Goal: Task Accomplishment & Management: Complete application form

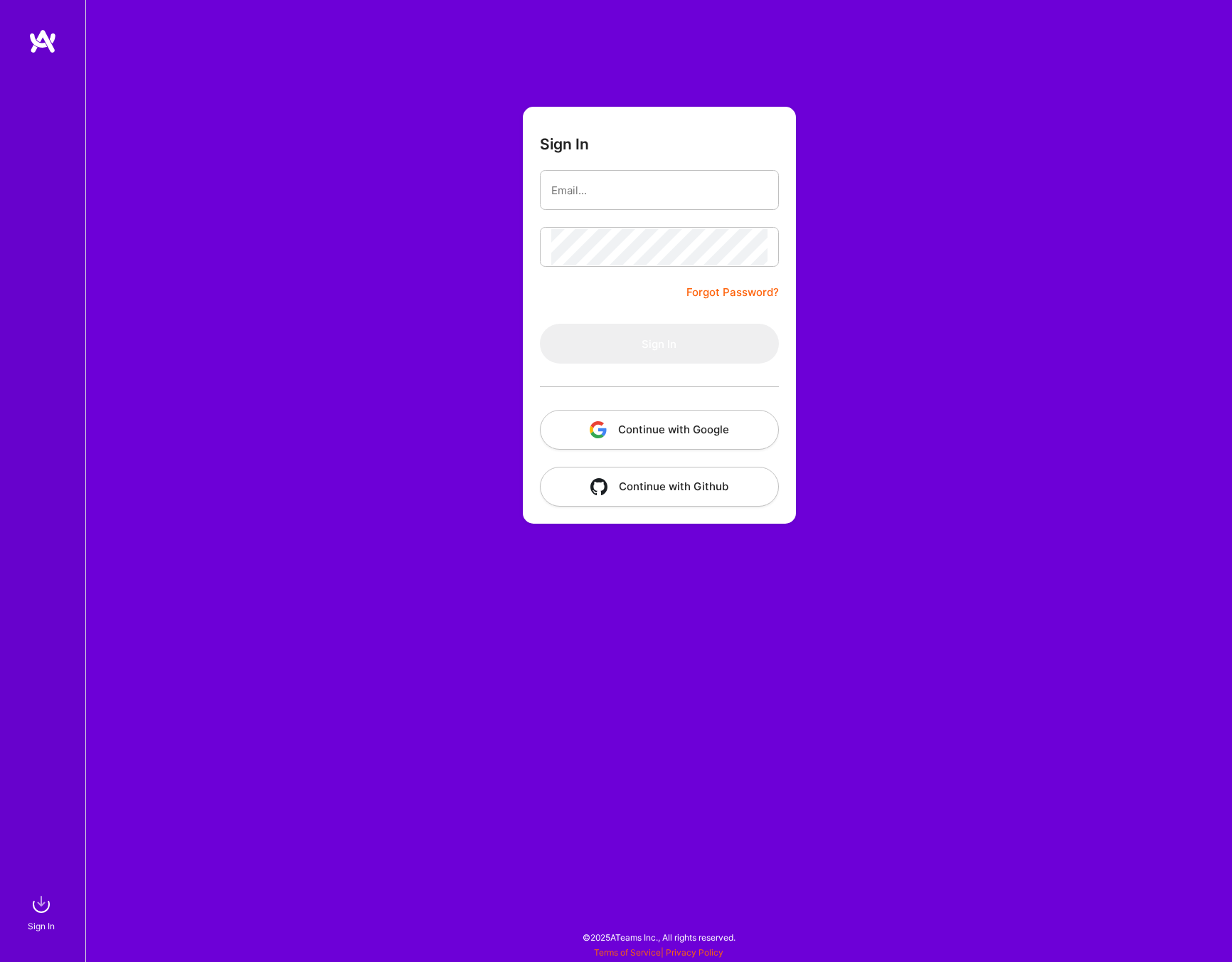
type input "aamharris@gmail.com"
drag, startPoint x: 1088, startPoint y: 191, endPoint x: 1031, endPoint y: 190, distance: 57.0
click at [1088, 191] on div "Sign In aamharris@gmail.com Forgot Password? Sign In Continue with Google Conti…" at bounding box center [658, 481] width 1146 height 962
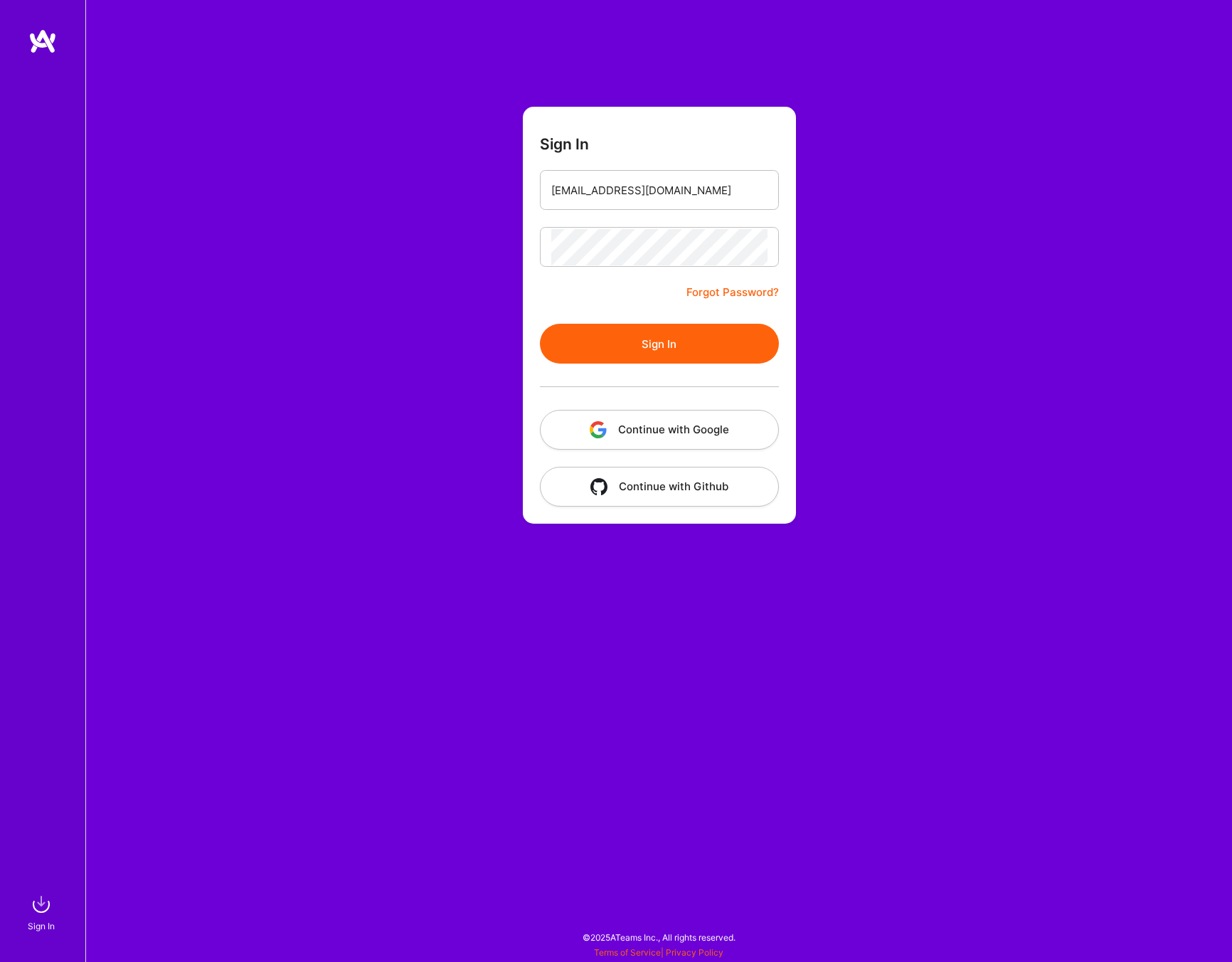
click at [634, 341] on button "Sign In" at bounding box center [659, 344] width 239 height 40
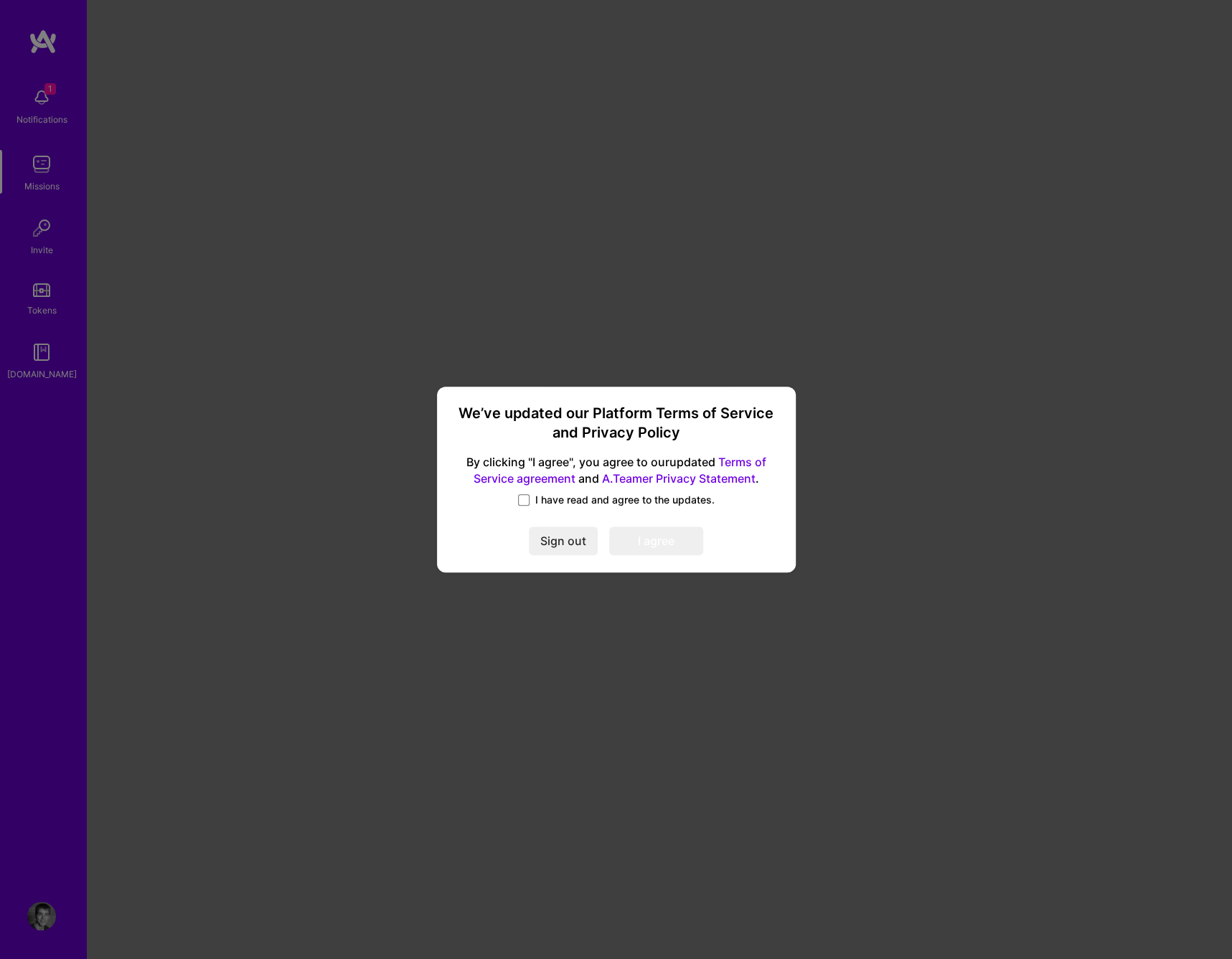
click at [535, 503] on span "I have read and agree to the updates." at bounding box center [624, 499] width 180 height 14
click at [0, 0] on input "I have read and agree to the updates." at bounding box center [0, 0] width 0 height 0
click at [634, 546] on button "I agree" at bounding box center [656, 542] width 94 height 29
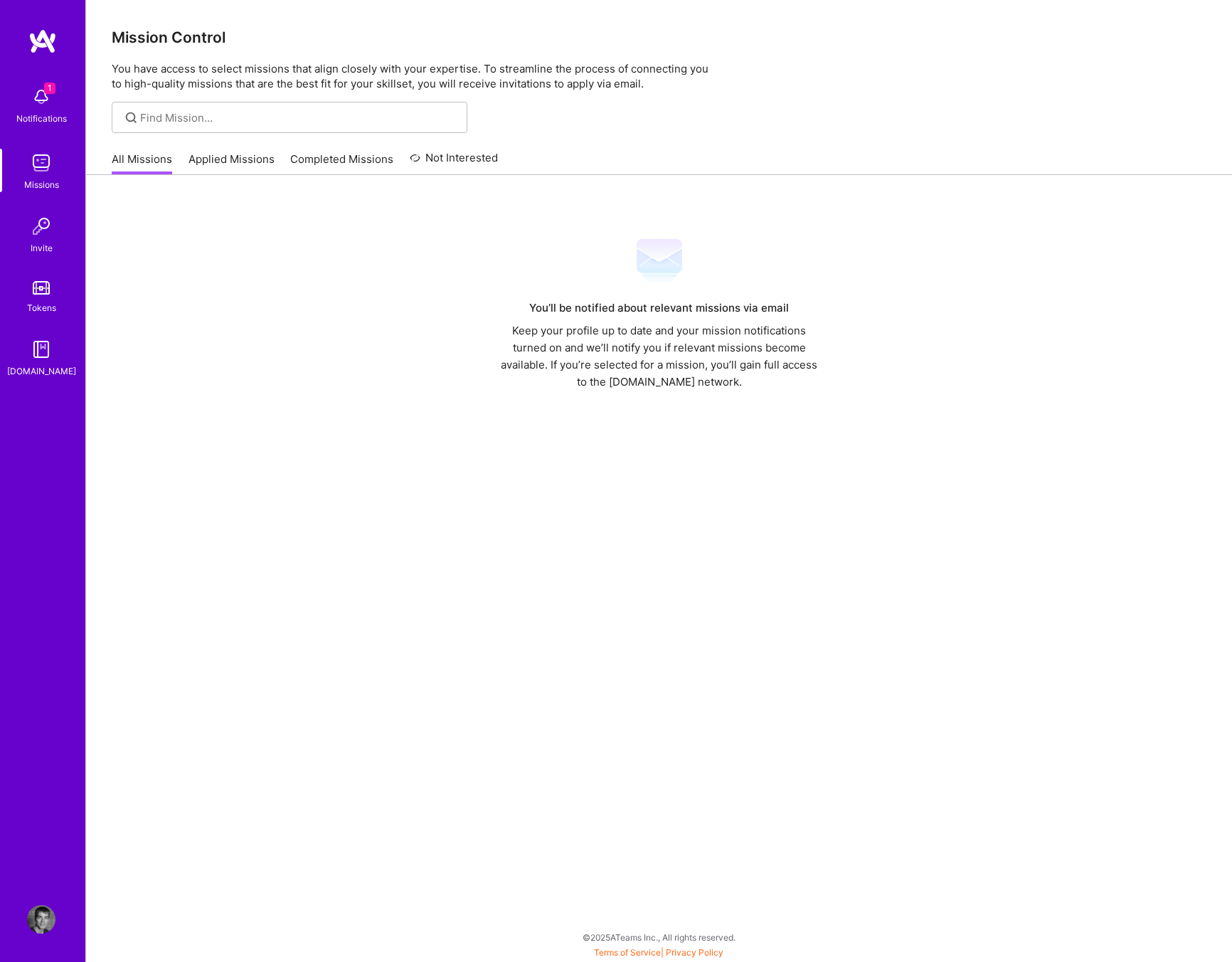
click at [29, 183] on div "Missions" at bounding box center [42, 185] width 35 height 15
click at [45, 167] on img at bounding box center [41, 163] width 29 height 29
click at [42, 106] on img at bounding box center [41, 97] width 29 height 29
click at [451, 119] on div "1 1 Notifications Missions Invite Tokens A.Guide Profile Close Mark all as read…" at bounding box center [616, 477] width 1232 height 955
click at [40, 183] on div "Missions" at bounding box center [42, 185] width 35 height 15
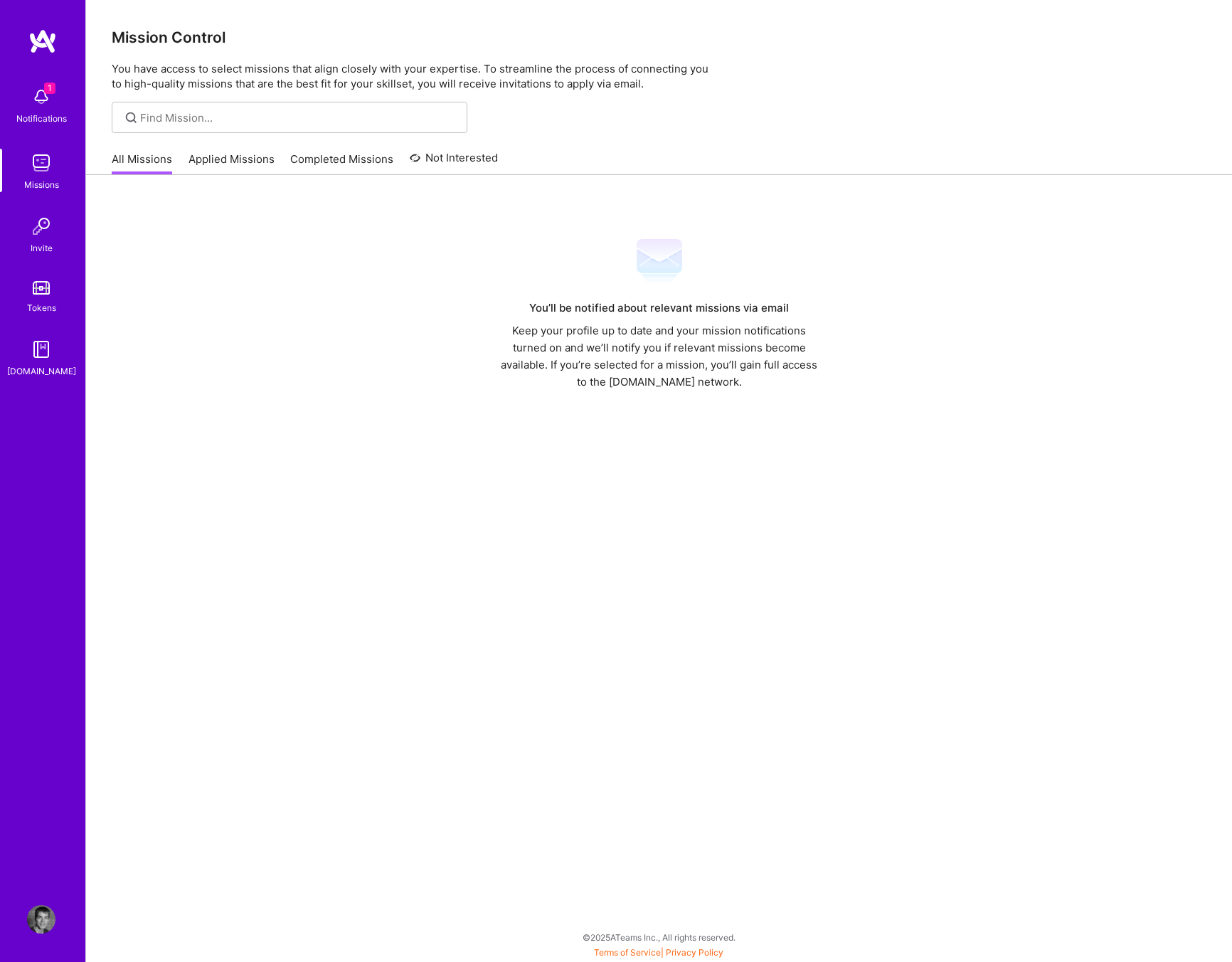
click at [40, 223] on img at bounding box center [41, 226] width 29 height 29
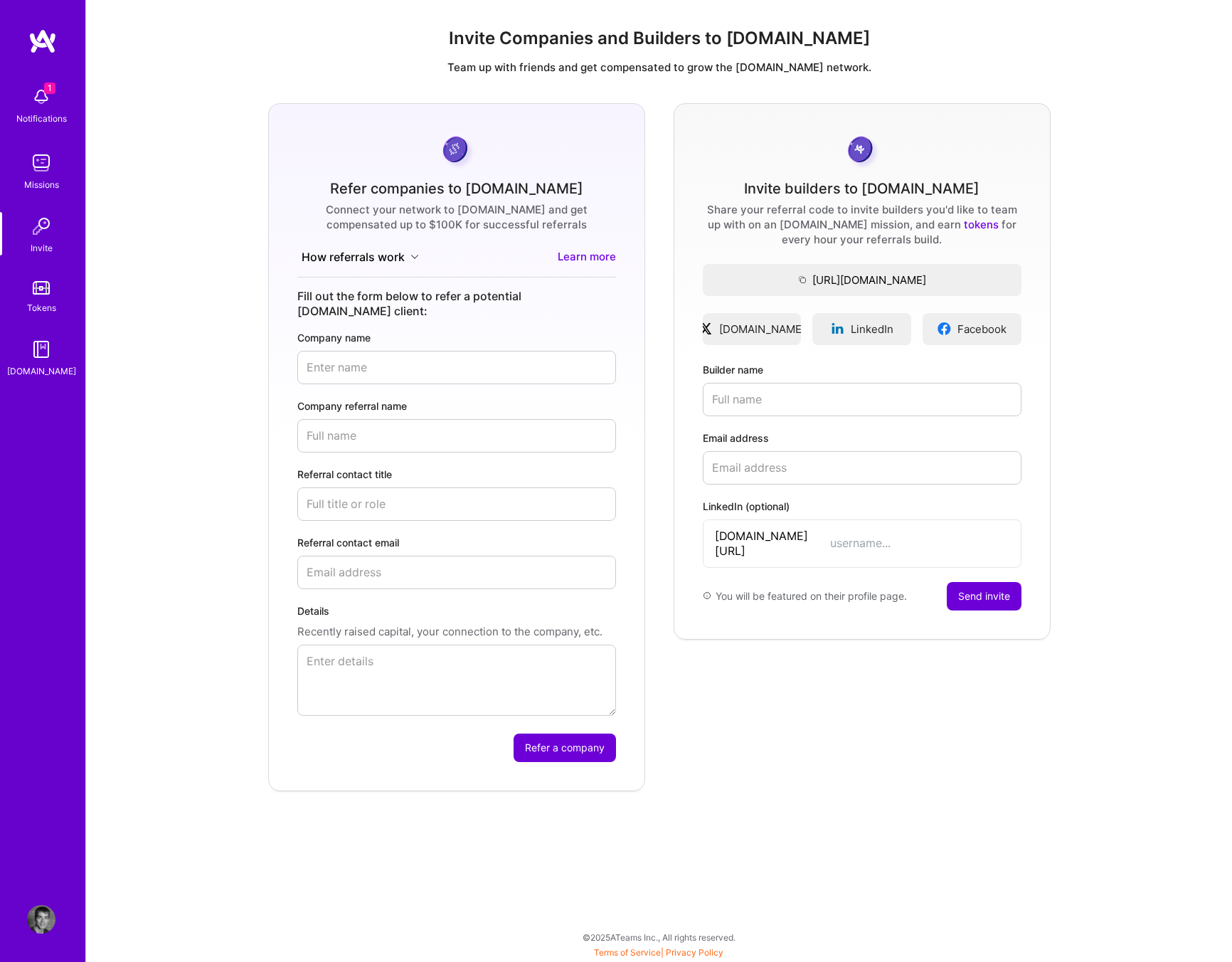
click at [49, 176] on img at bounding box center [41, 163] width 29 height 29
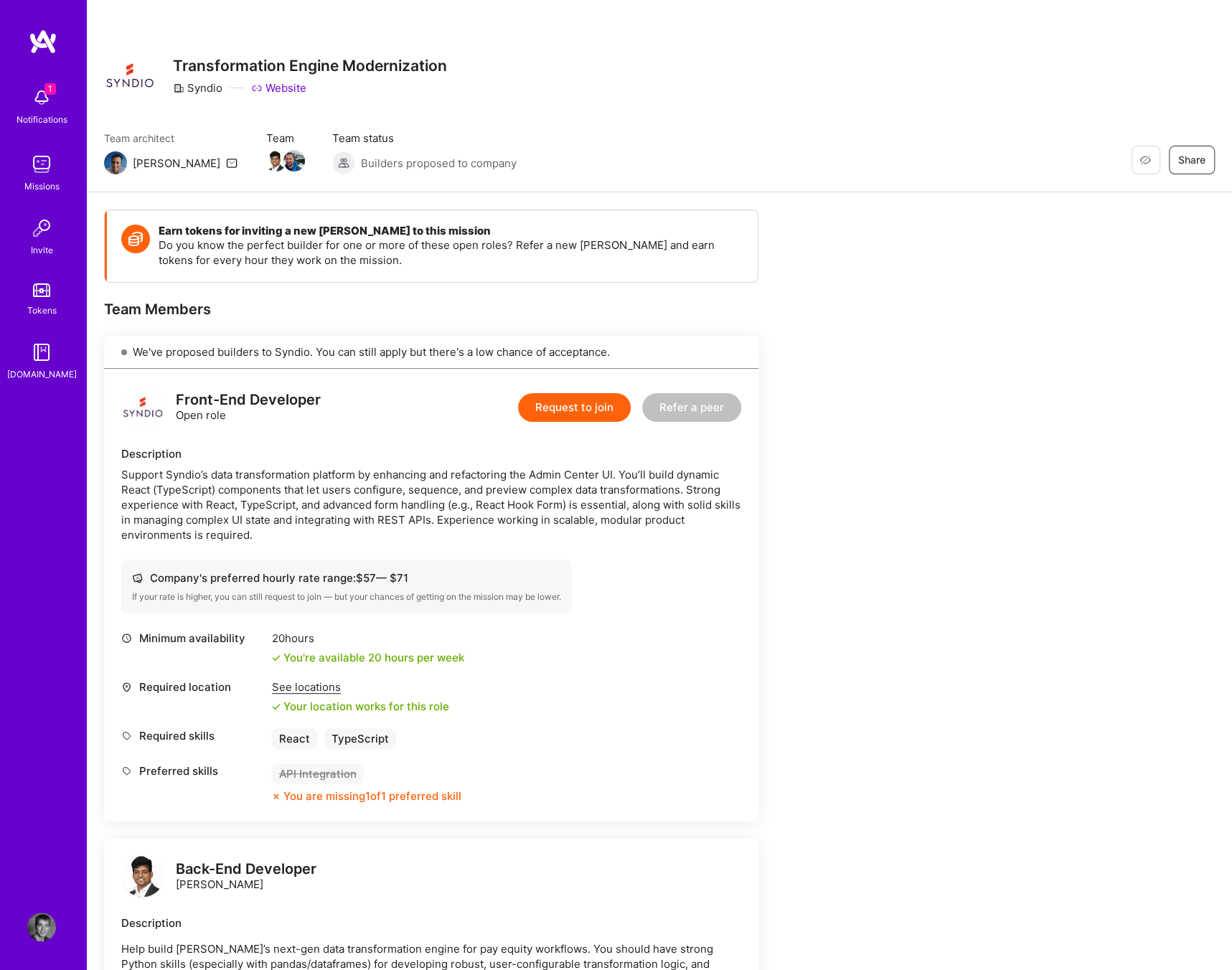
click at [568, 414] on button "Request to join" at bounding box center [574, 407] width 112 height 29
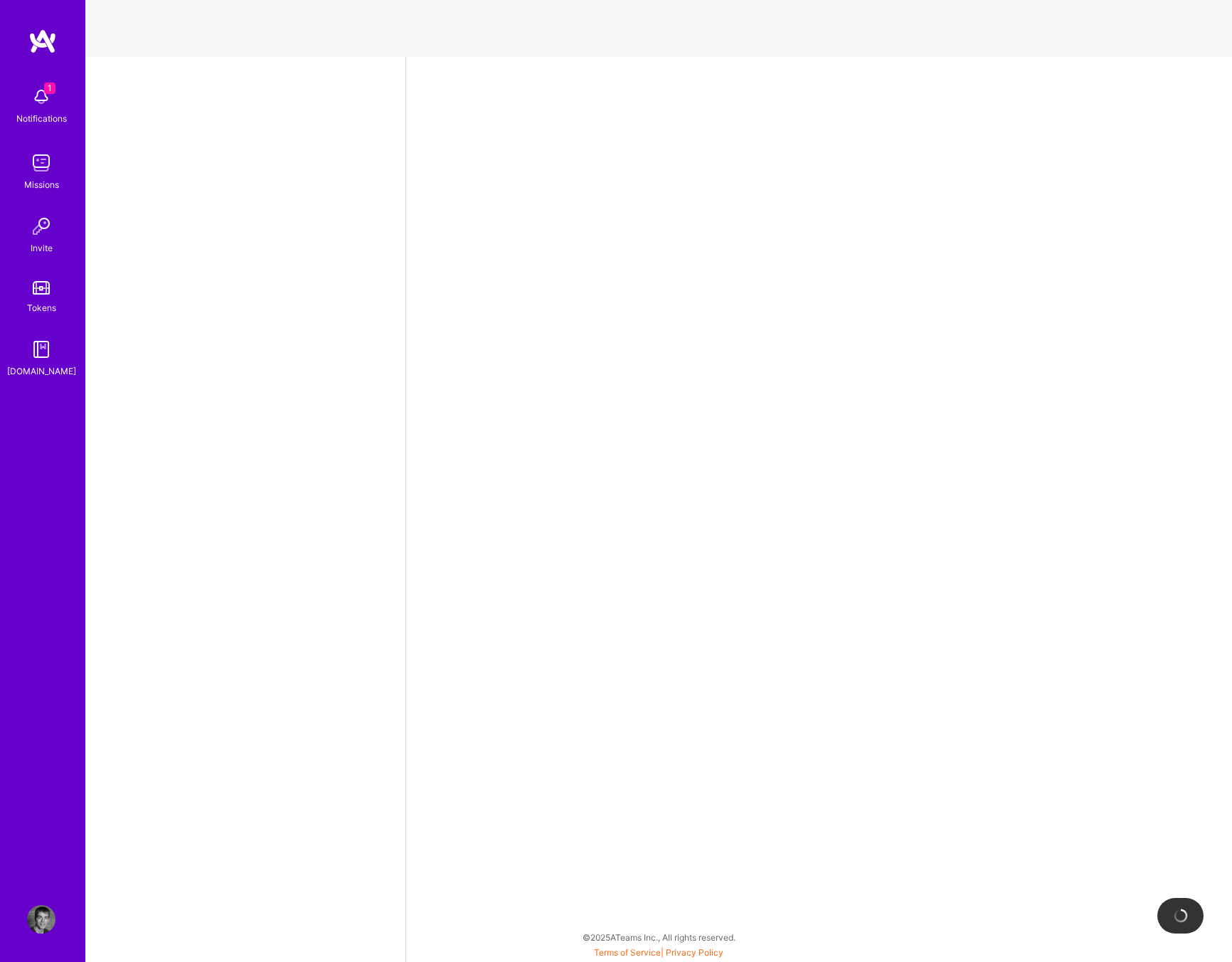
select select "US"
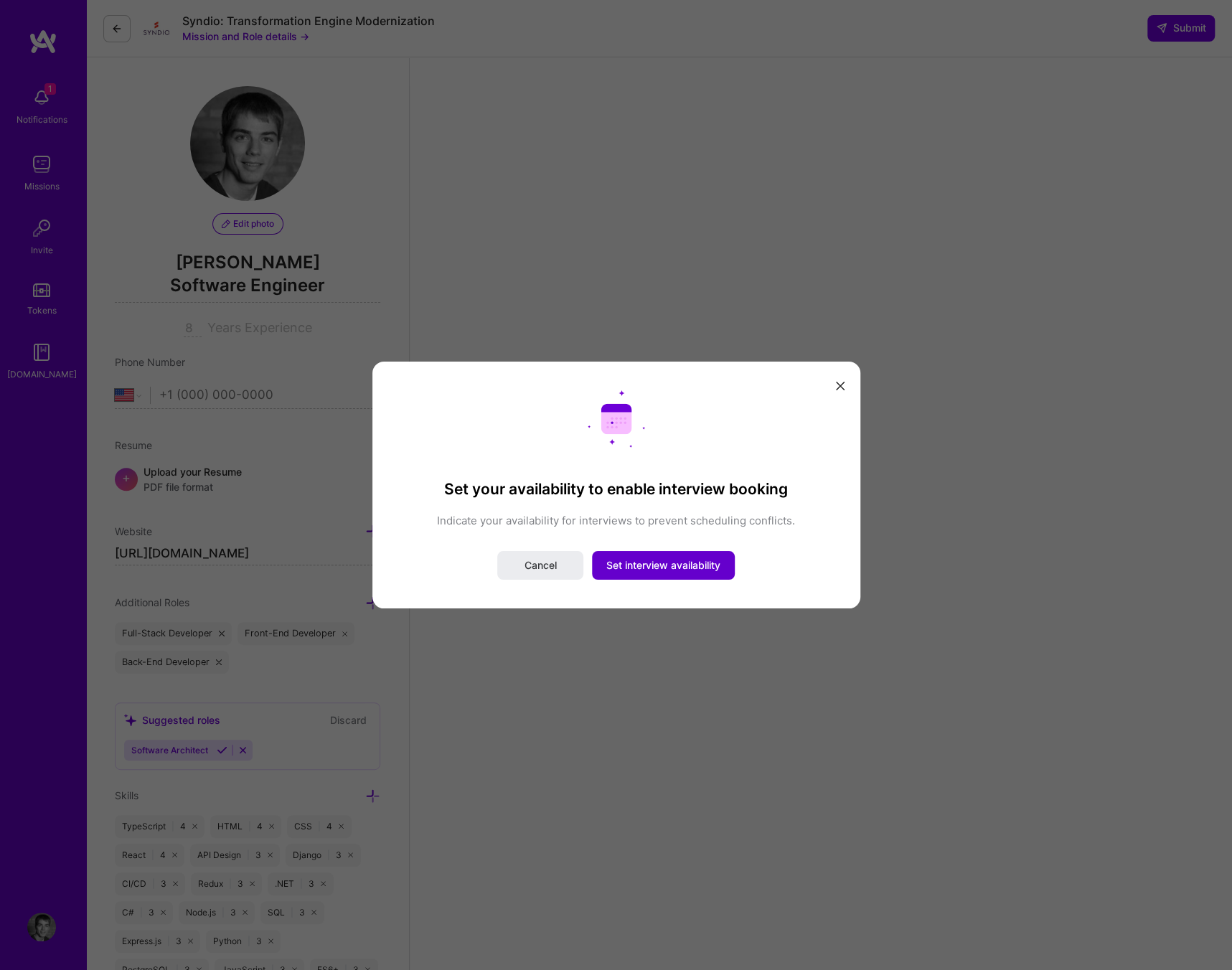
click at [654, 563] on span "Set interview availability" at bounding box center [663, 564] width 114 height 14
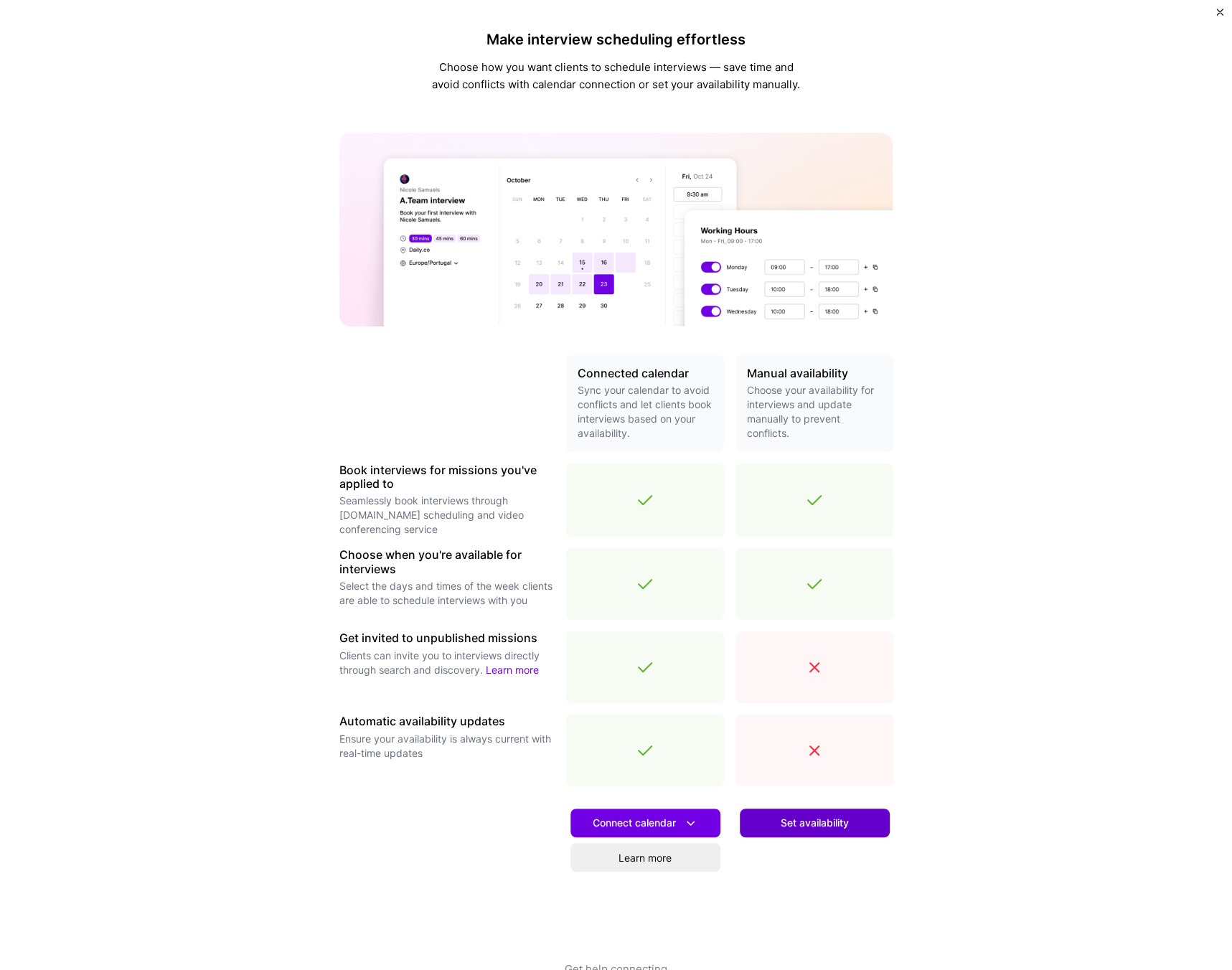
click at [817, 824] on span "Set availability" at bounding box center [814, 822] width 68 height 14
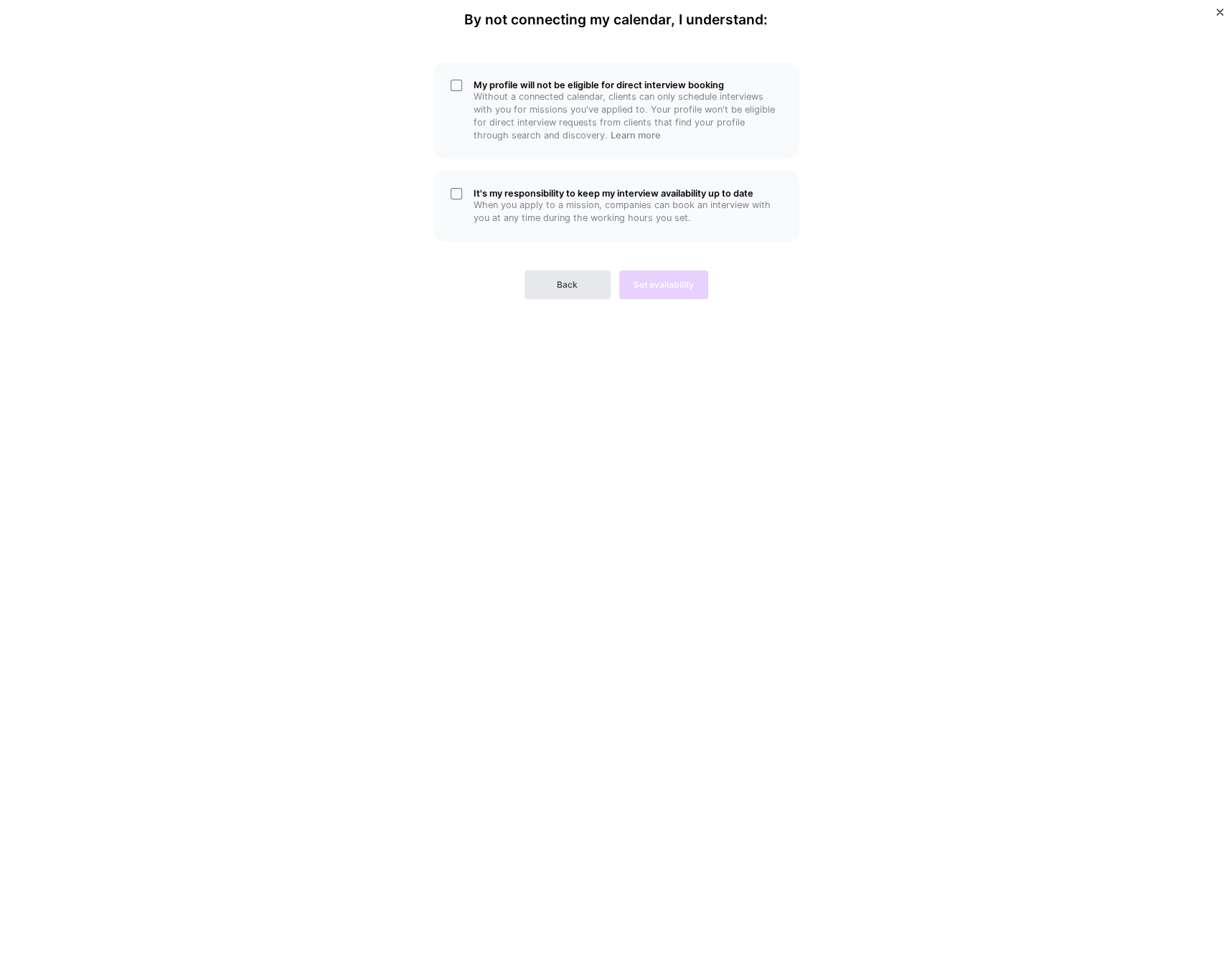
click at [581, 287] on button "Back" at bounding box center [568, 284] width 86 height 29
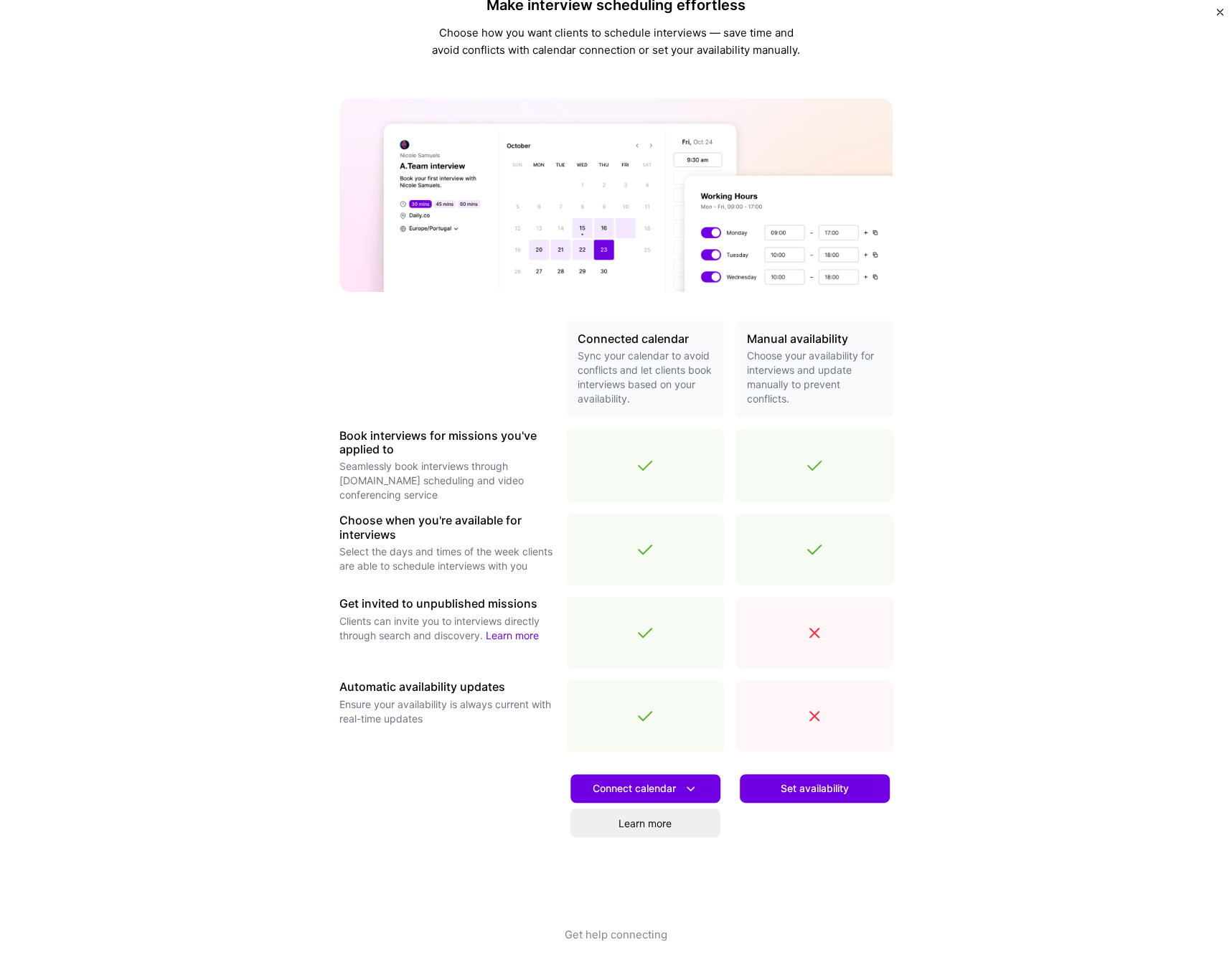
scroll to position [35, 0]
click at [593, 782] on span "Connect calendar" at bounding box center [645, 788] width 106 height 15
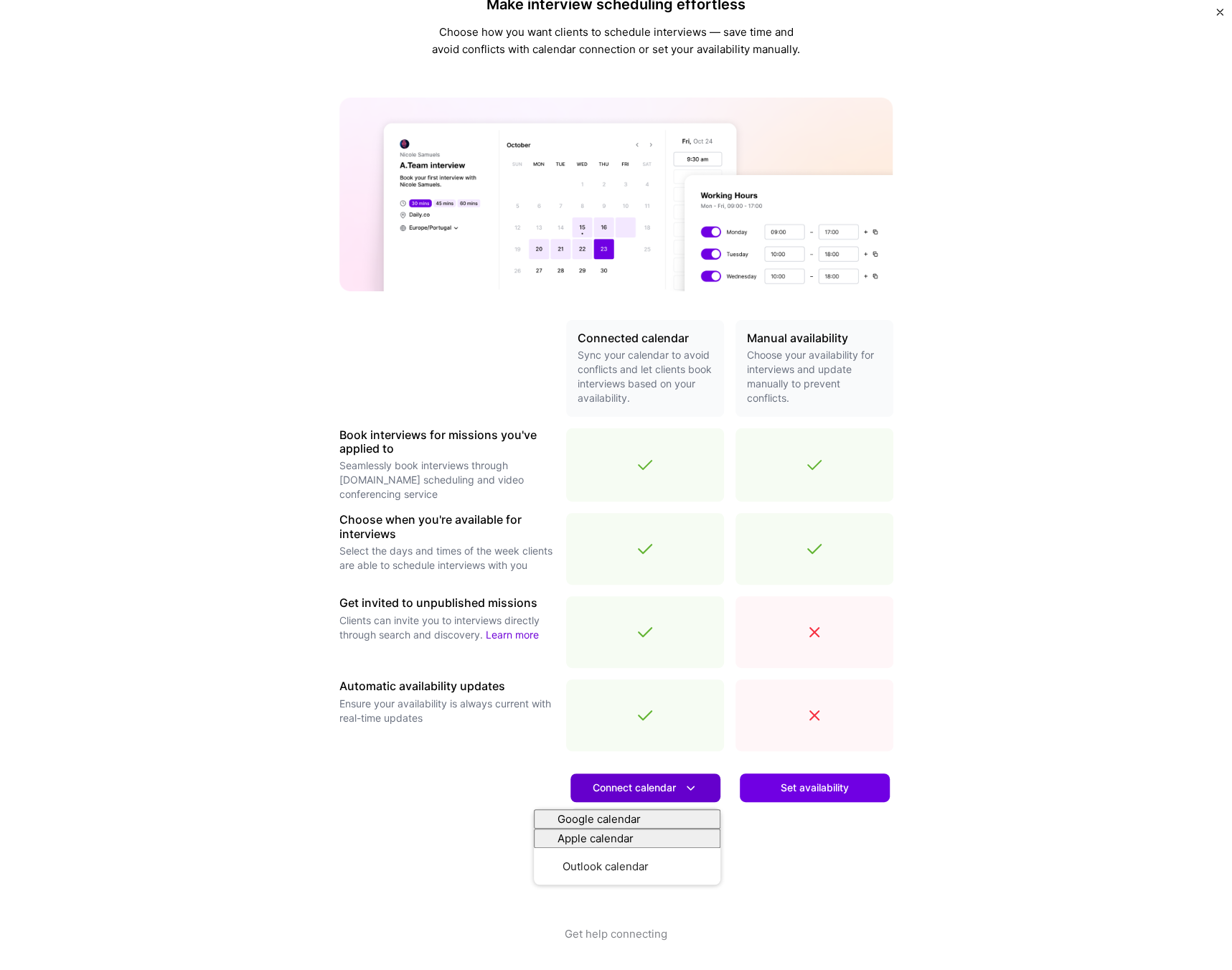
click at [592, 778] on button "Connect calendar" at bounding box center [645, 788] width 150 height 29
click at [766, 788] on button "Set availability" at bounding box center [814, 788] width 150 height 29
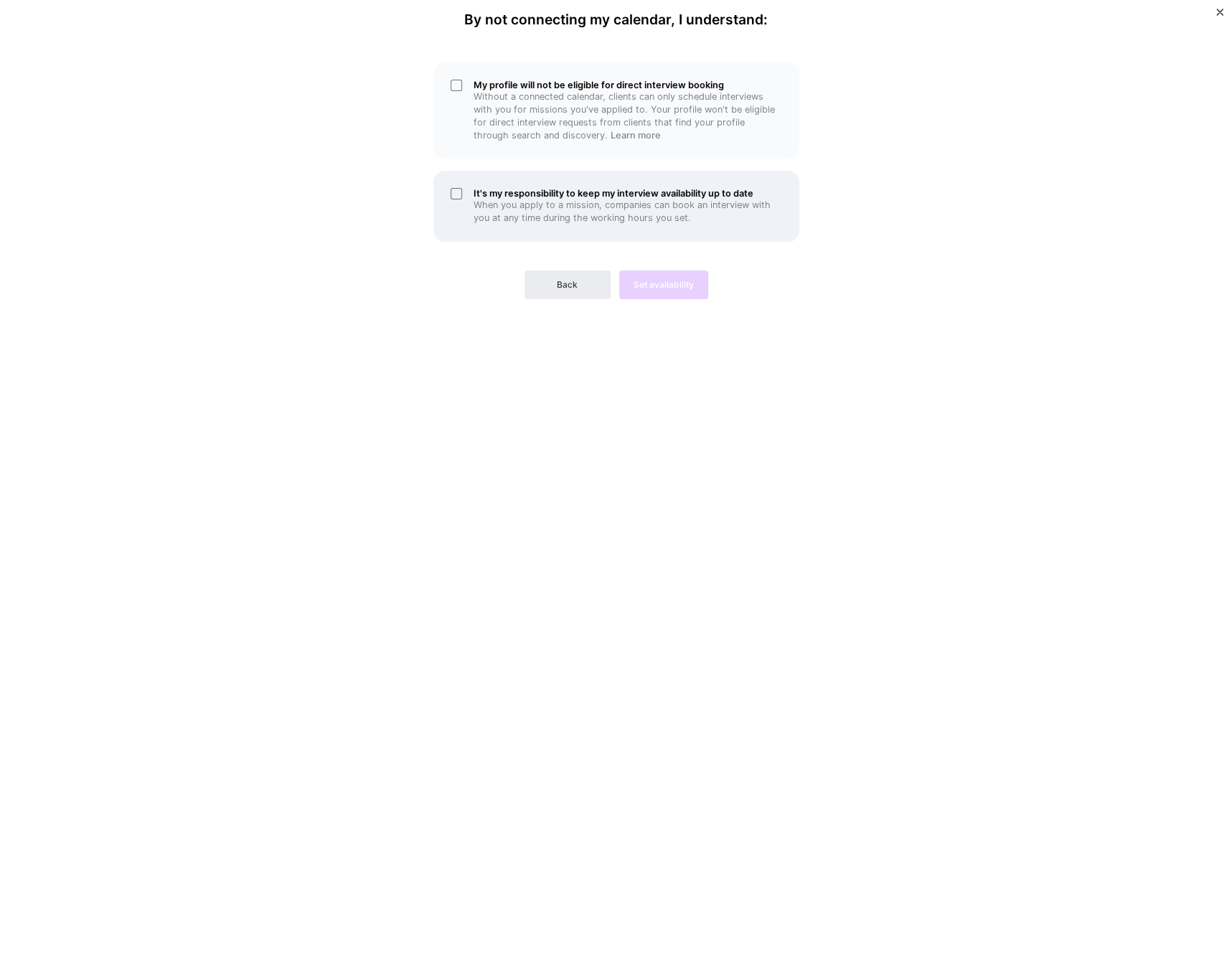
click at [538, 199] on p "When you apply to a mission, companies can book an interview with you at any ti…" at bounding box center [628, 211] width 309 height 26
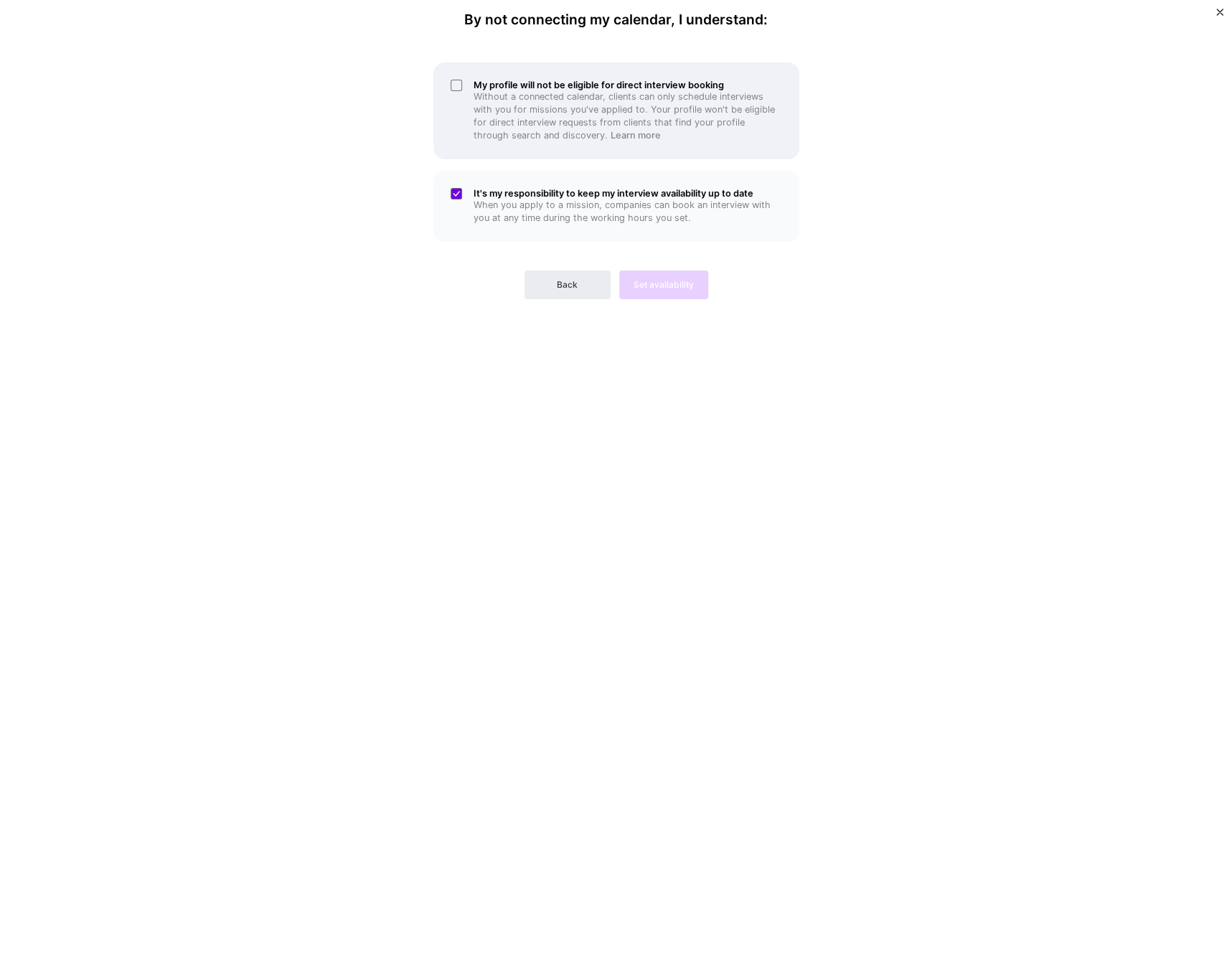
click at [507, 86] on h5 "My profile will not be eligible for direct interview booking" at bounding box center [628, 85] width 309 height 11
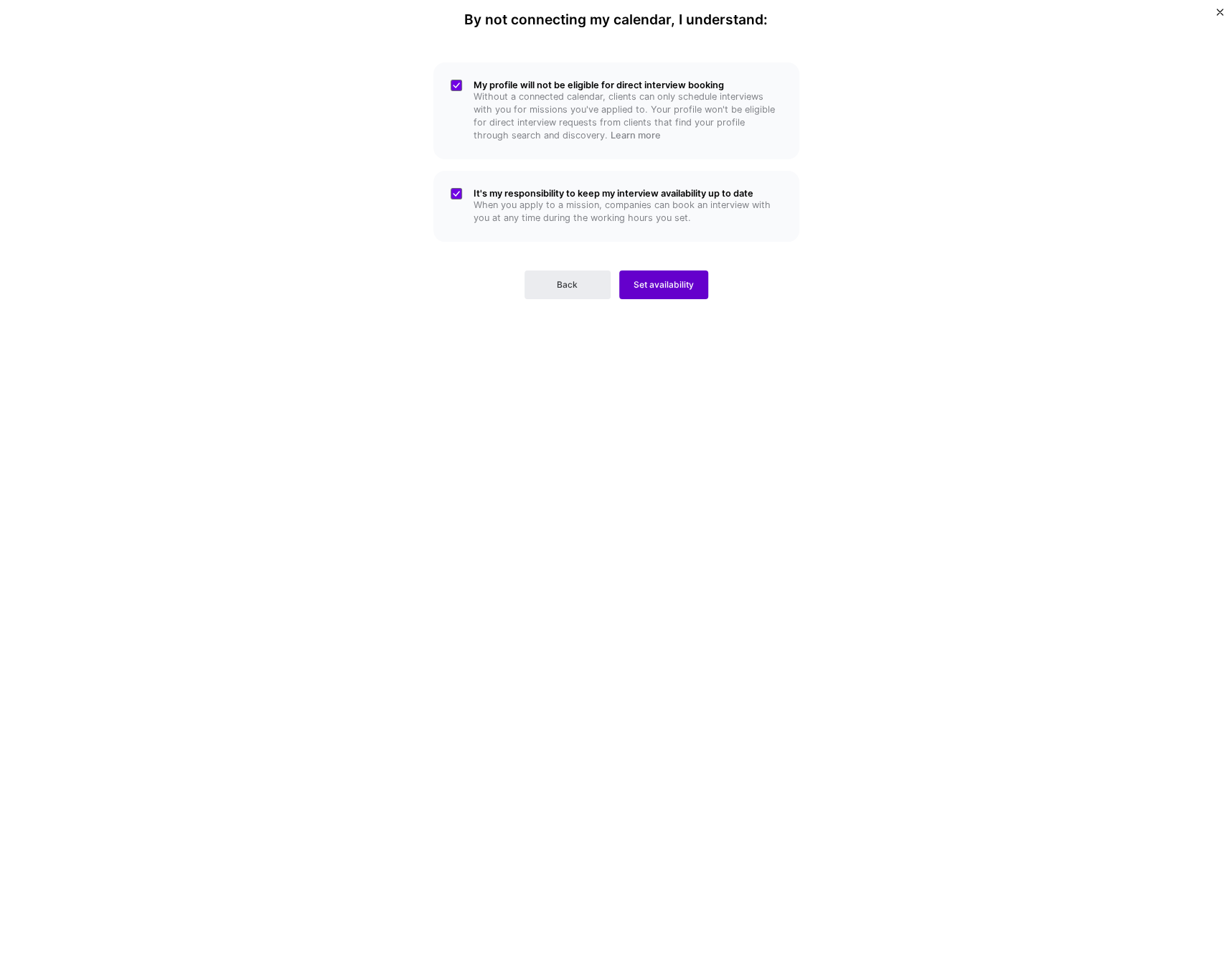
click at [656, 292] on button "Set availability" at bounding box center [664, 284] width 89 height 29
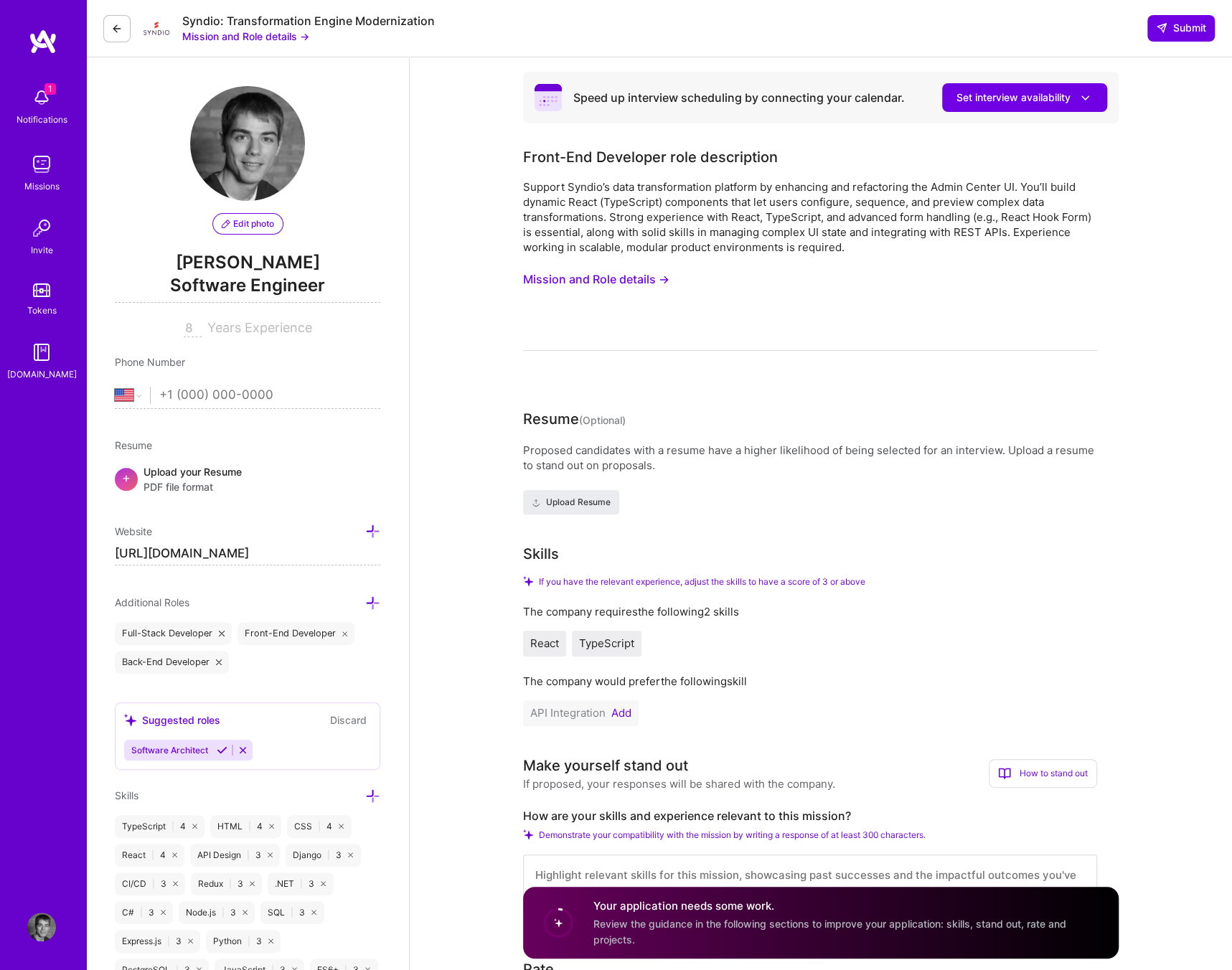
click at [904, 918] on span "Review the guidance in the following sections to improve your application: skil…" at bounding box center [830, 932] width 473 height 27
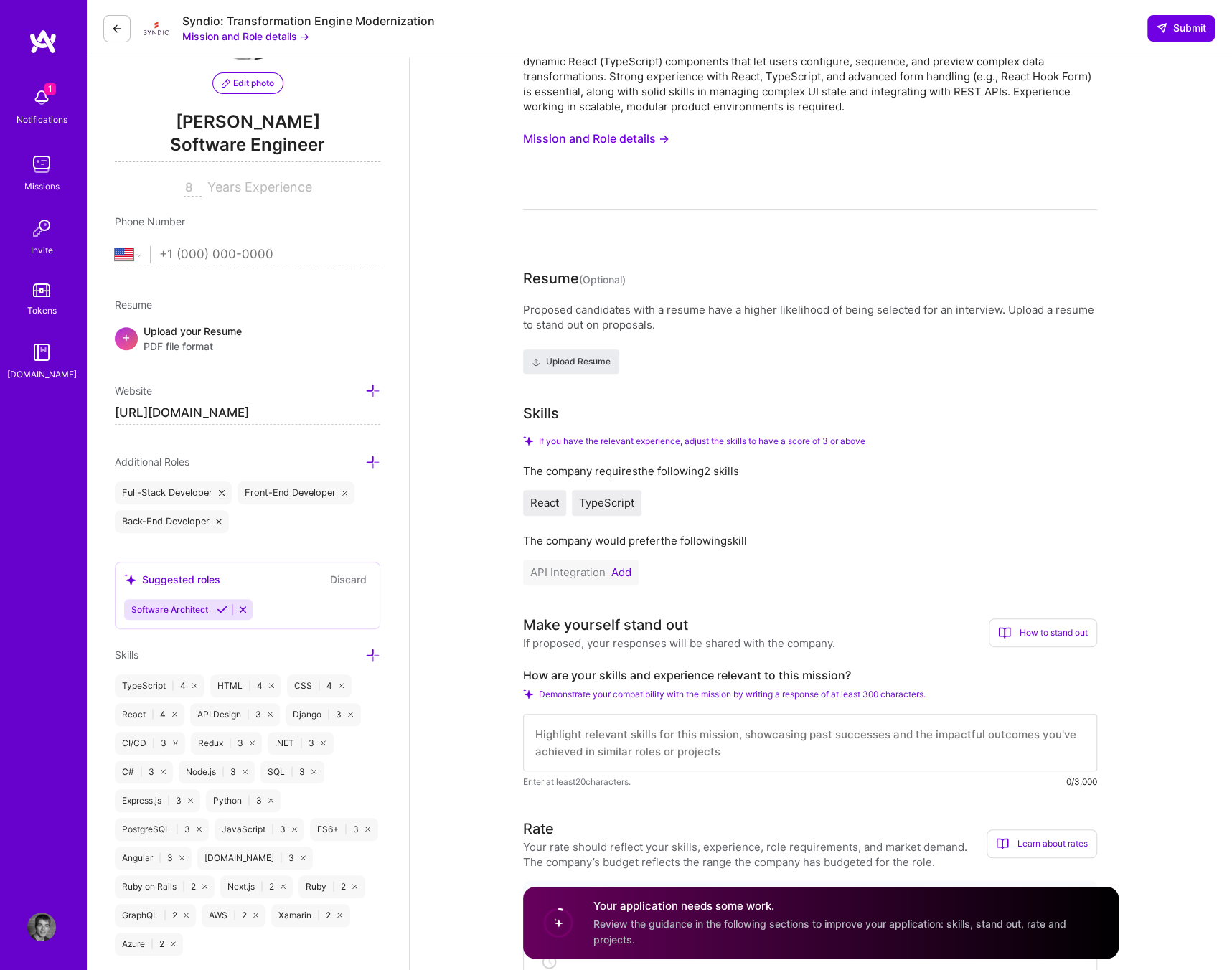
scroll to position [143, 0]
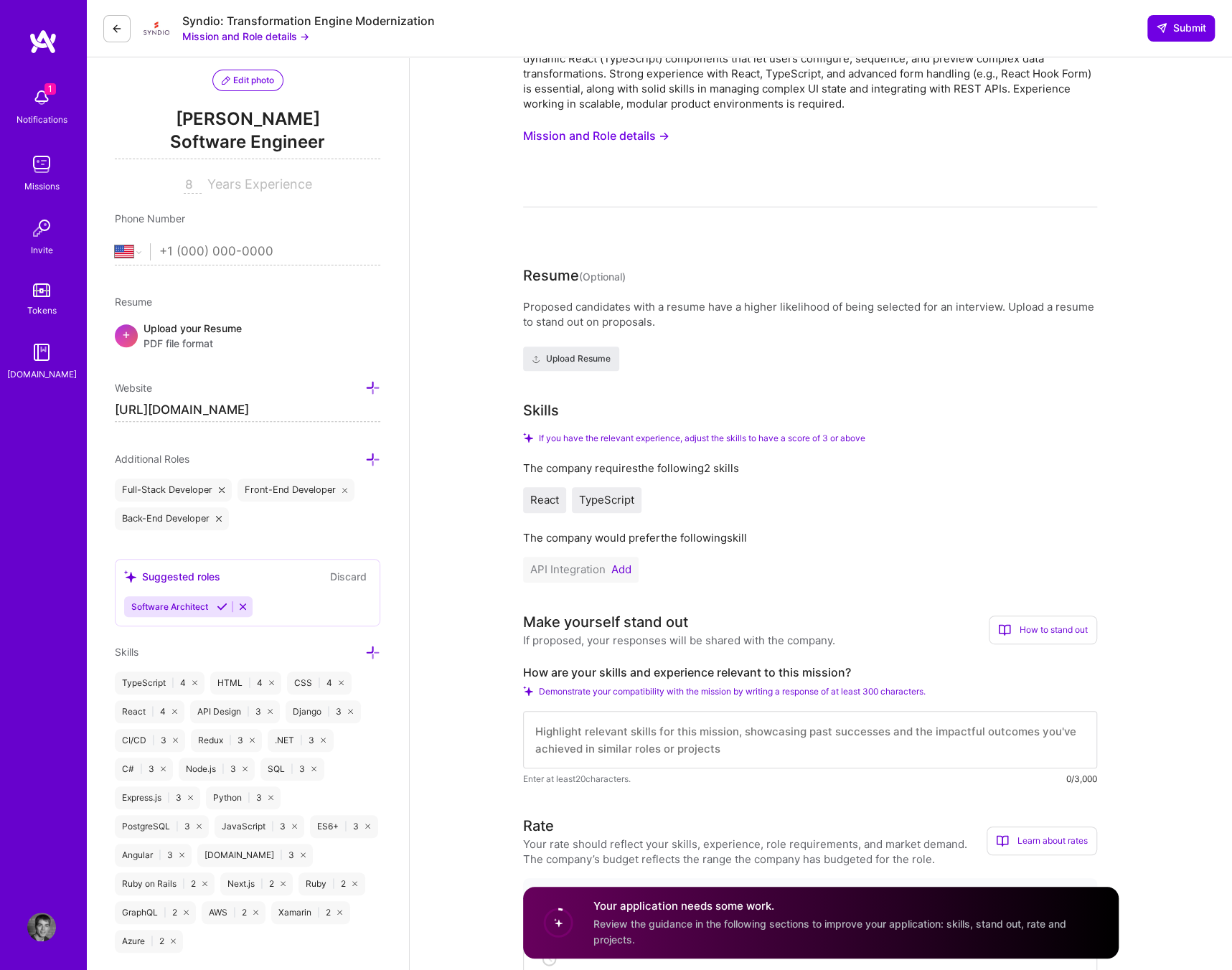
click at [573, 569] on span "API Integration" at bounding box center [568, 569] width 75 height 13
click at [619, 567] on button "Add" at bounding box center [621, 570] width 20 height 12
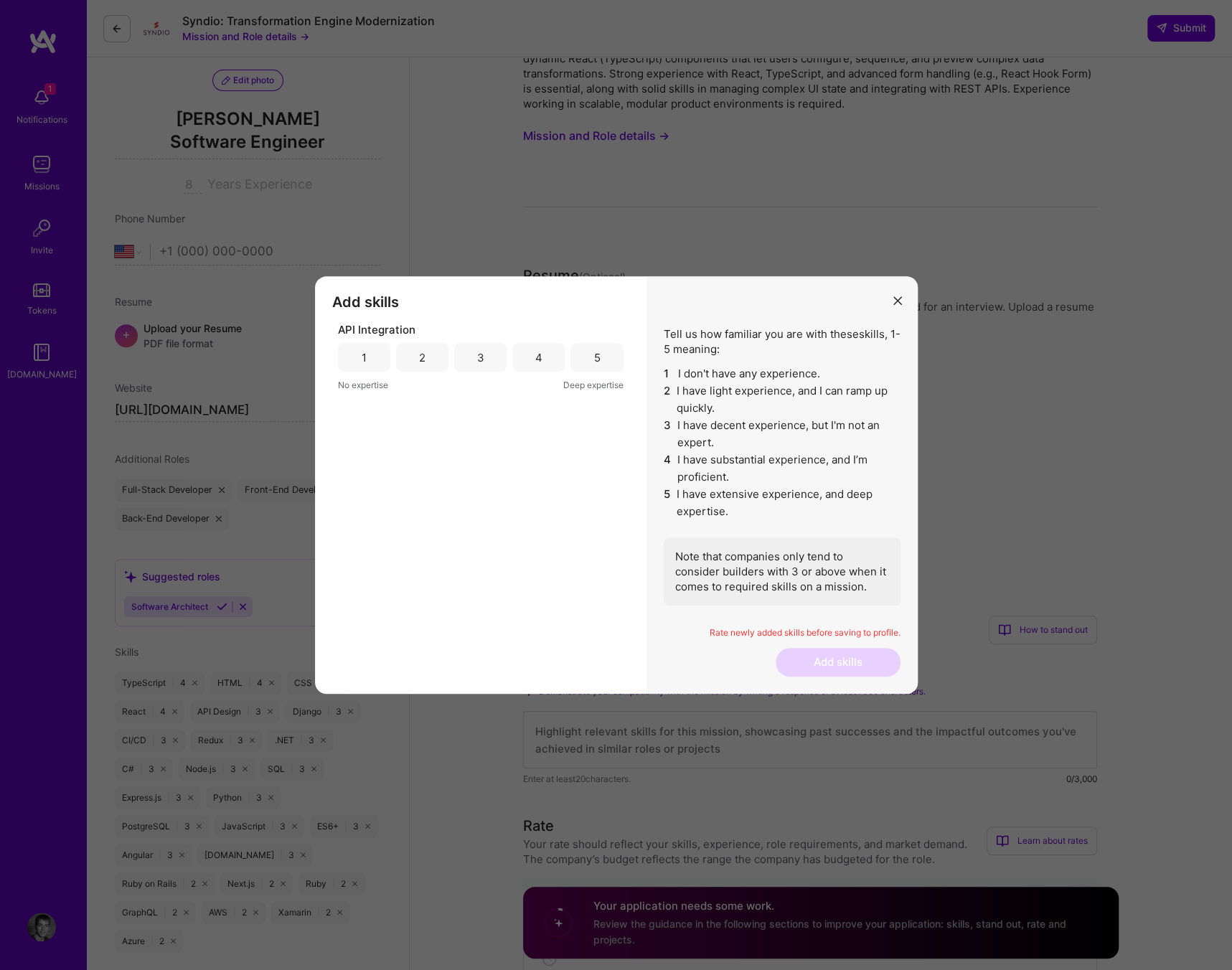
click at [539, 366] on div "4" at bounding box center [538, 357] width 52 height 29
click at [889, 666] on button "Add skills" at bounding box center [838, 662] width 125 height 29
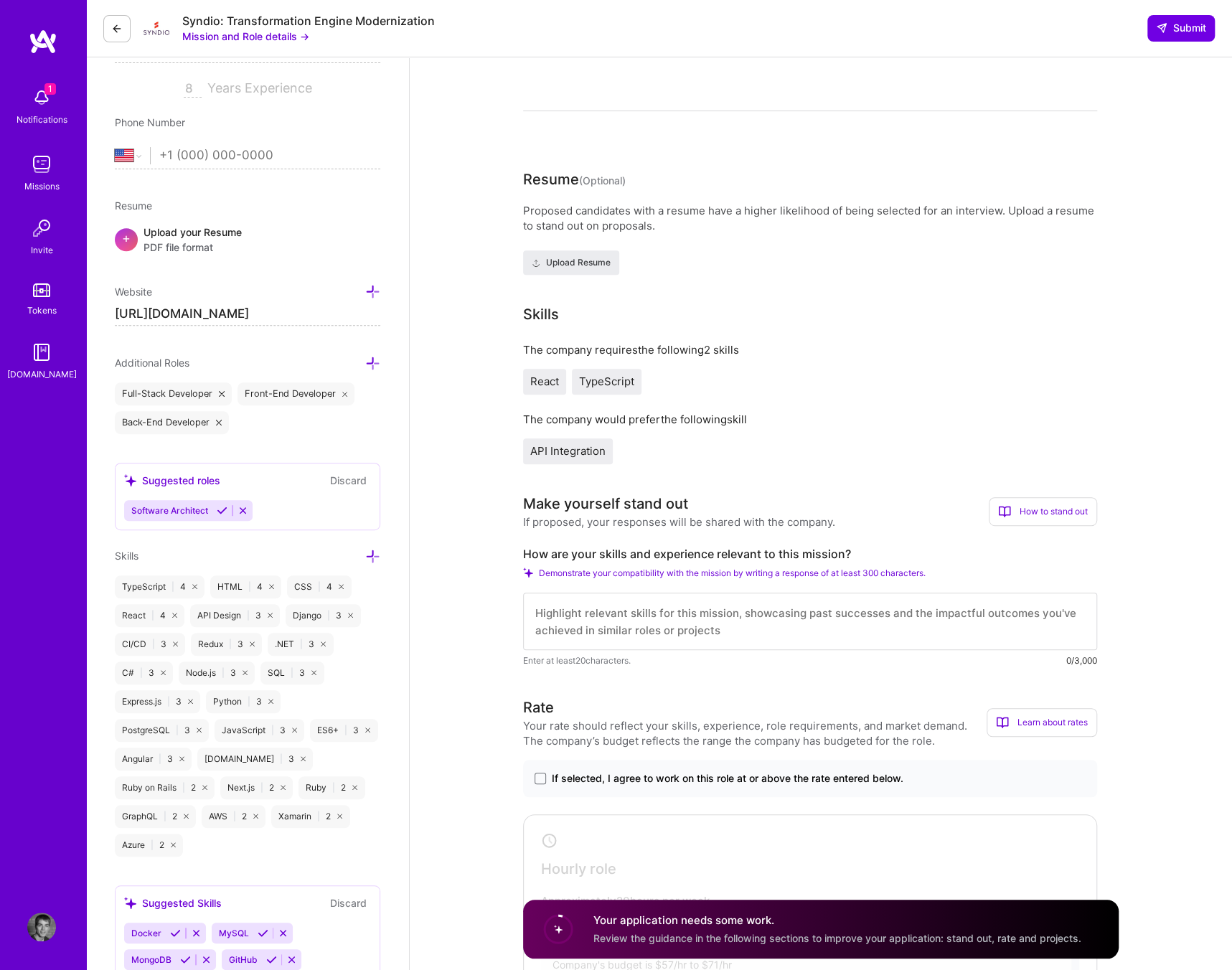
scroll to position [287, 0]
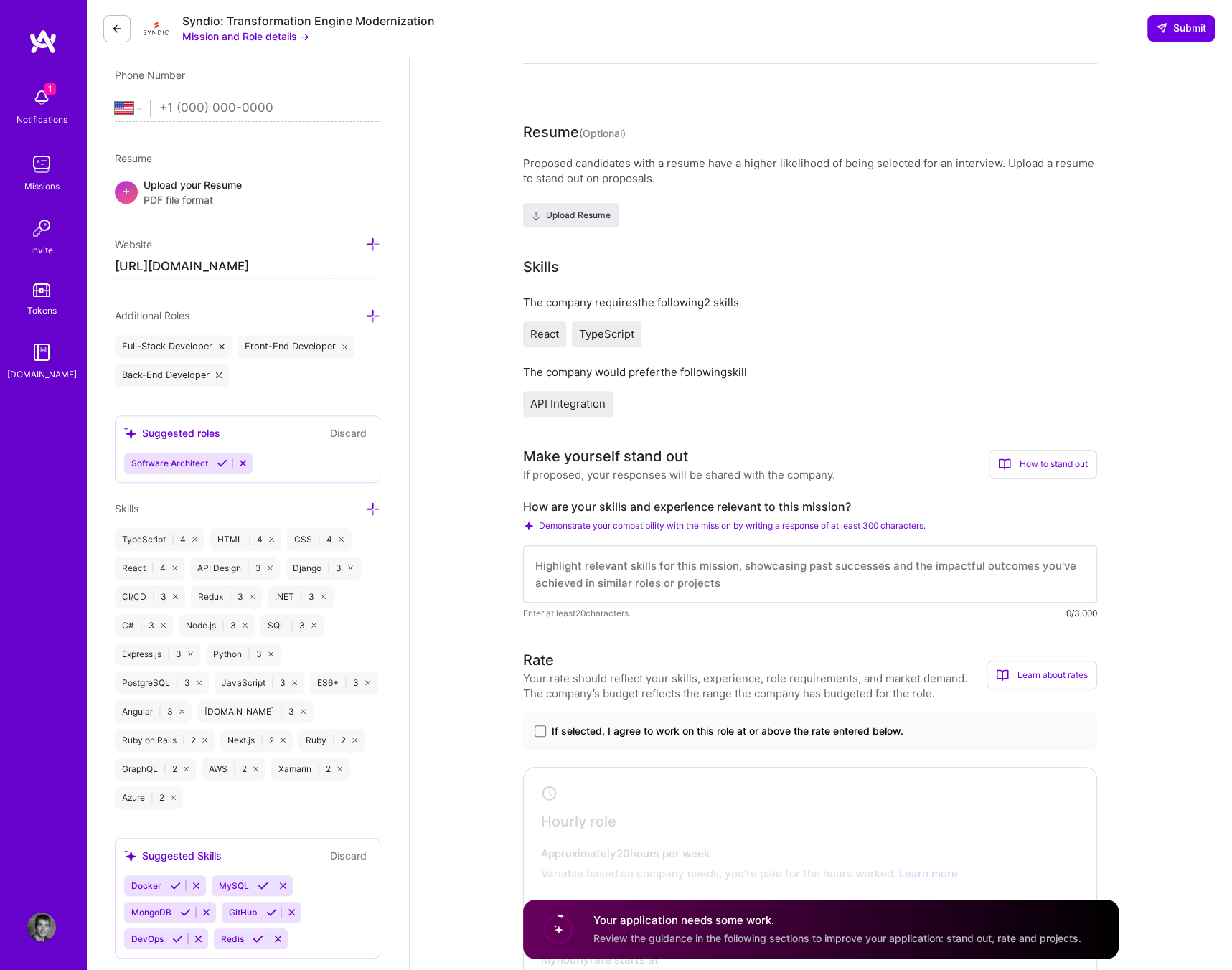
click at [349, 565] on icon at bounding box center [350, 567] width 5 height 5
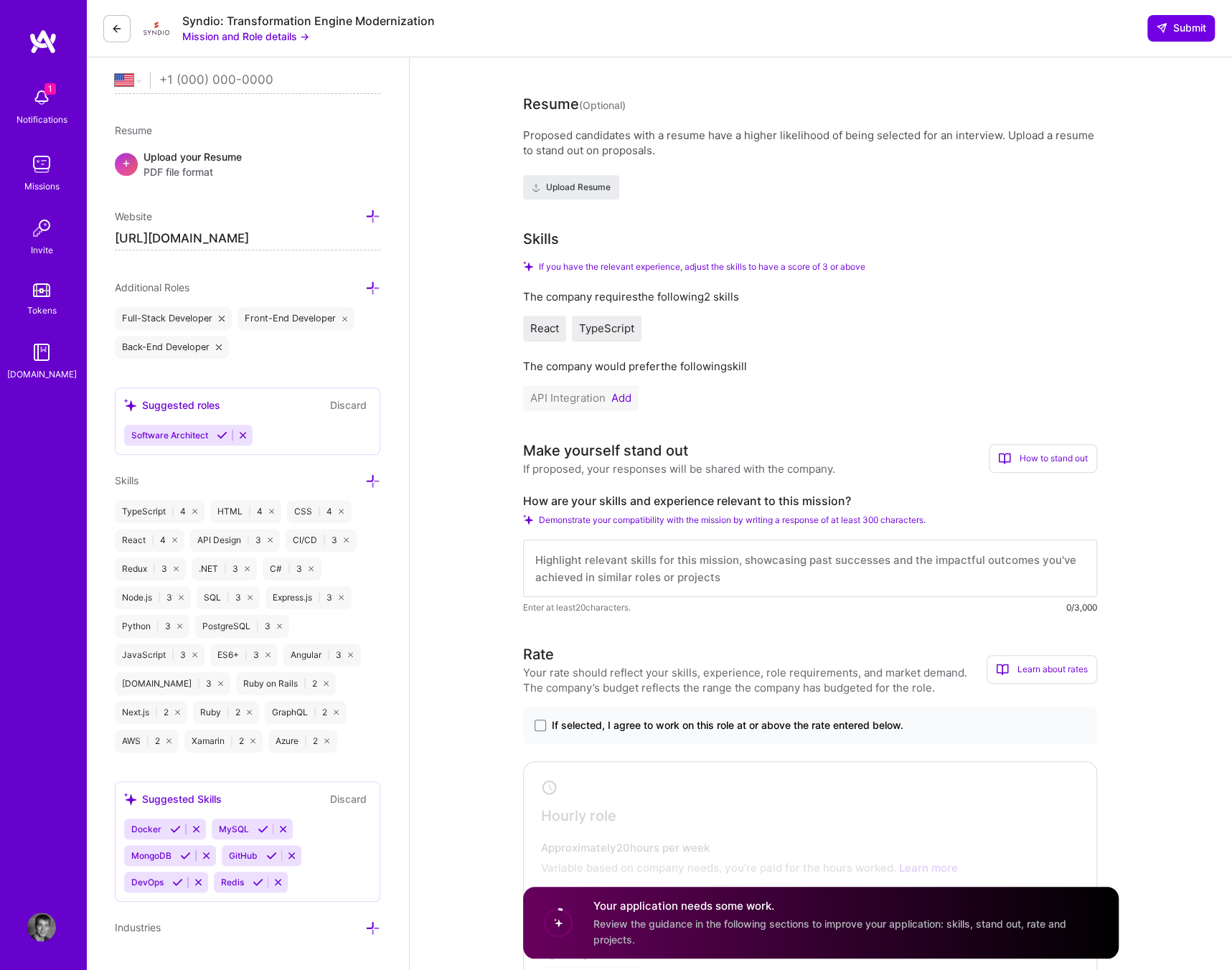
scroll to position [358, 0]
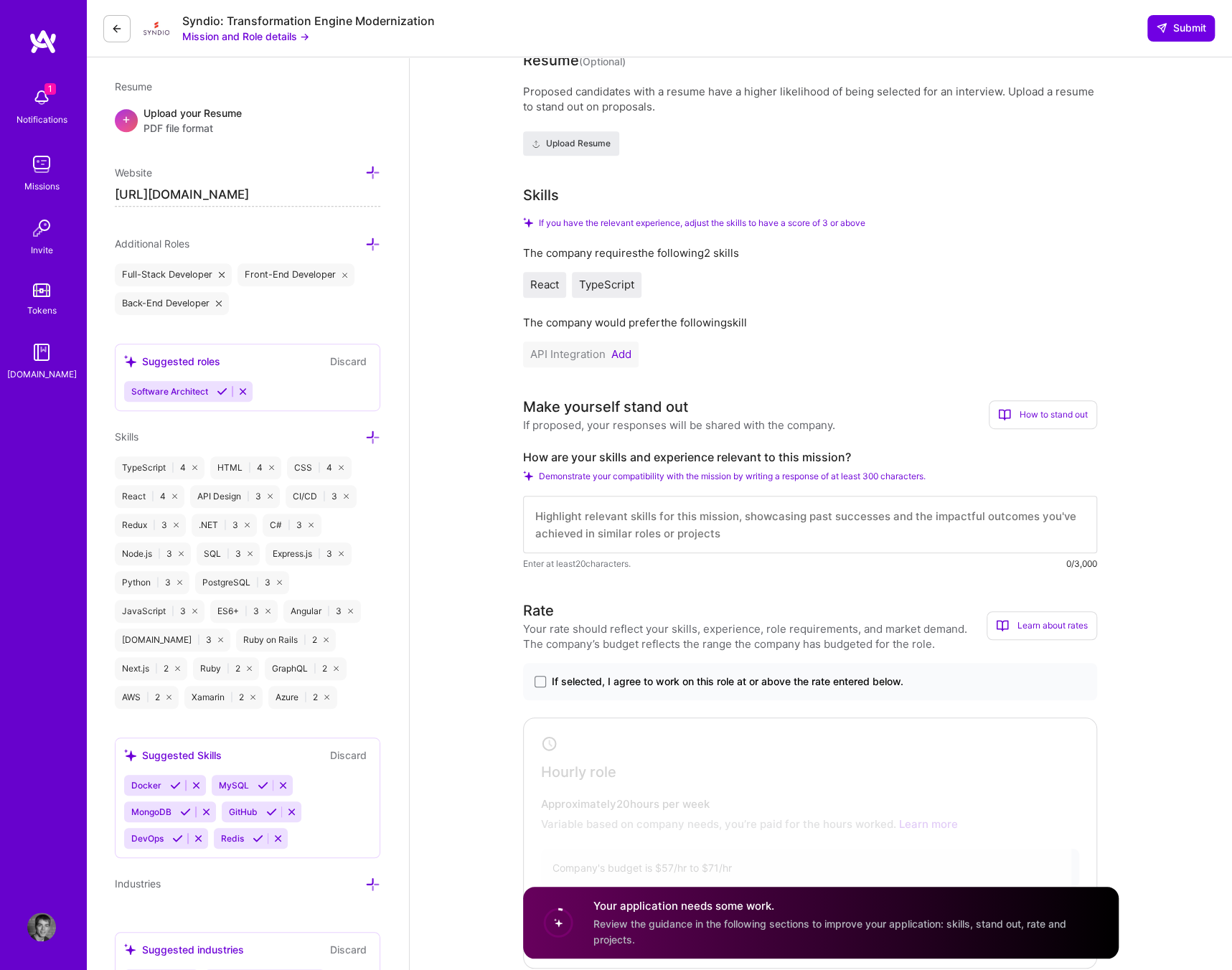
click at [268, 806] on icon at bounding box center [271, 811] width 11 height 11
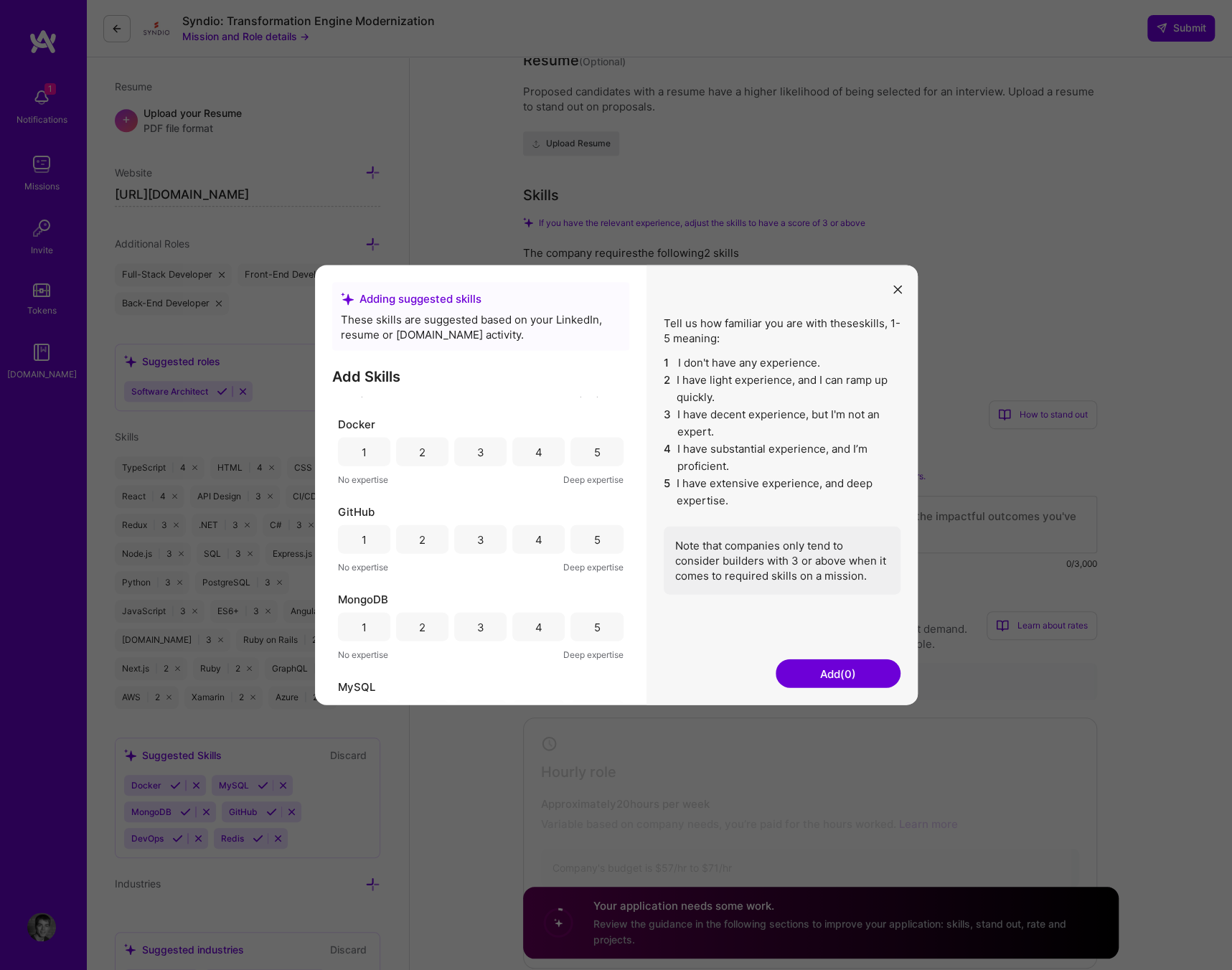
scroll to position [72, 0]
click at [527, 537] on div "4" at bounding box center [538, 535] width 52 height 29
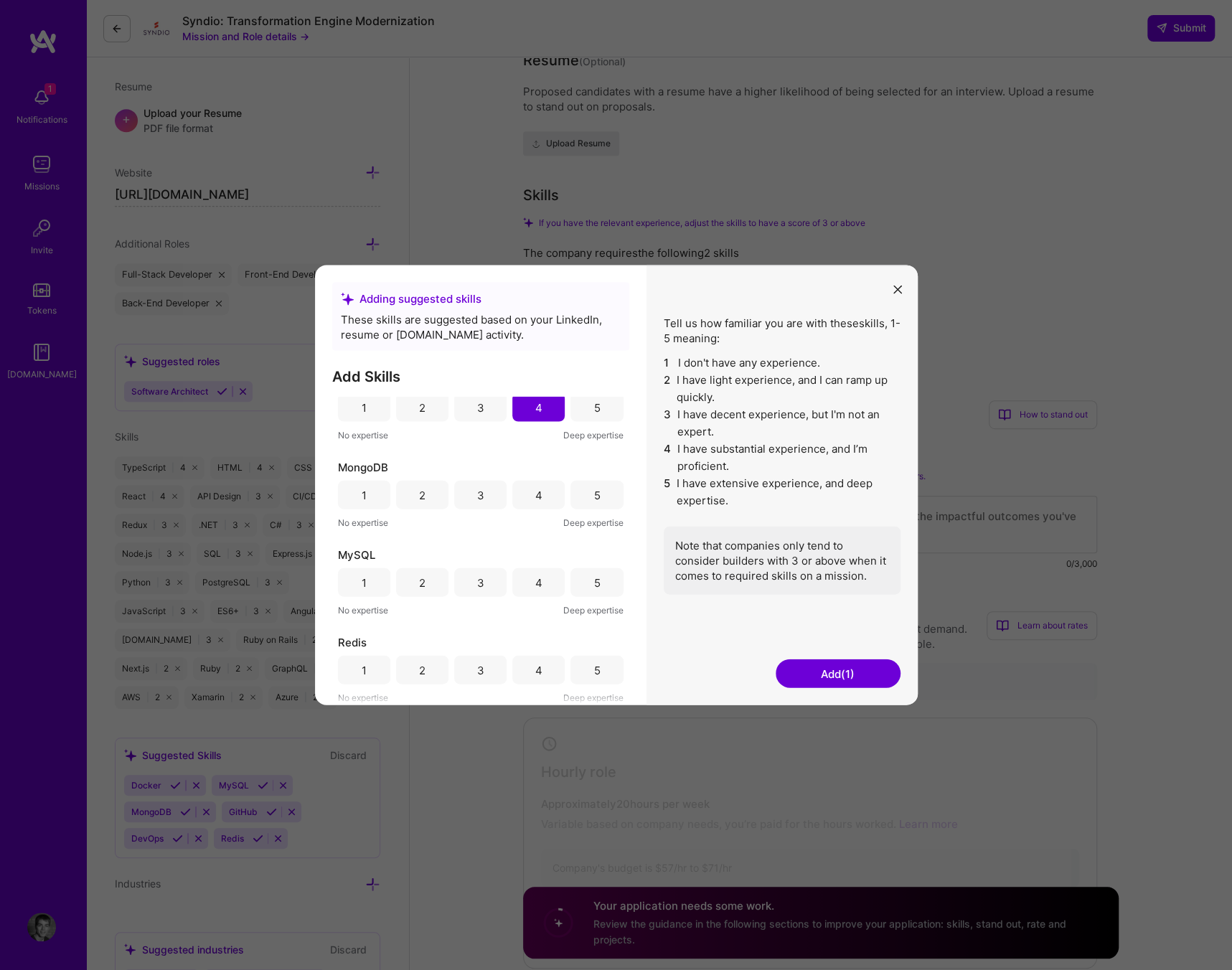
click at [838, 669] on button "Add (1)" at bounding box center [838, 673] width 125 height 29
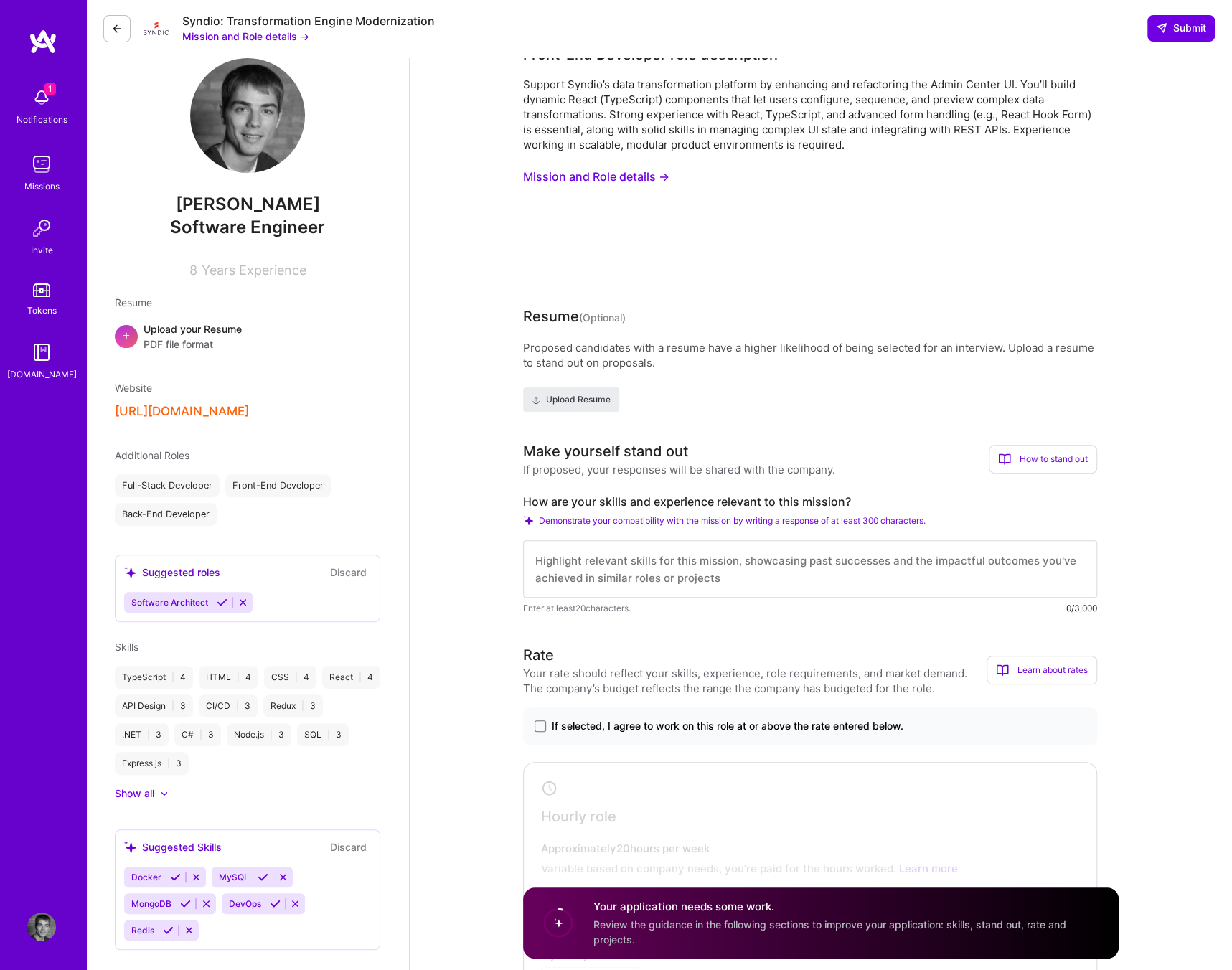
scroll to position [0, 0]
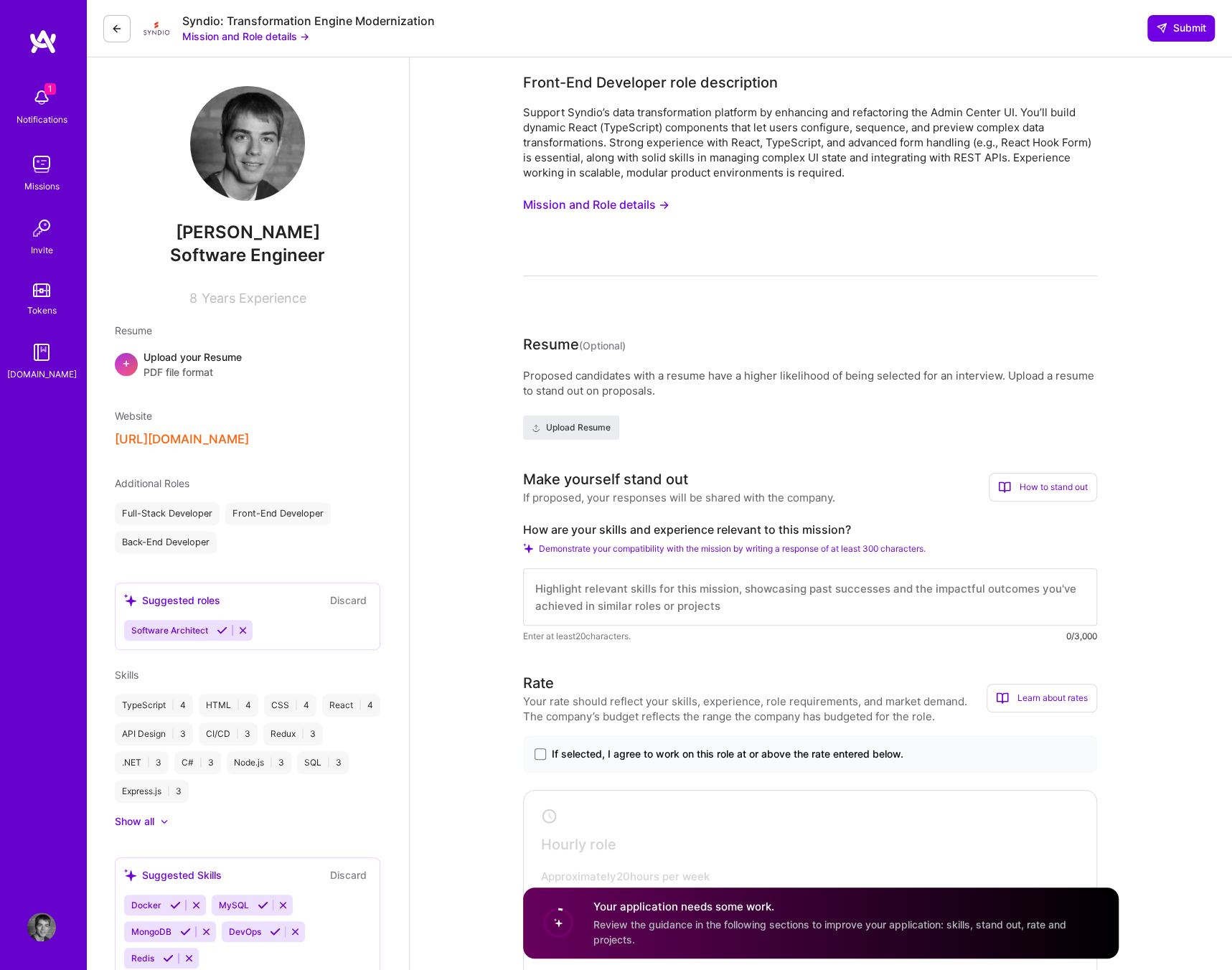
click at [113, 28] on icon at bounding box center [117, 29] width 12 height 12
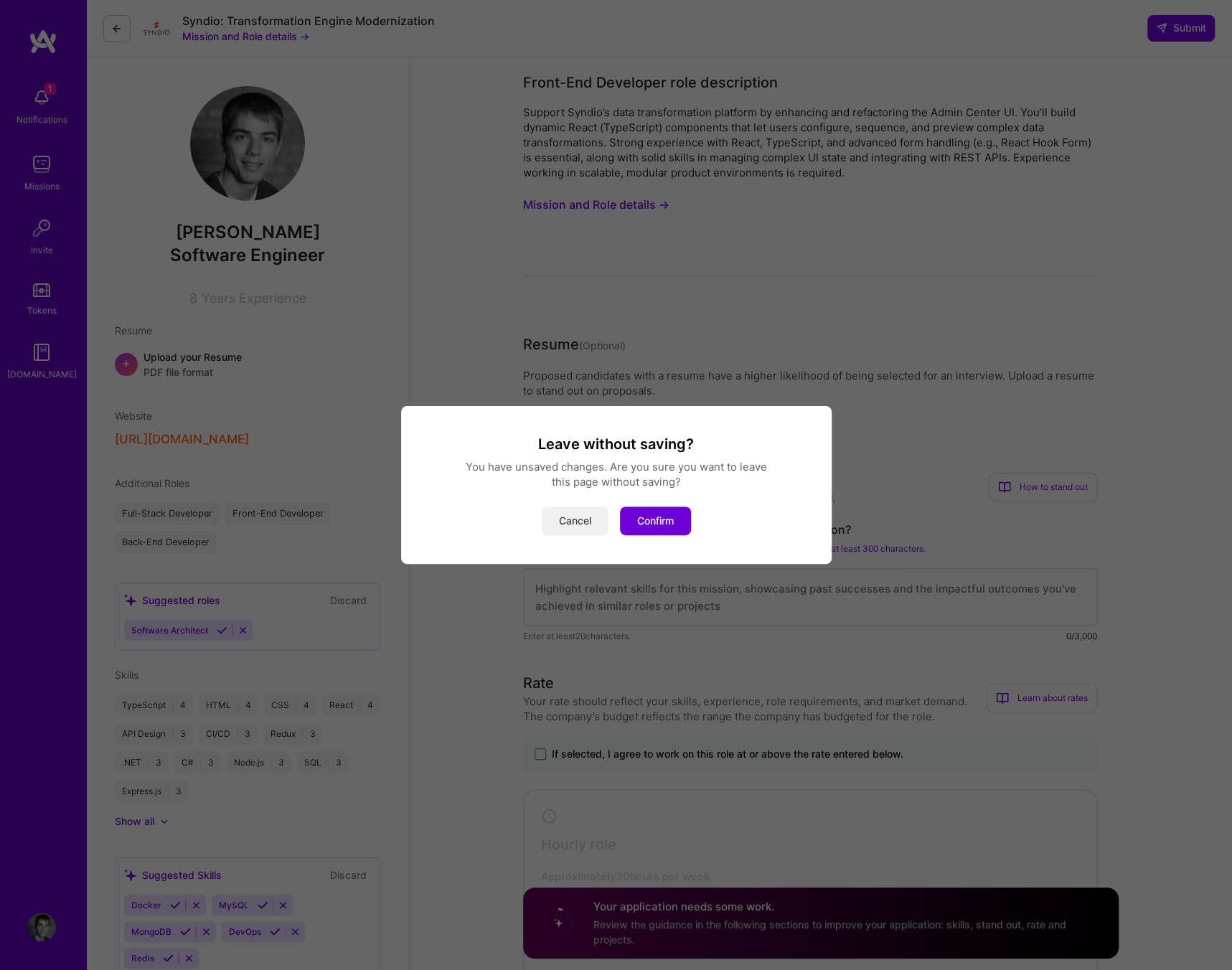
click at [581, 527] on button "Cancel" at bounding box center [575, 520] width 67 height 29
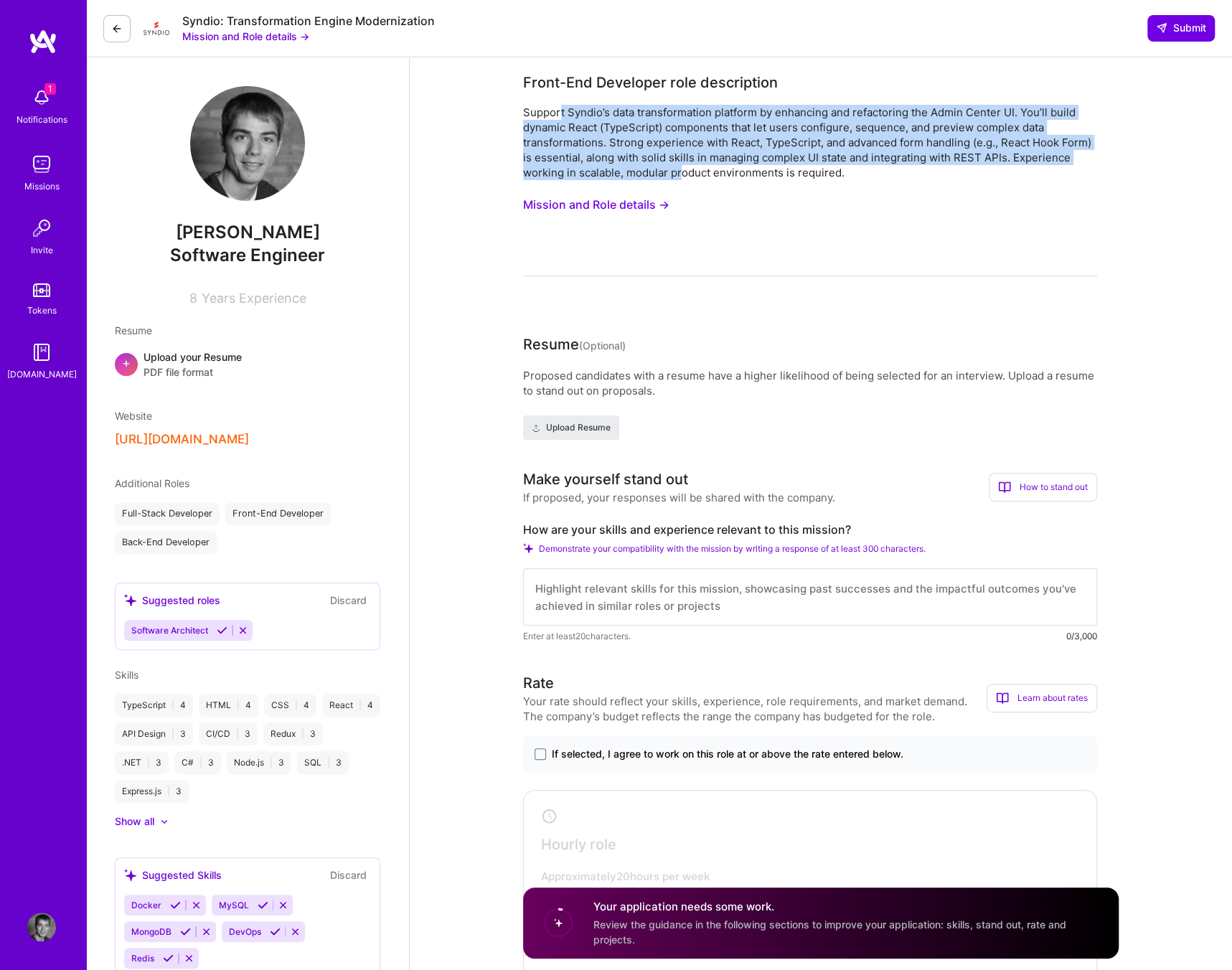
drag, startPoint x: 558, startPoint y: 114, endPoint x: 683, endPoint y: 180, distance: 141.4
click at [683, 180] on div "Support Syndio’s data transformation platform by enhancing and refactoring the …" at bounding box center [810, 191] width 574 height 171
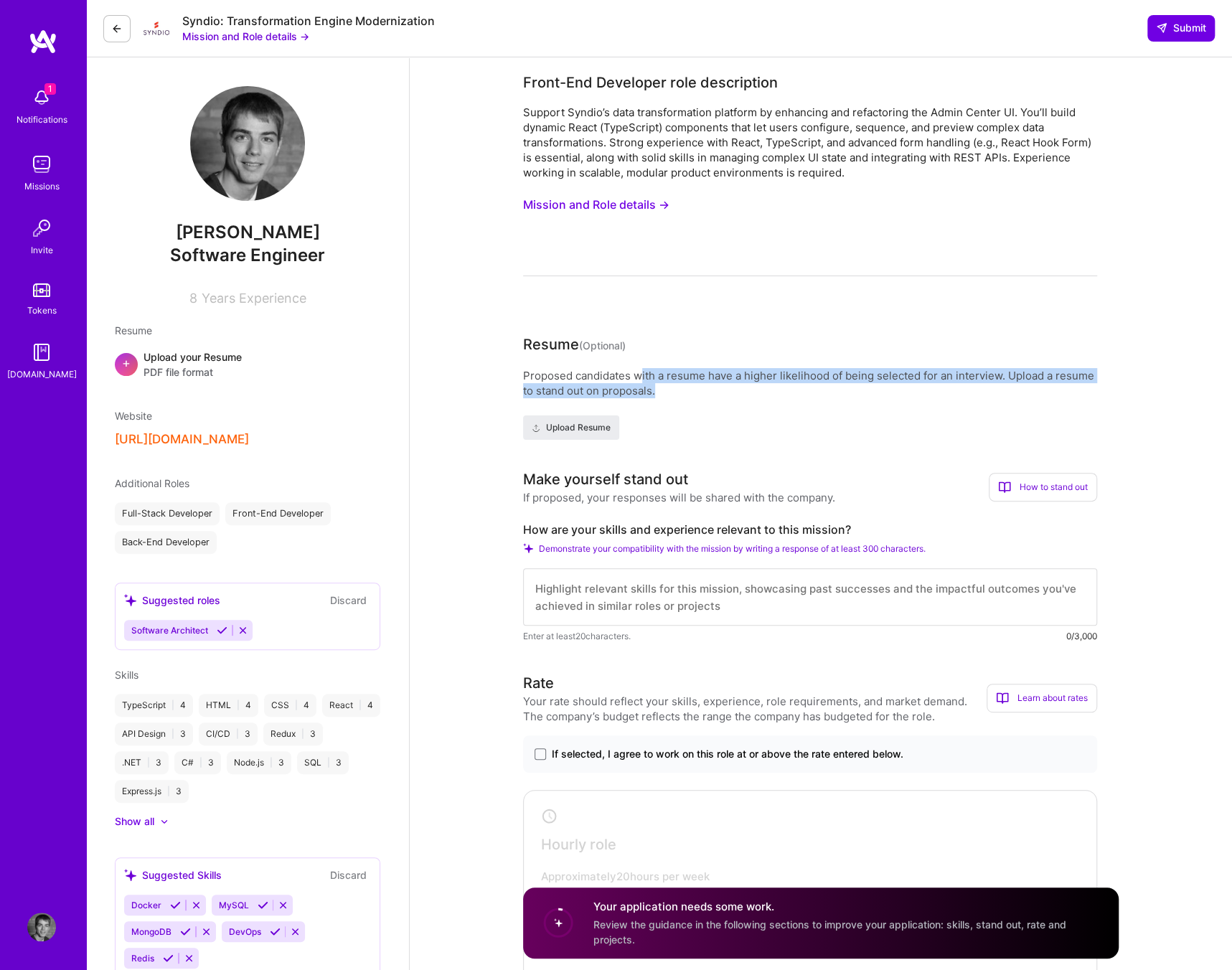
drag, startPoint x: 638, startPoint y: 366, endPoint x: 730, endPoint y: 397, distance: 97.1
click at [730, 397] on div "Resume (Optional) Proposed candidates with a resume have a higher likelihood of…" at bounding box center [810, 386] width 574 height 106
click at [575, 427] on span "Upload Resume" at bounding box center [571, 427] width 79 height 13
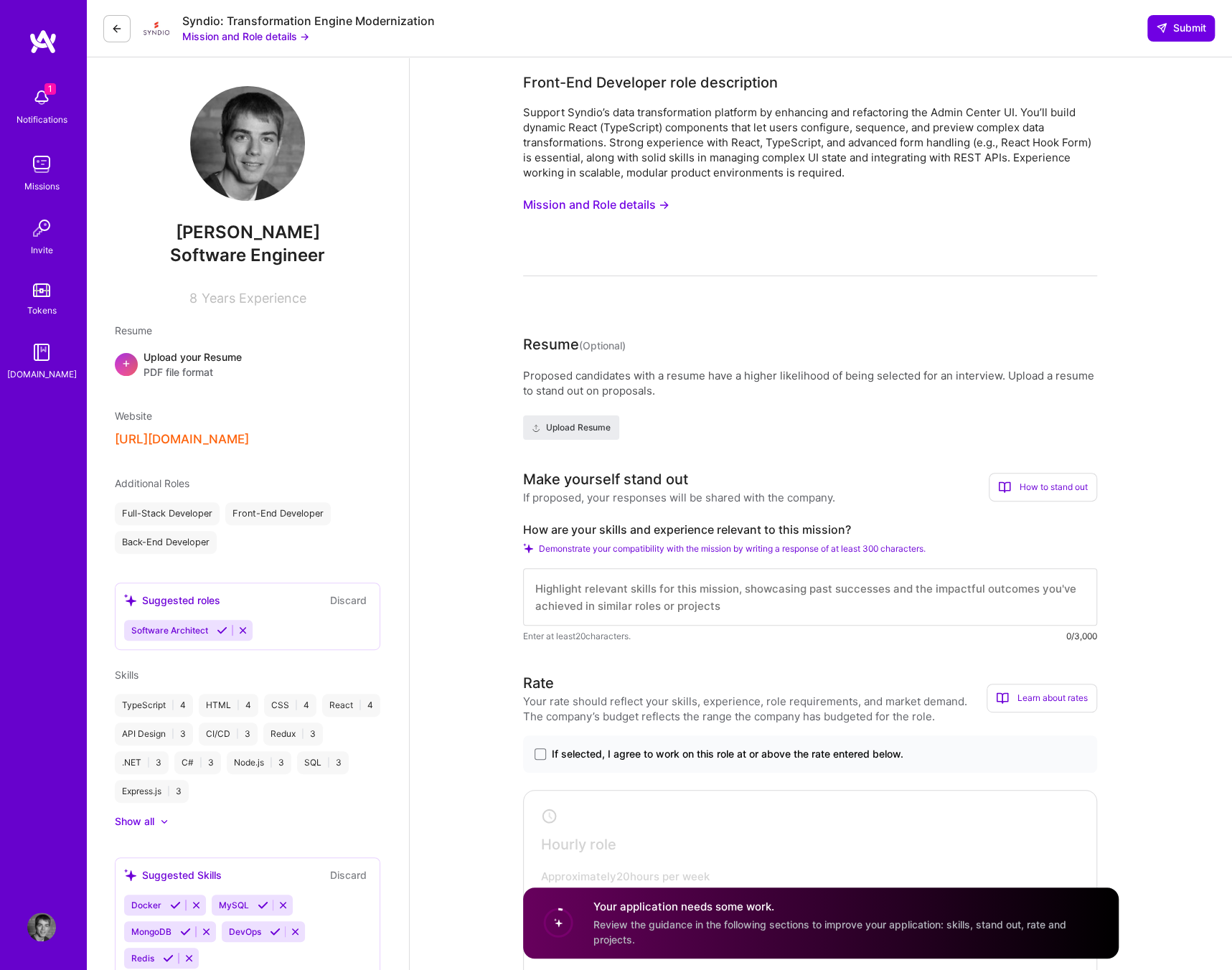
click at [620, 615] on textarea at bounding box center [810, 597] width 574 height 58
click at [626, 605] on textarea at bounding box center [810, 597] width 574 height 58
click at [630, 589] on textarea at bounding box center [810, 597] width 574 height 58
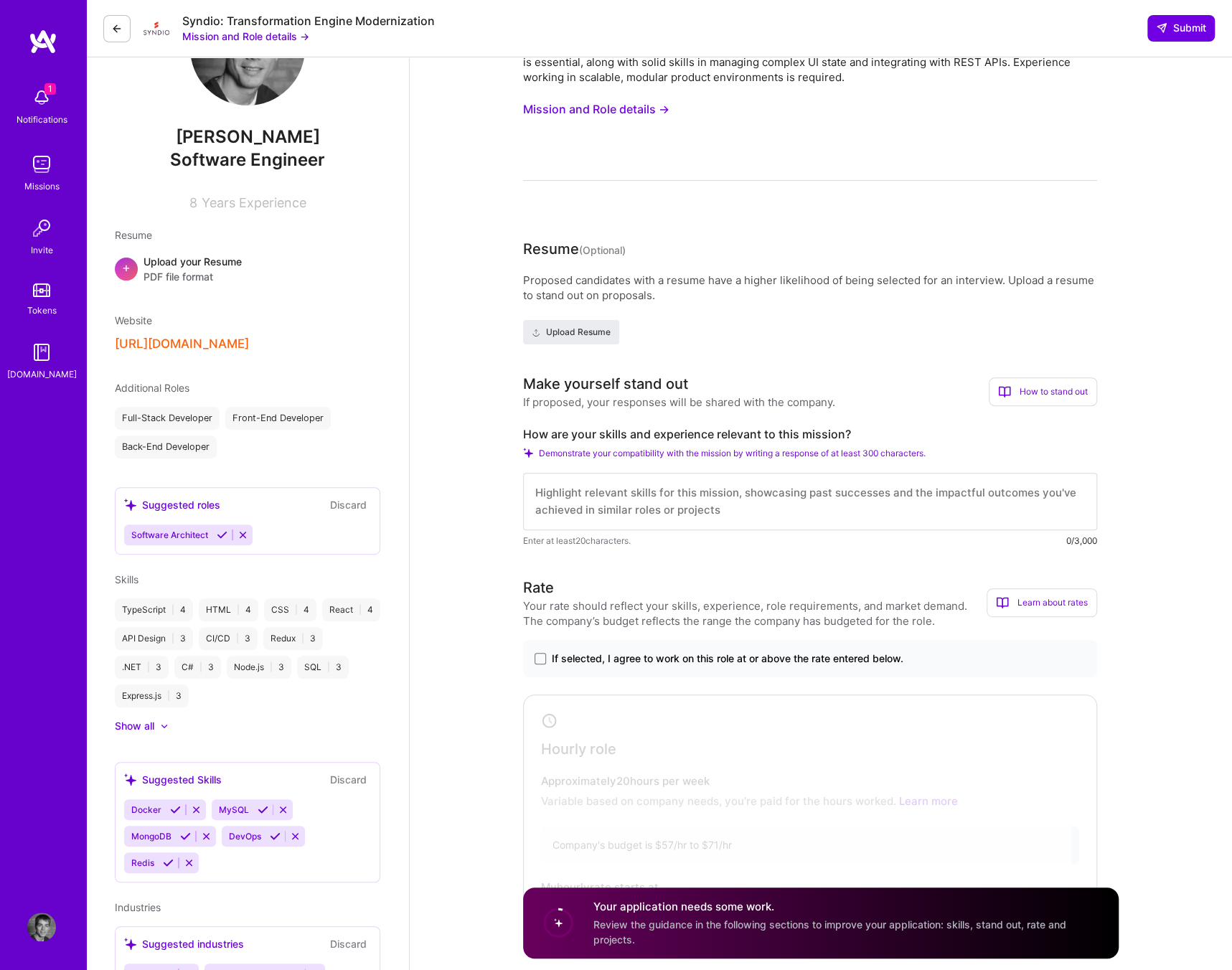
scroll to position [287, 0]
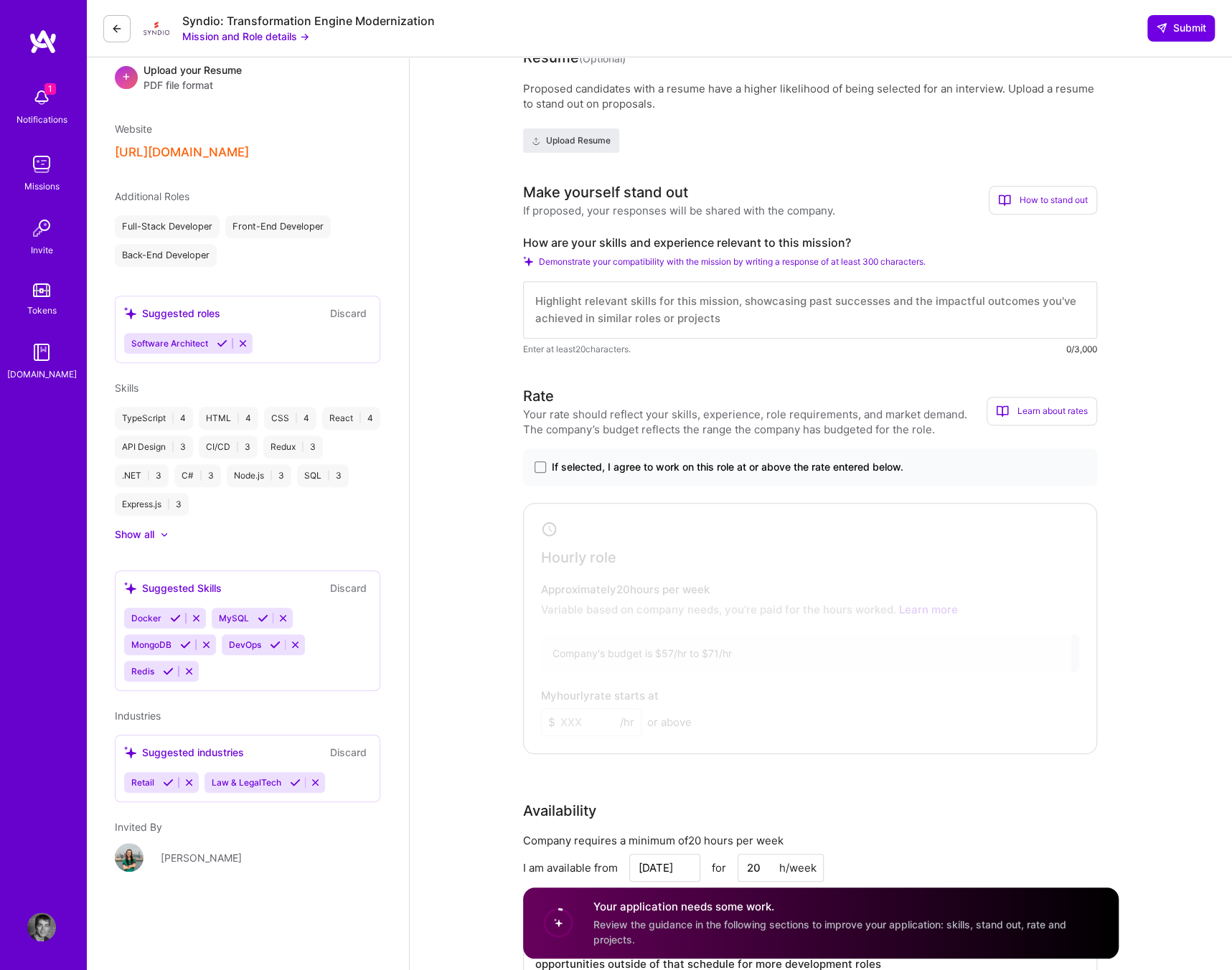
click at [547, 462] on label "If selected, I agree to work on this role at or above the rate entered below." at bounding box center [810, 466] width 551 height 14
click at [0, 0] on input "If selected, I agree to work on this role at or above the rate entered below." at bounding box center [0, 0] width 0 height 0
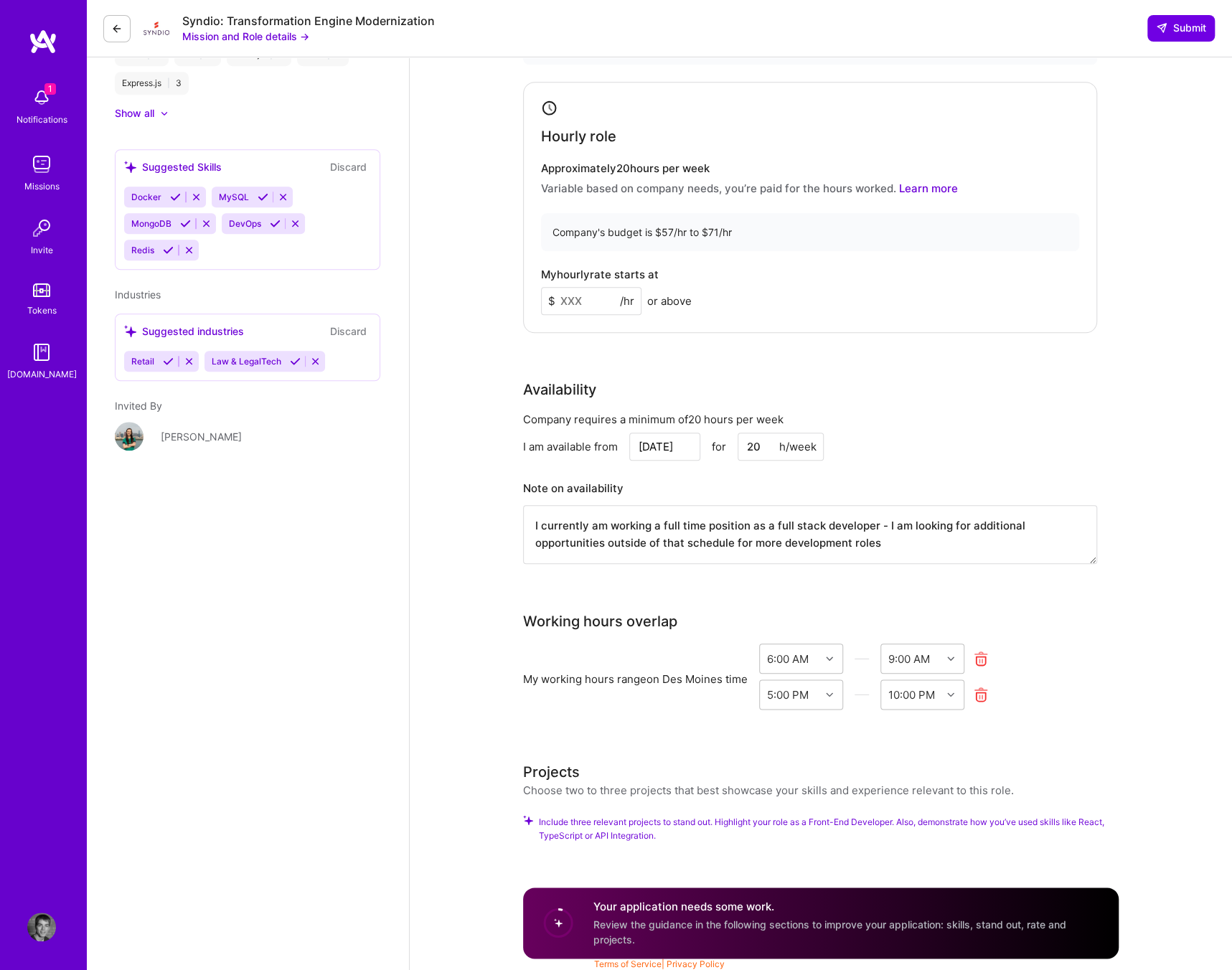
scroll to position [708, 0]
click at [616, 817] on span "Include three relevant projects to stand out. Highlight your role as a Front-En…" at bounding box center [828, 827] width 580 height 27
click at [906, 918] on span "Review the guidance in the following sections to improve your application: skil…" at bounding box center [830, 932] width 473 height 27
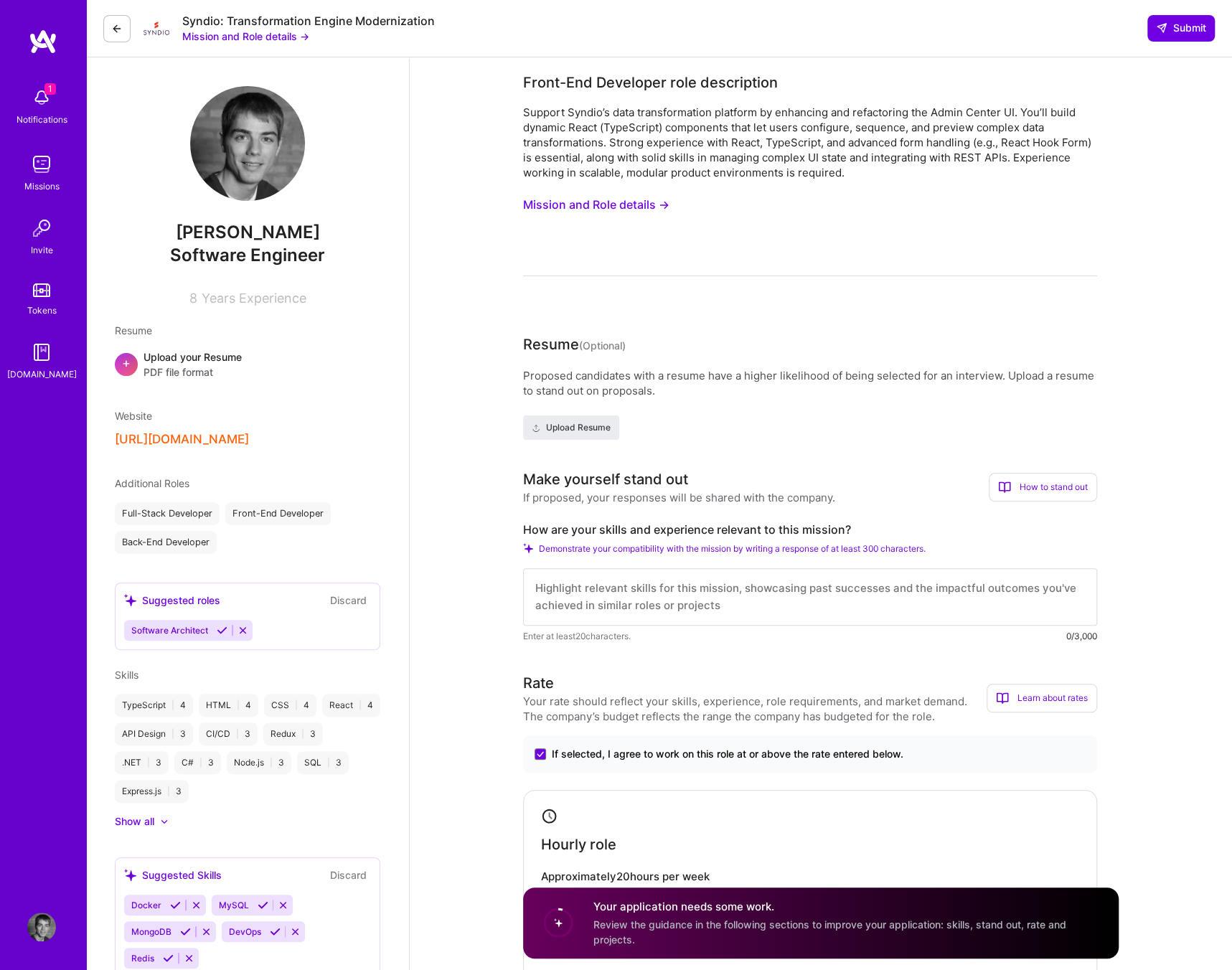
scroll to position [0, 0]
click at [557, 609] on textarea at bounding box center [810, 597] width 574 height 58
type textarea "F"
type textarea "I"
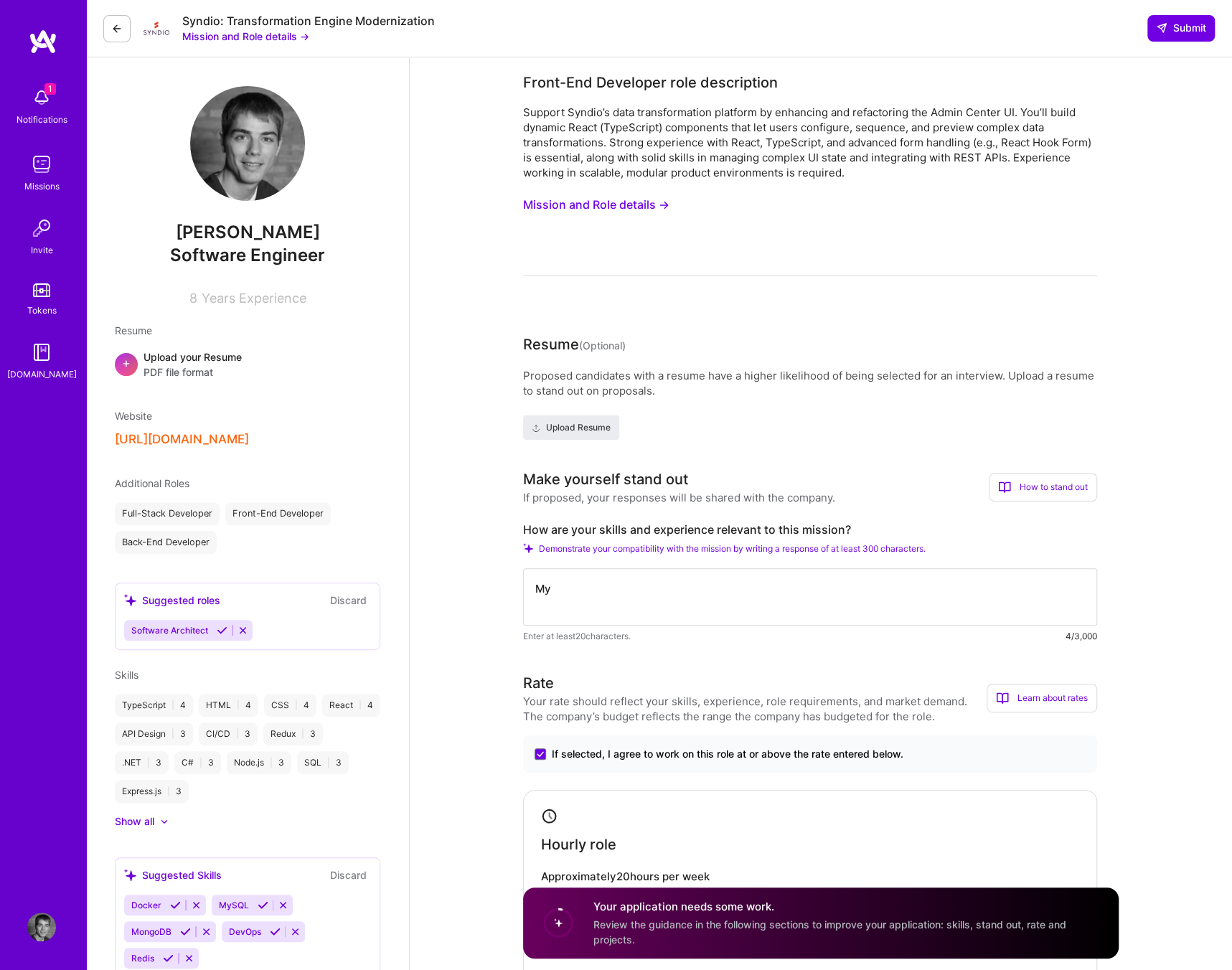
type textarea "M"
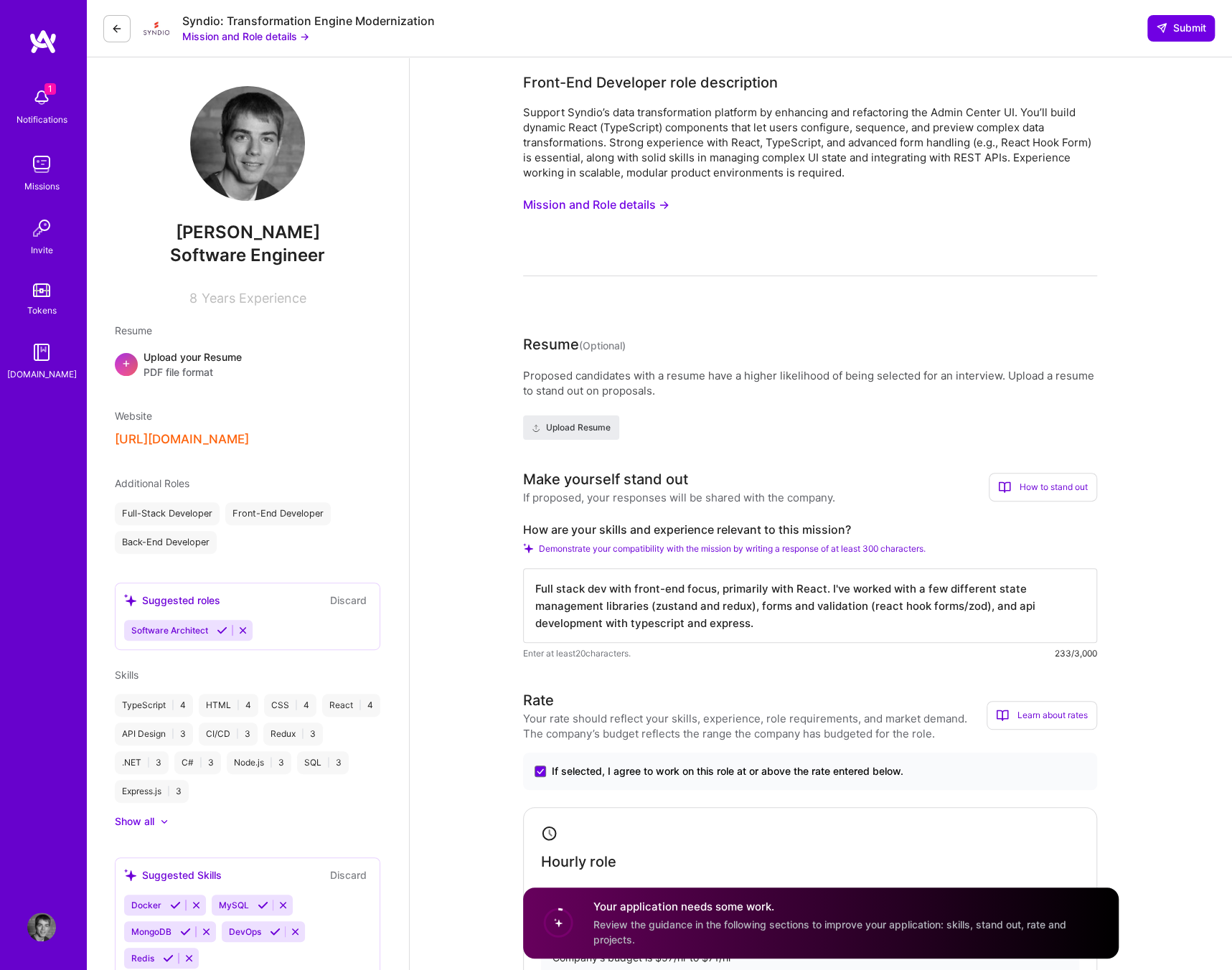
type textarea "Full stack dev with front-end focus, primarily with React. I've worked with a f…"
click at [575, 417] on button "Upload Resume" at bounding box center [571, 427] width 96 height 24
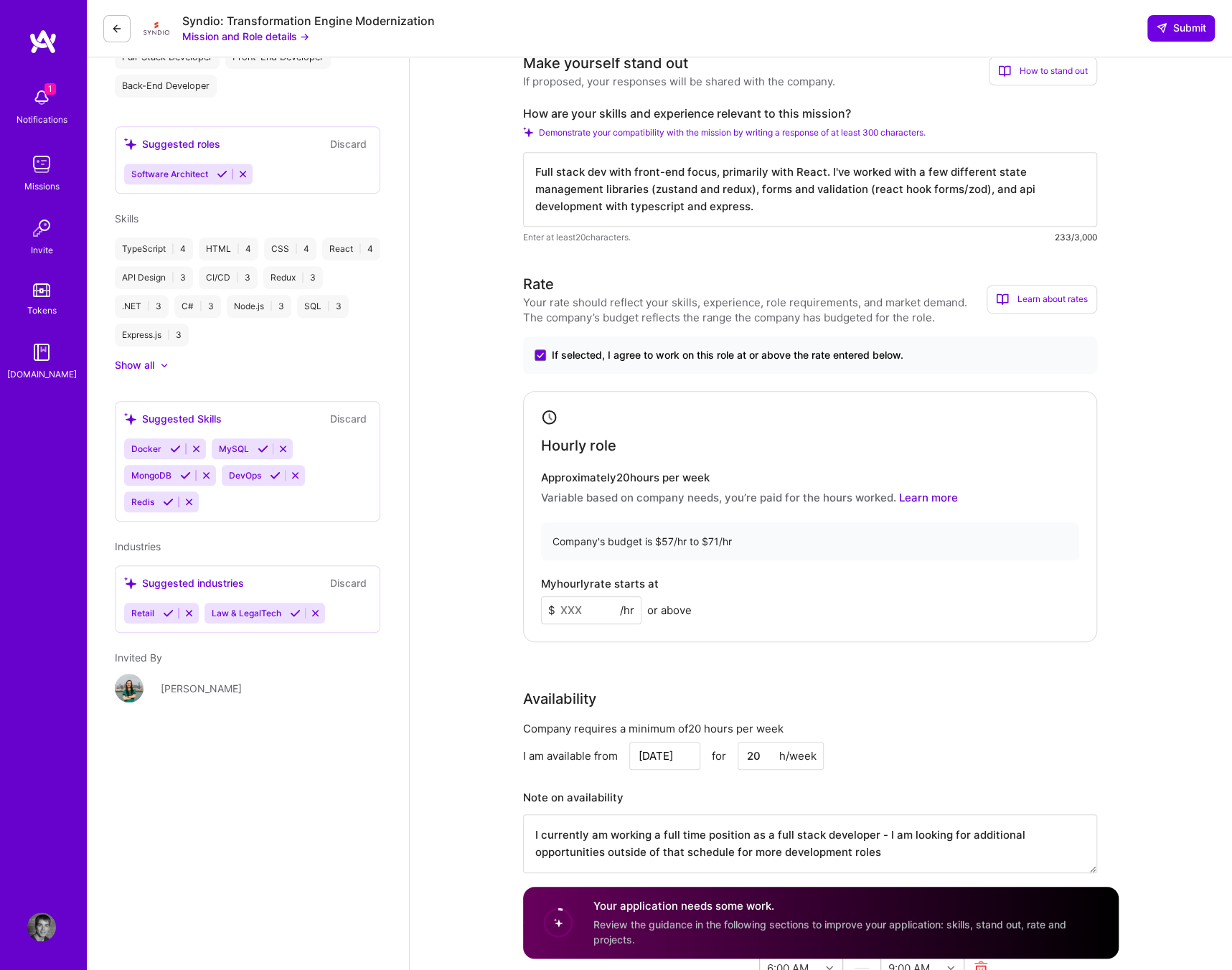
scroll to position [502, 0]
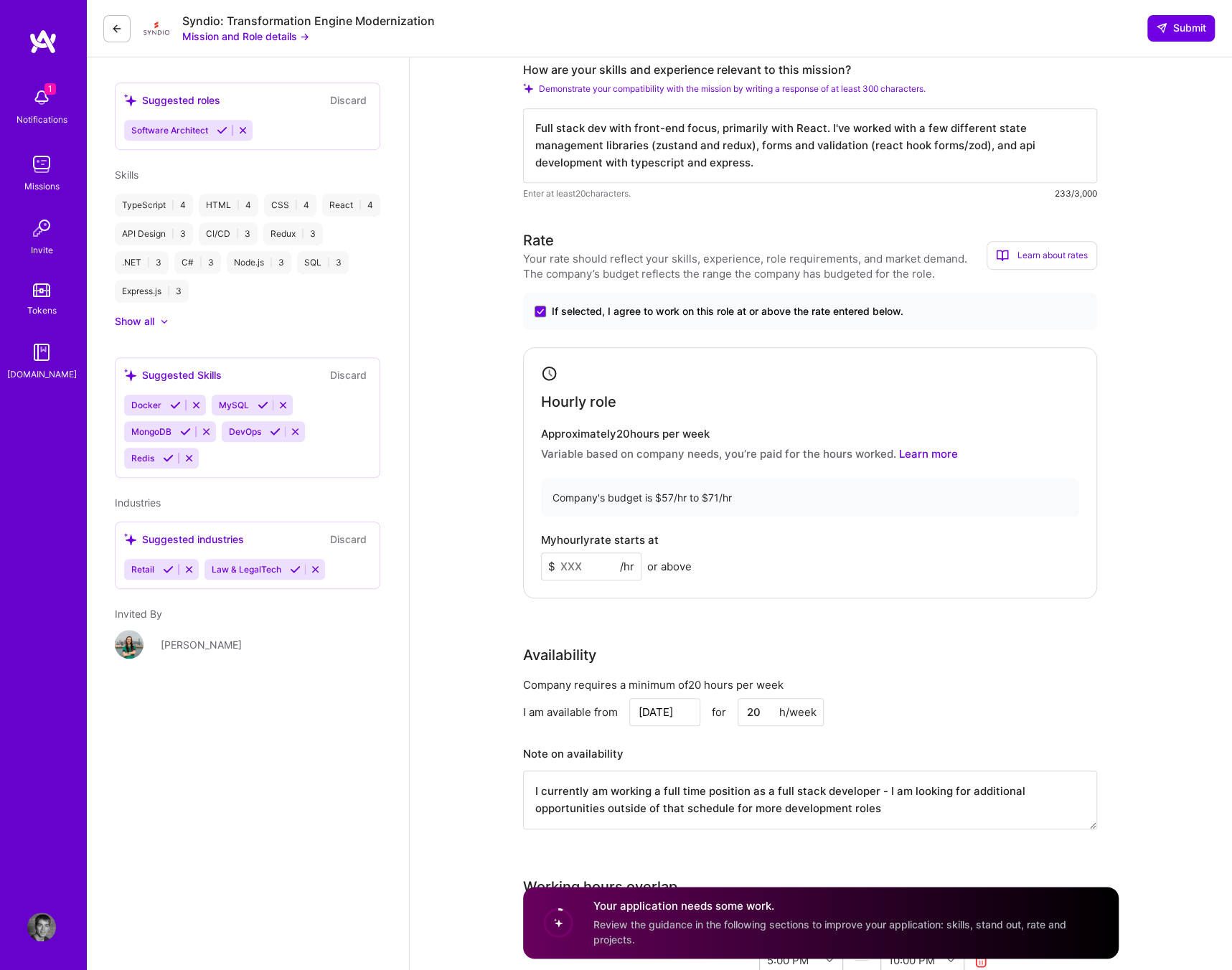
click at [597, 566] on input at bounding box center [591, 567] width 101 height 28
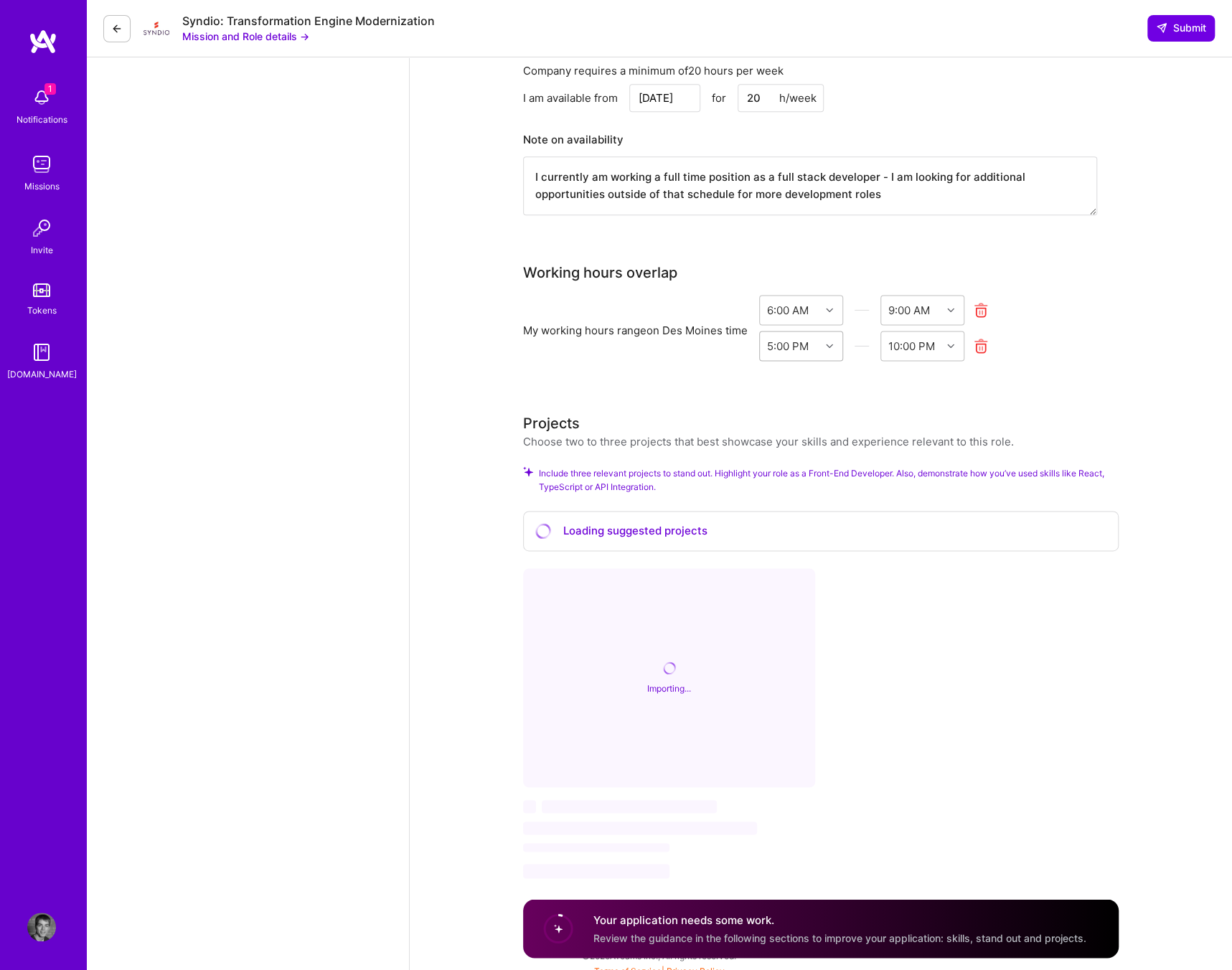
scroll to position [1122, 0]
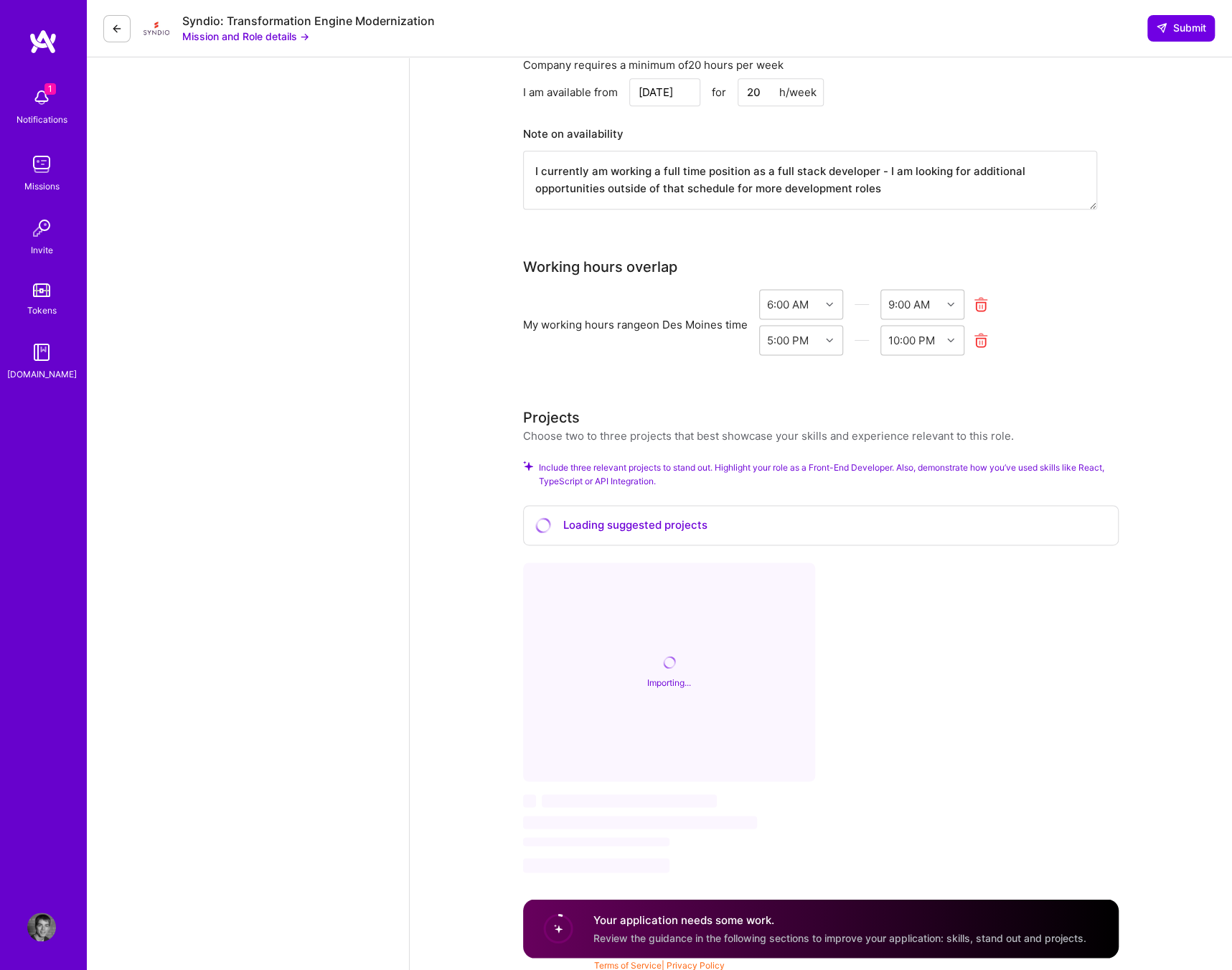
type input "65"
click at [641, 527] on div "Loading suggested projects" at bounding box center [821, 525] width 596 height 41
click at [614, 629] on div "Importing..." at bounding box center [669, 672] width 292 height 219
click at [591, 668] on div "Importing..." at bounding box center [669, 672] width 292 height 219
click at [596, 593] on div "Importing..." at bounding box center [669, 672] width 292 height 219
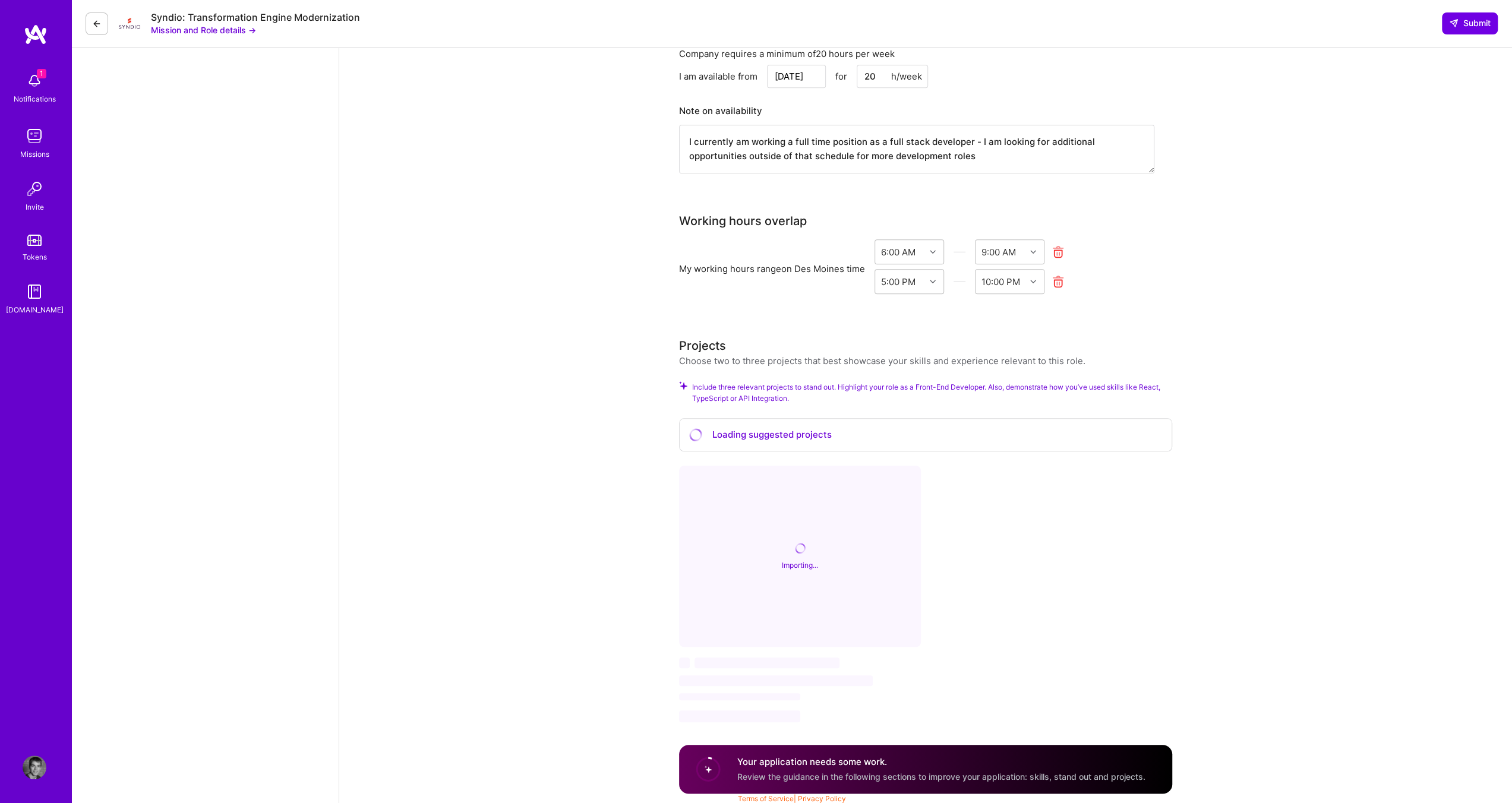
click at [978, 638] on div "Importing... ‌ ‌ ‌ ‌ ‌" at bounding box center [926, 593] width 493 height 256
drag, startPoint x: 722, startPoint y: 763, endPoint x: 710, endPoint y: 716, distance: 48.5
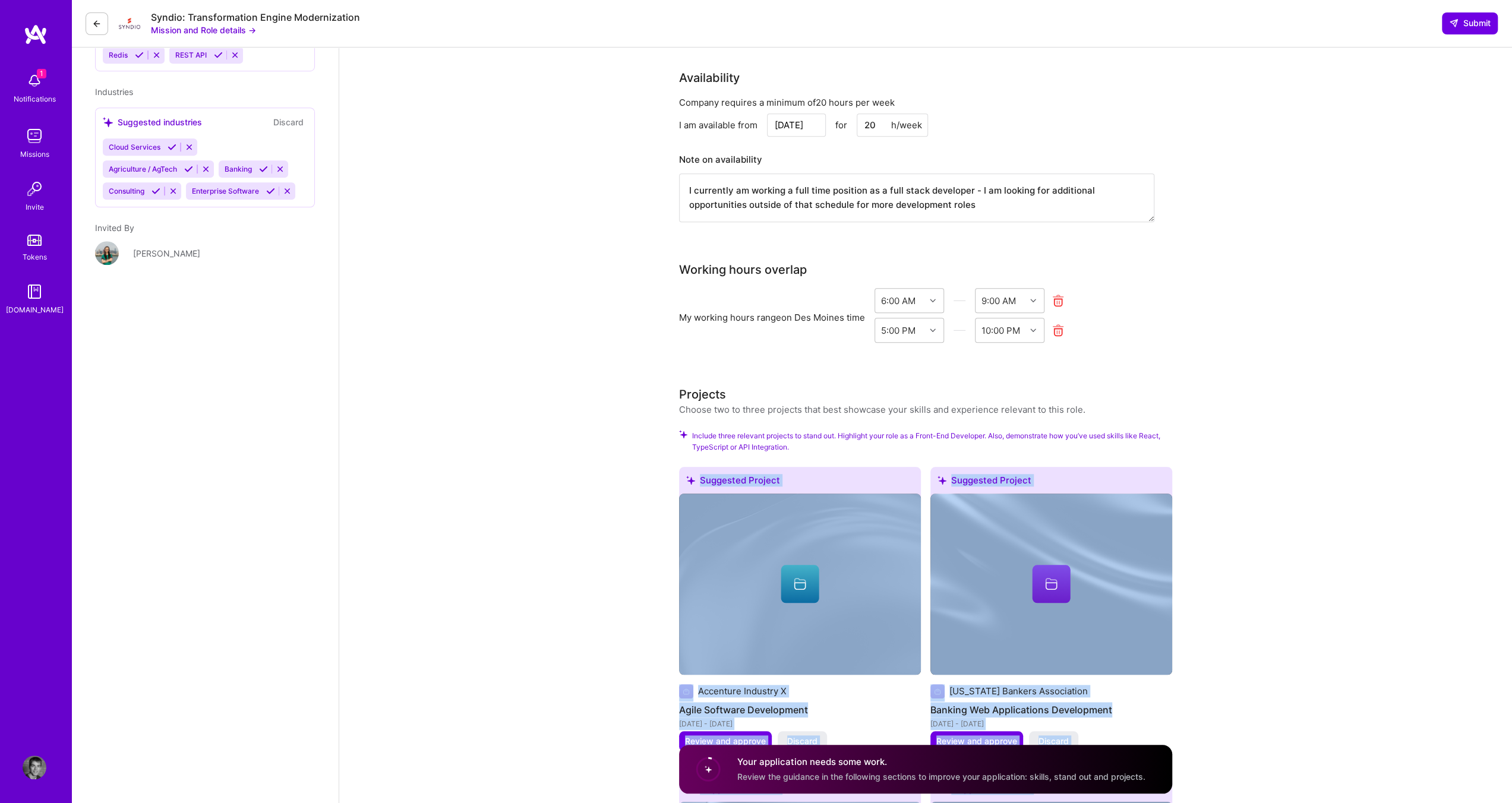
scroll to position [1068, 0]
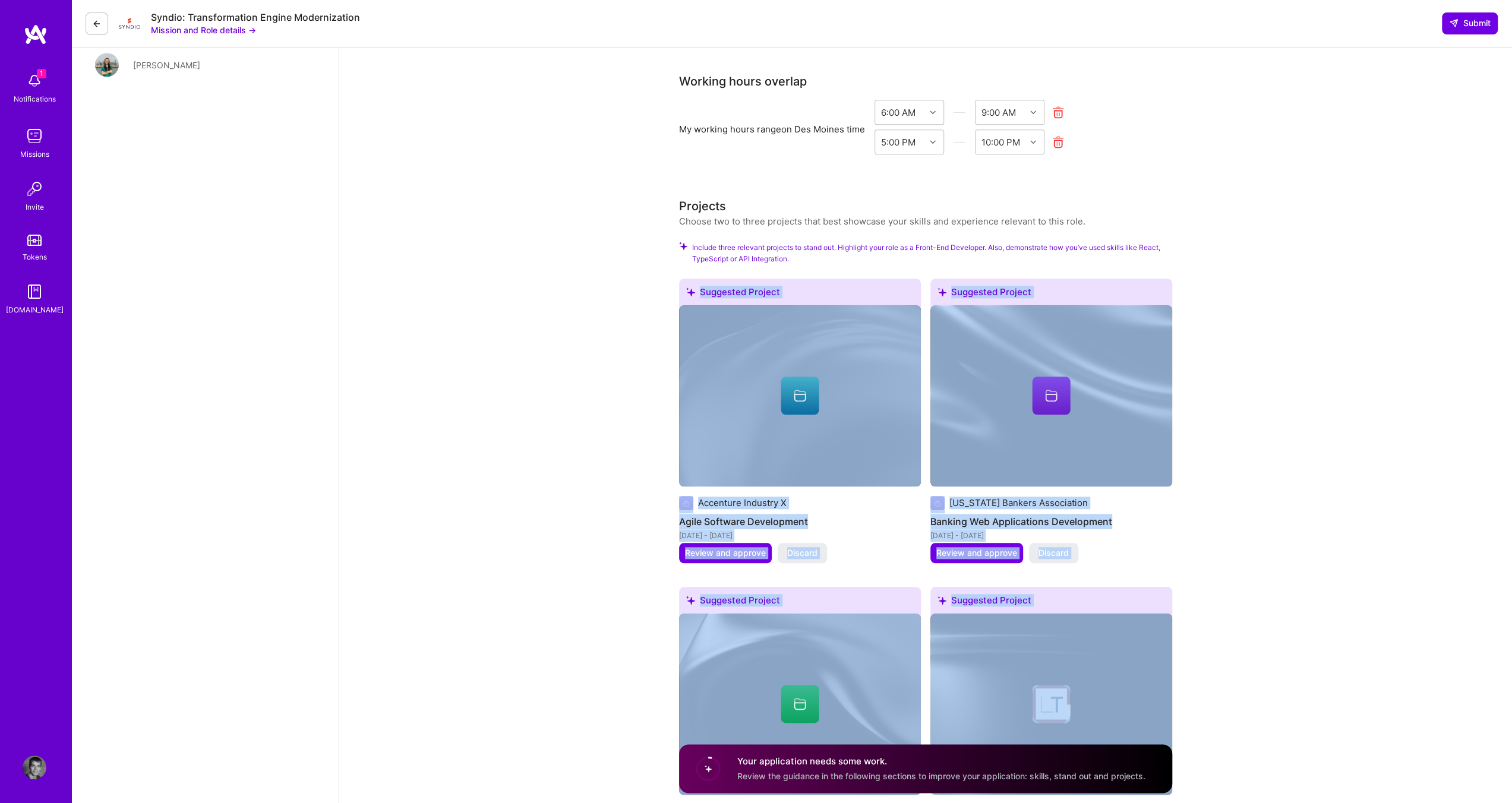
click at [1019, 554] on div "Front-End Developer role description Support Syndio’s data transformation platf…" at bounding box center [925, 128] width 1173 height 2299
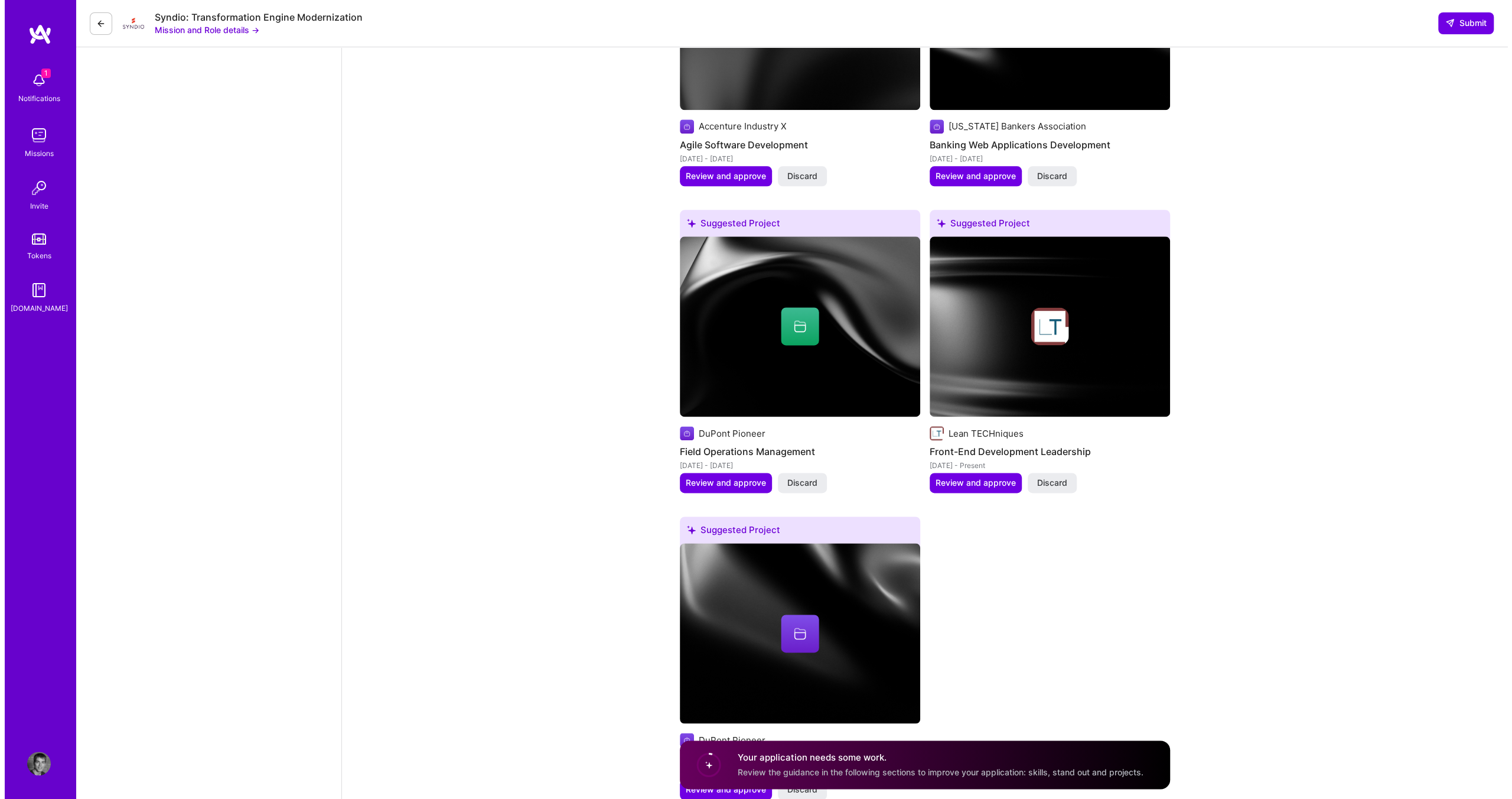
scroll to position [1414, 0]
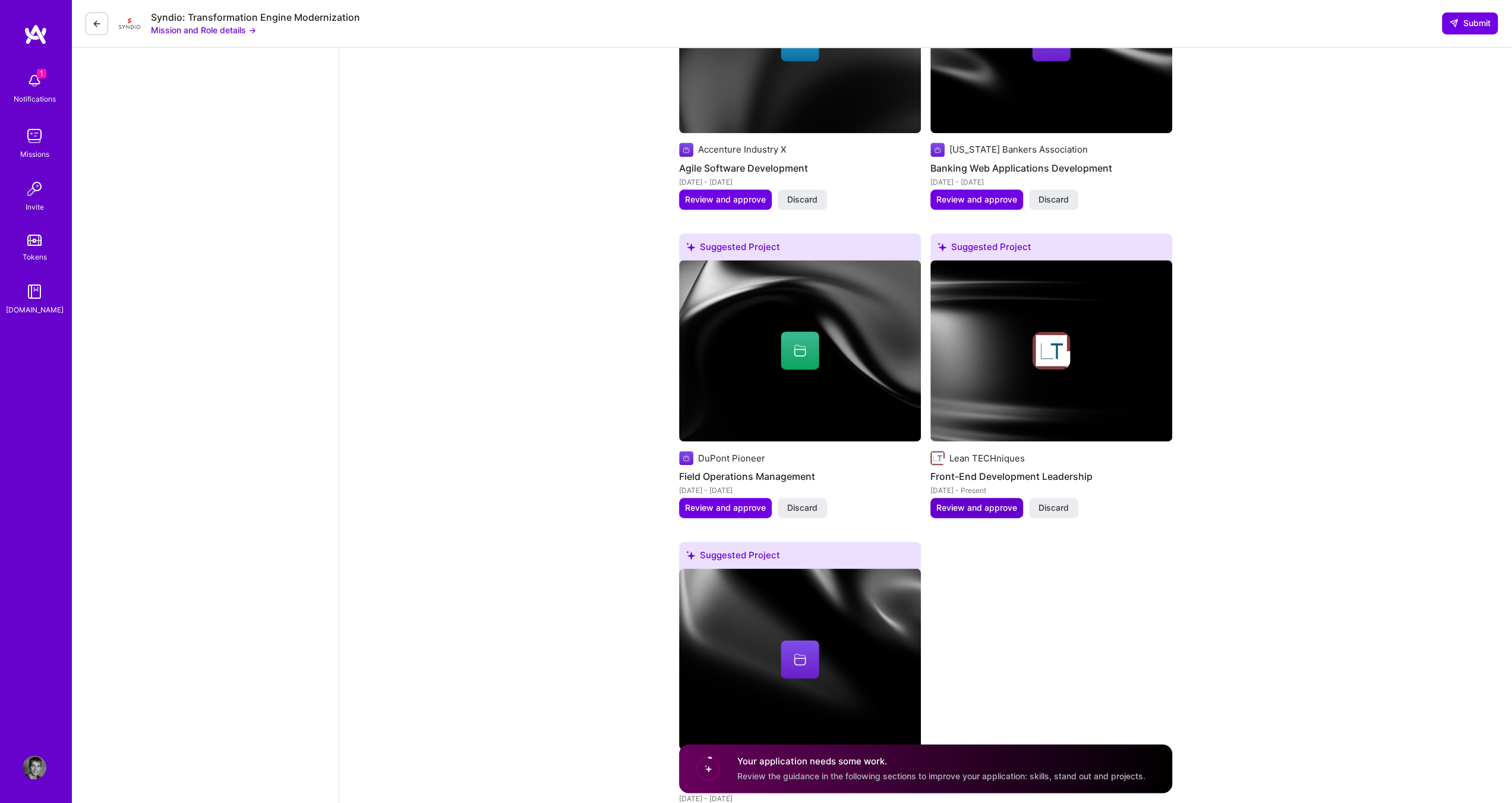
click at [991, 509] on span "Review and approve" at bounding box center [977, 507] width 81 height 12
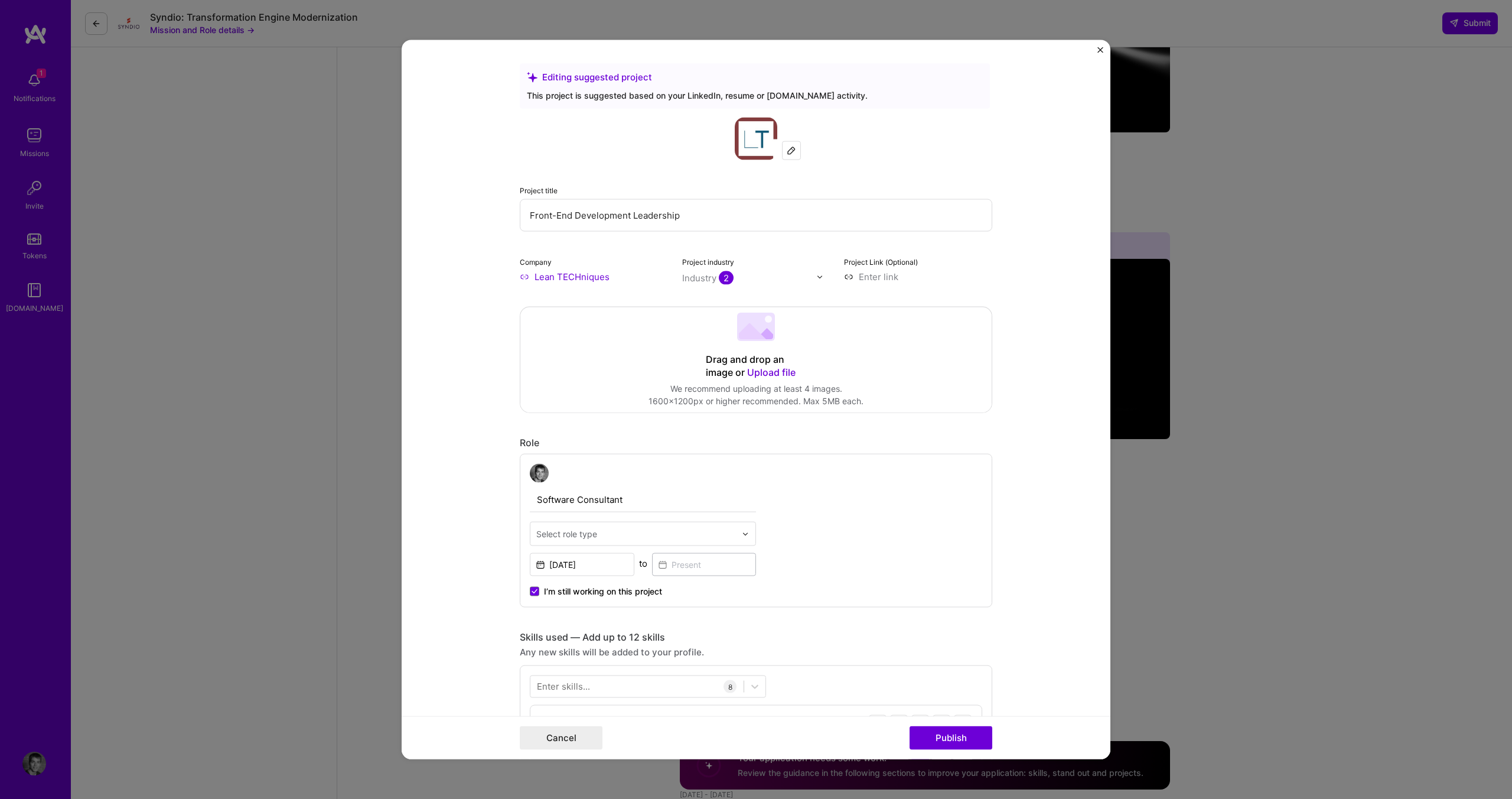
click at [653, 219] on input "Front-End Development Leadership" at bounding box center [755, 215] width 473 height 32
drag, startPoint x: 568, startPoint y: 215, endPoint x: 726, endPoint y: 219, distance: 158.1
click at [726, 219] on input "Front-End Development Leadership" at bounding box center [755, 215] width 473 height 32
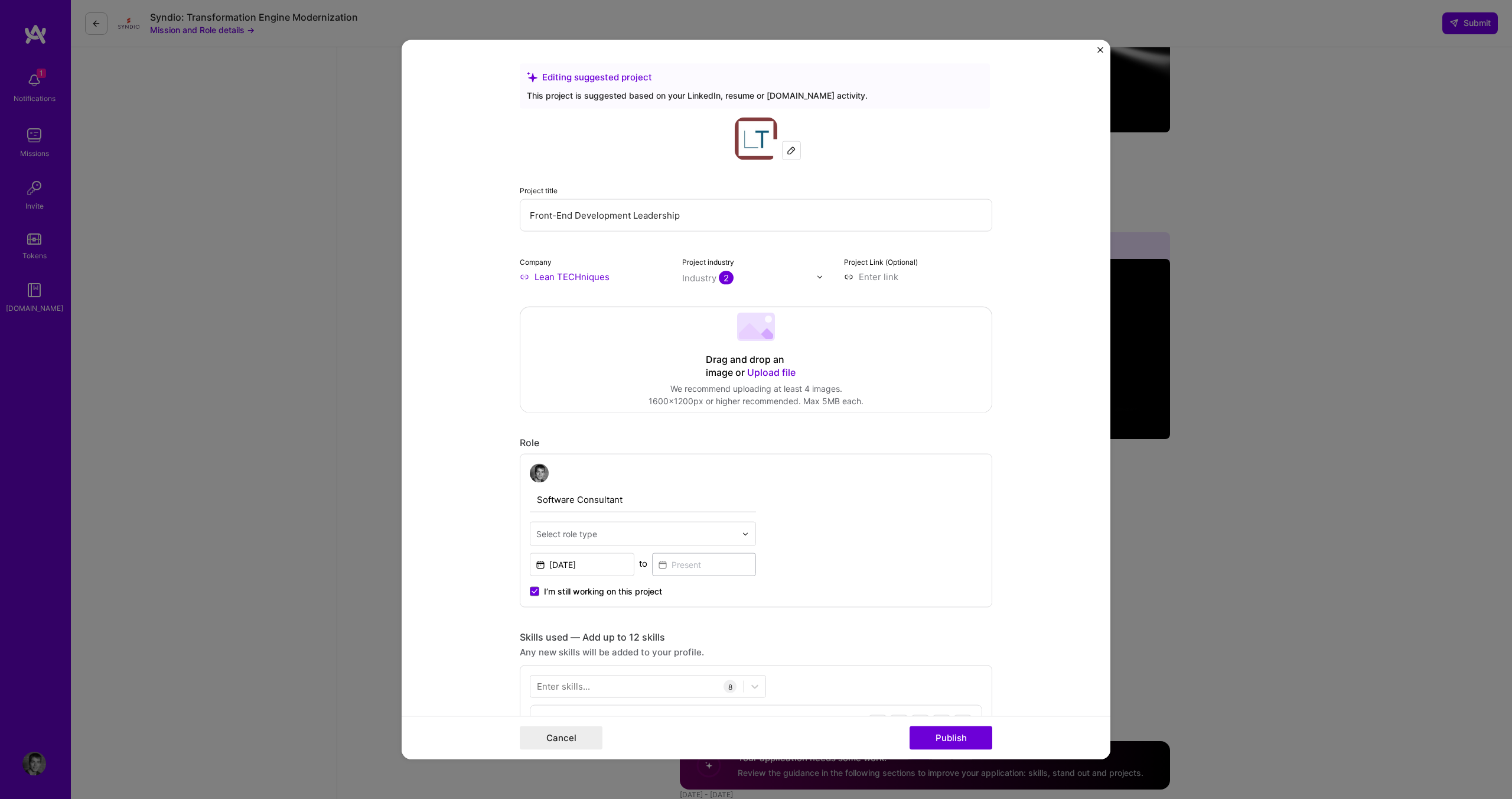
drag, startPoint x: 732, startPoint y: 218, endPoint x: 463, endPoint y: 219, distance: 269.0
click at [463, 219] on form "Editing suggested project This project is suggested based on your LinkedIn, res…" at bounding box center [755, 400] width 709 height 719
type input "S"
click at [703, 274] on div "Industry 2" at bounding box center [707, 278] width 51 height 12
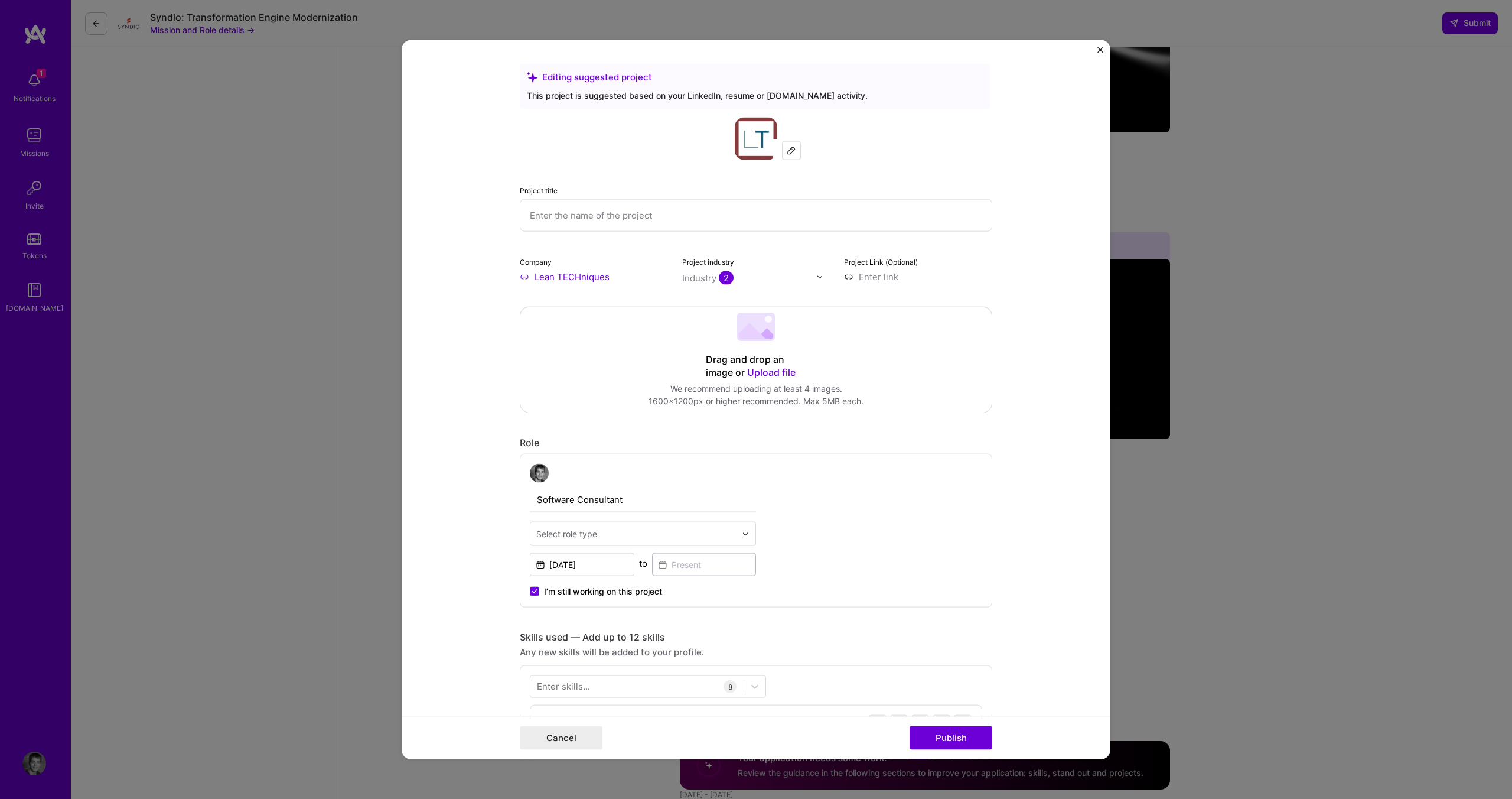
click at [1013, 438] on form "Editing suggested project This project is suggested based on your LinkedIn, res…" at bounding box center [755, 400] width 709 height 719
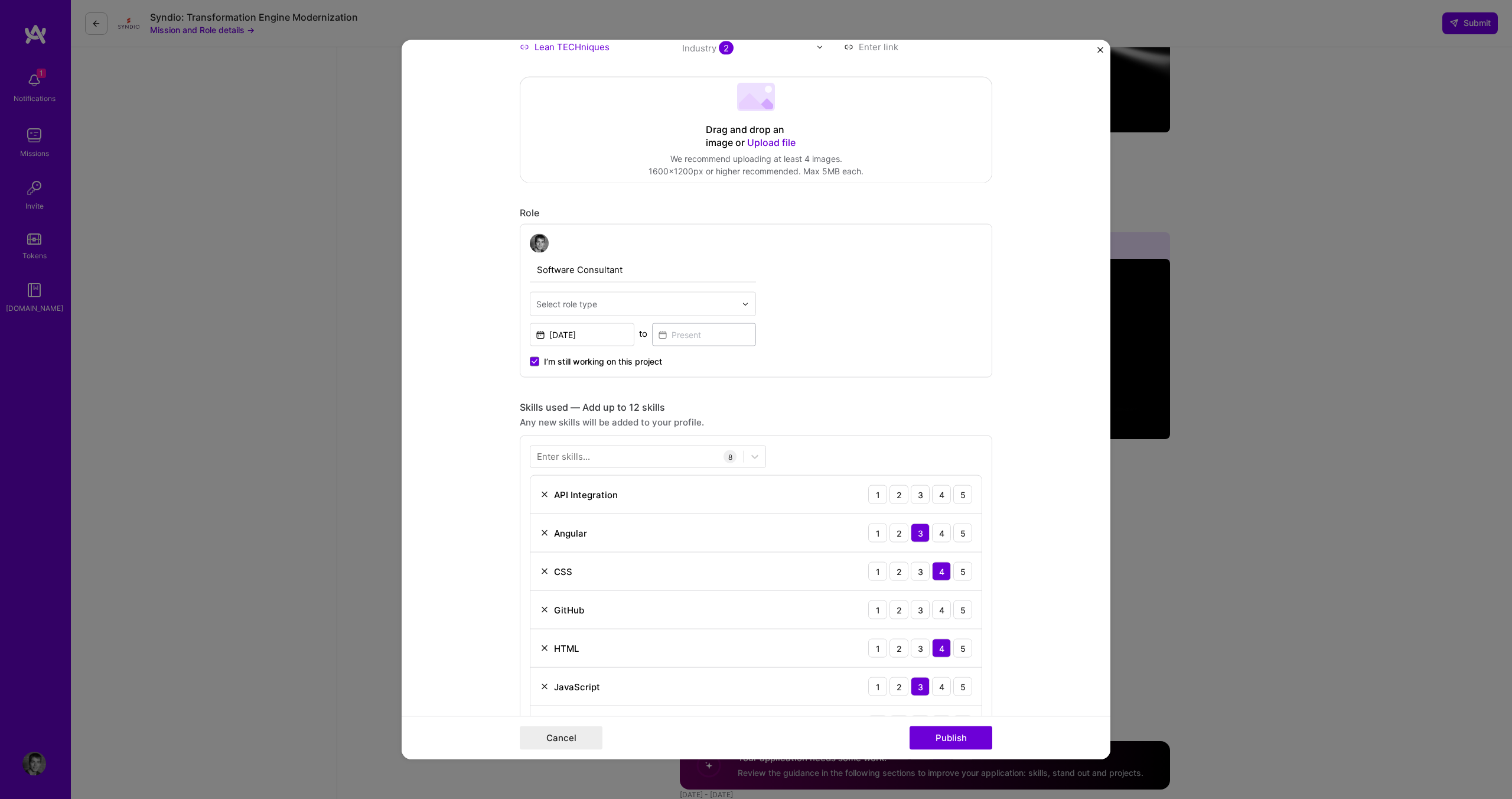
scroll to position [236, 0]
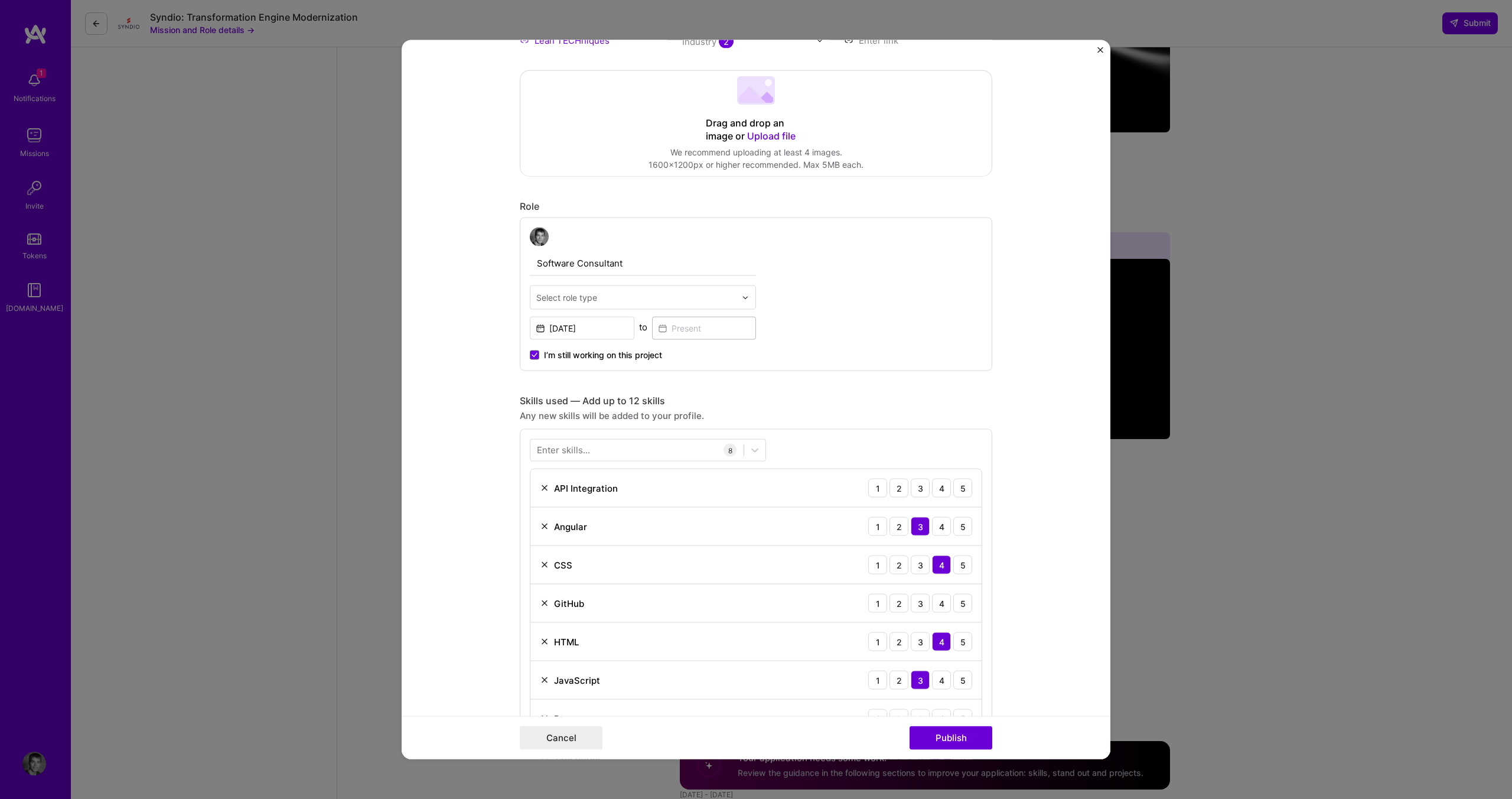
click at [638, 295] on input "text" at bounding box center [636, 298] width 199 height 12
click at [626, 391] on div "Software Engineer" at bounding box center [643, 400] width 219 height 22
click at [602, 267] on input "Software Consultant" at bounding box center [643, 263] width 226 height 25
drag, startPoint x: 639, startPoint y: 264, endPoint x: 518, endPoint y: 267, distance: 121.0
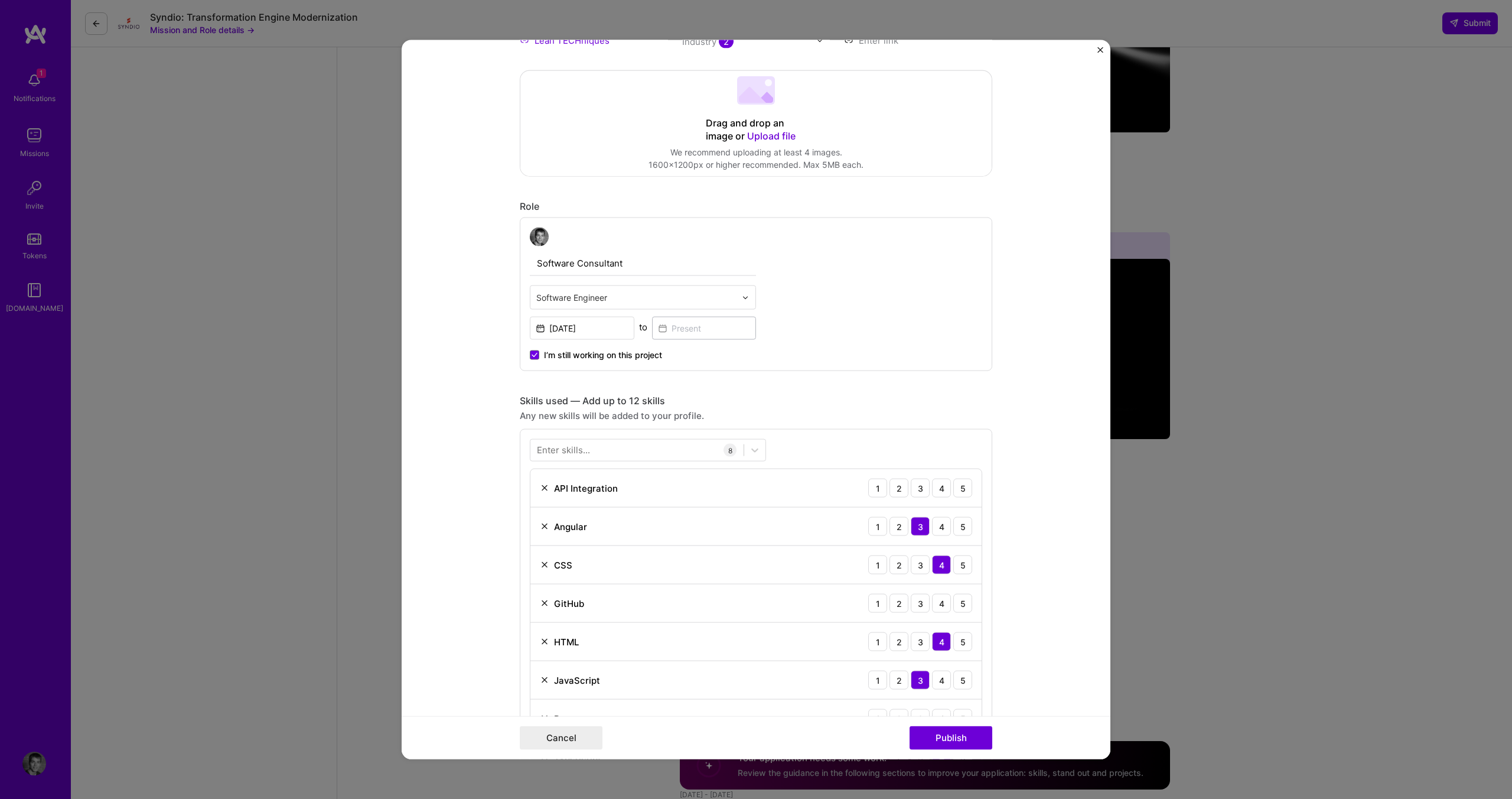
click at [519, 267] on div "Software Consultant Software Engineer [DATE] to I’m still working on this proje…" at bounding box center [755, 294] width 473 height 153
click at [612, 267] on input "Software Consultant" at bounding box center [643, 263] width 226 height 25
drag, startPoint x: 643, startPoint y: 264, endPoint x: 476, endPoint y: 254, distance: 167.3
click at [476, 256] on form "Editing suggested project This project is suggested based on your LinkedIn, res…" at bounding box center [755, 400] width 709 height 719
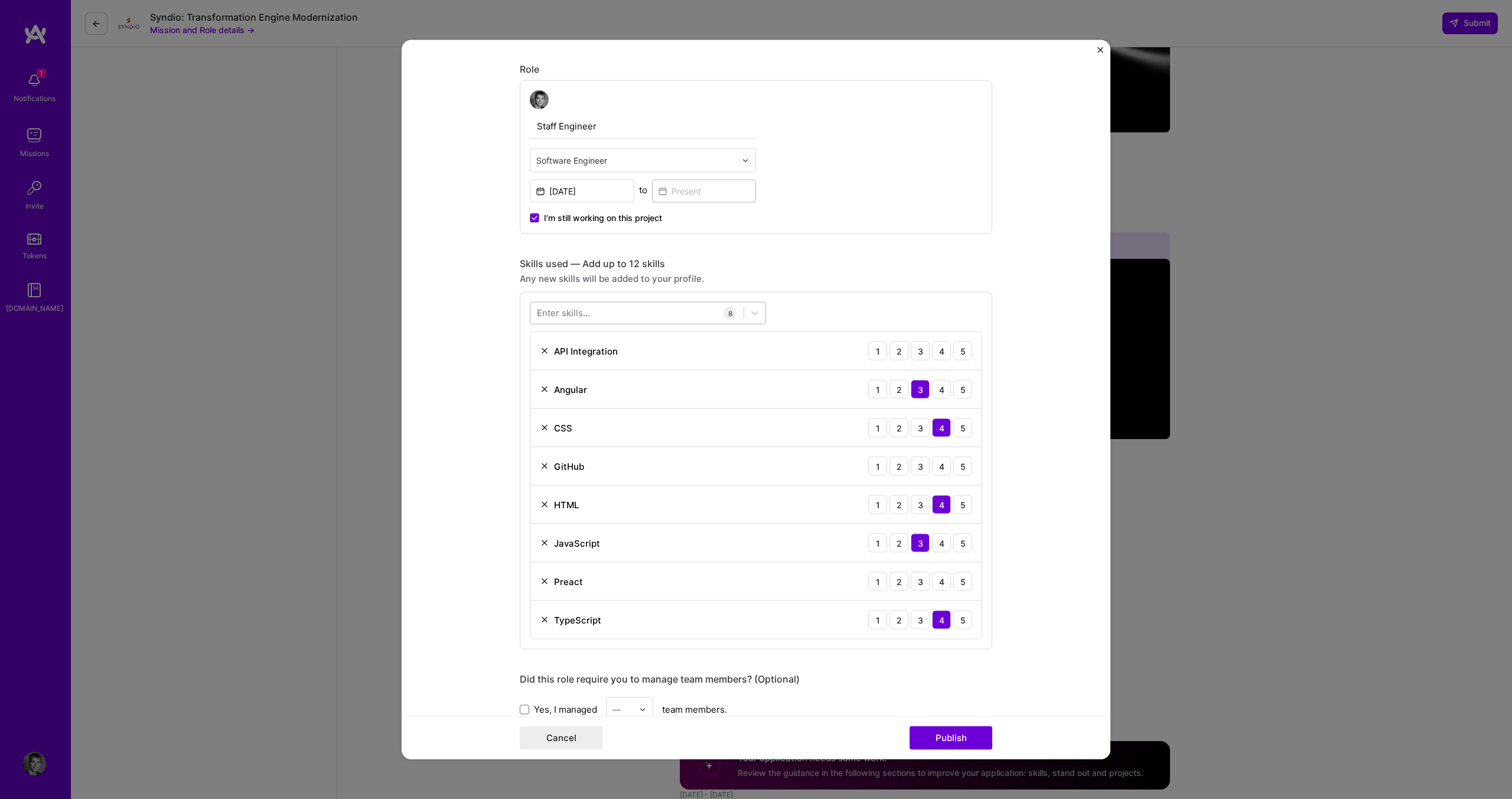
scroll to position [414, 0]
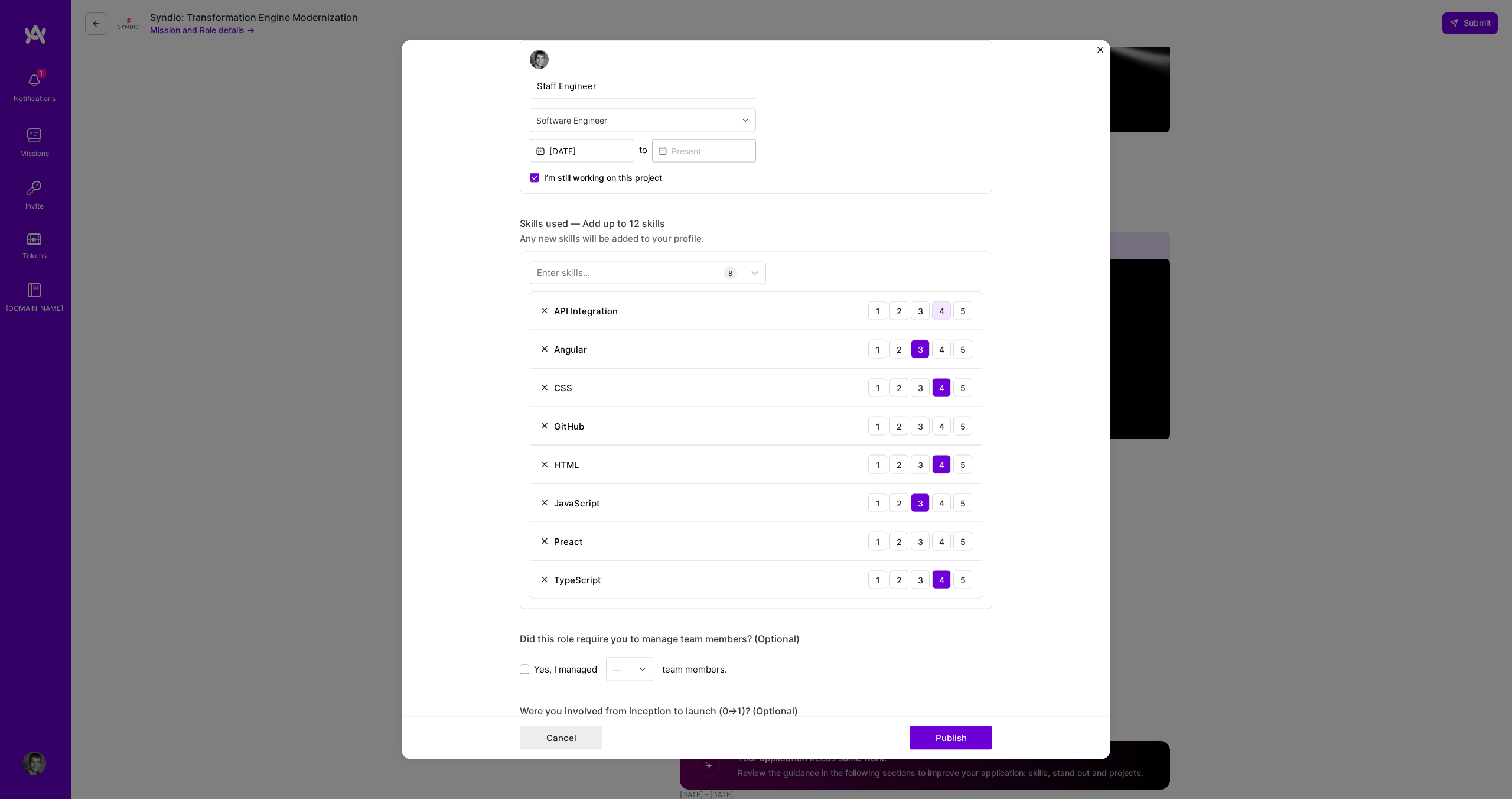
type input "Staff Engineer"
click at [939, 311] on div "4" at bounding box center [941, 310] width 19 height 19
click at [542, 539] on img at bounding box center [544, 542] width 10 height 10
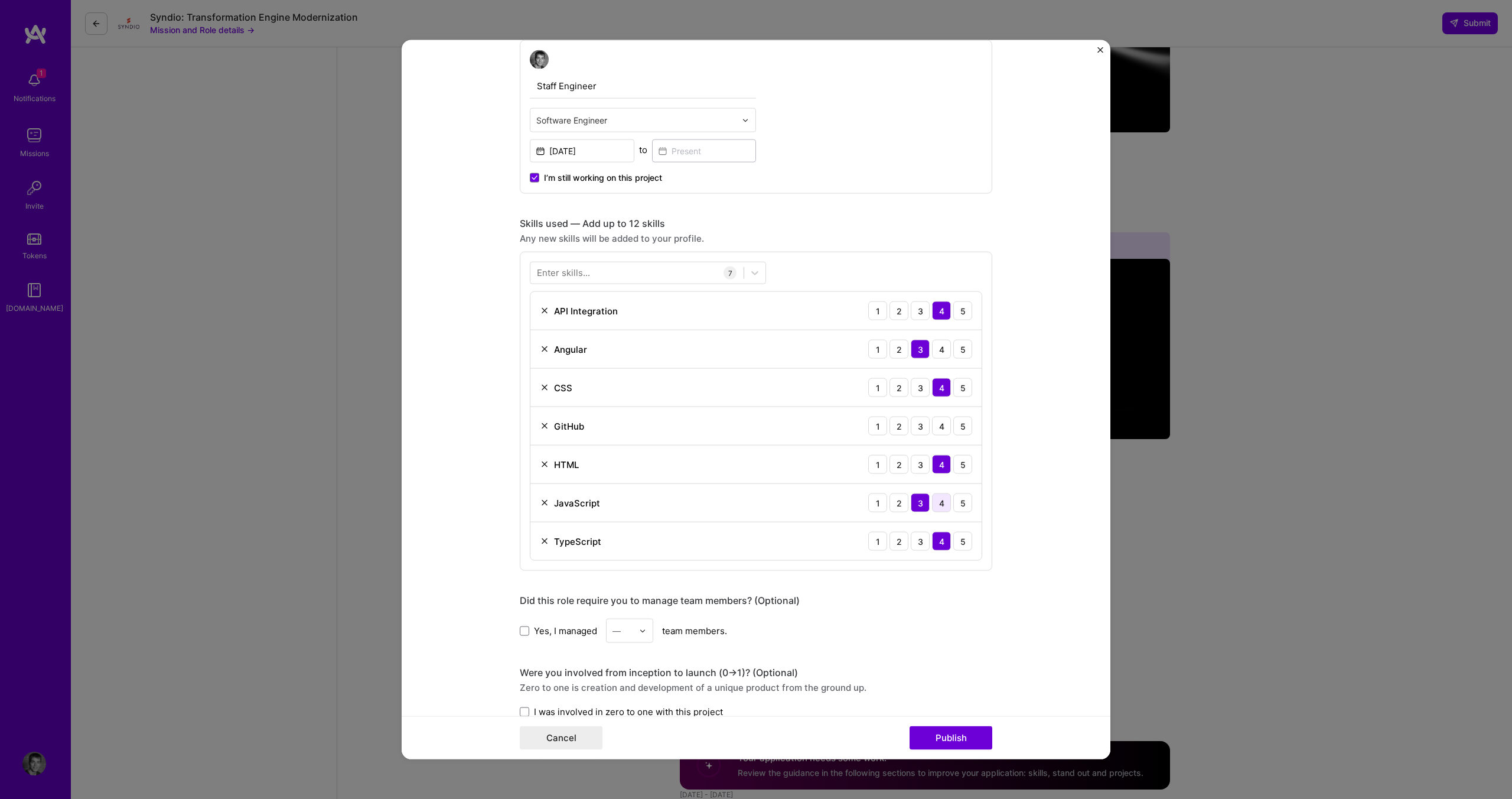
click at [940, 498] on div "4" at bounding box center [941, 503] width 19 height 19
click at [933, 426] on div "4" at bounding box center [941, 426] width 19 height 19
click at [543, 346] on img at bounding box center [544, 349] width 10 height 10
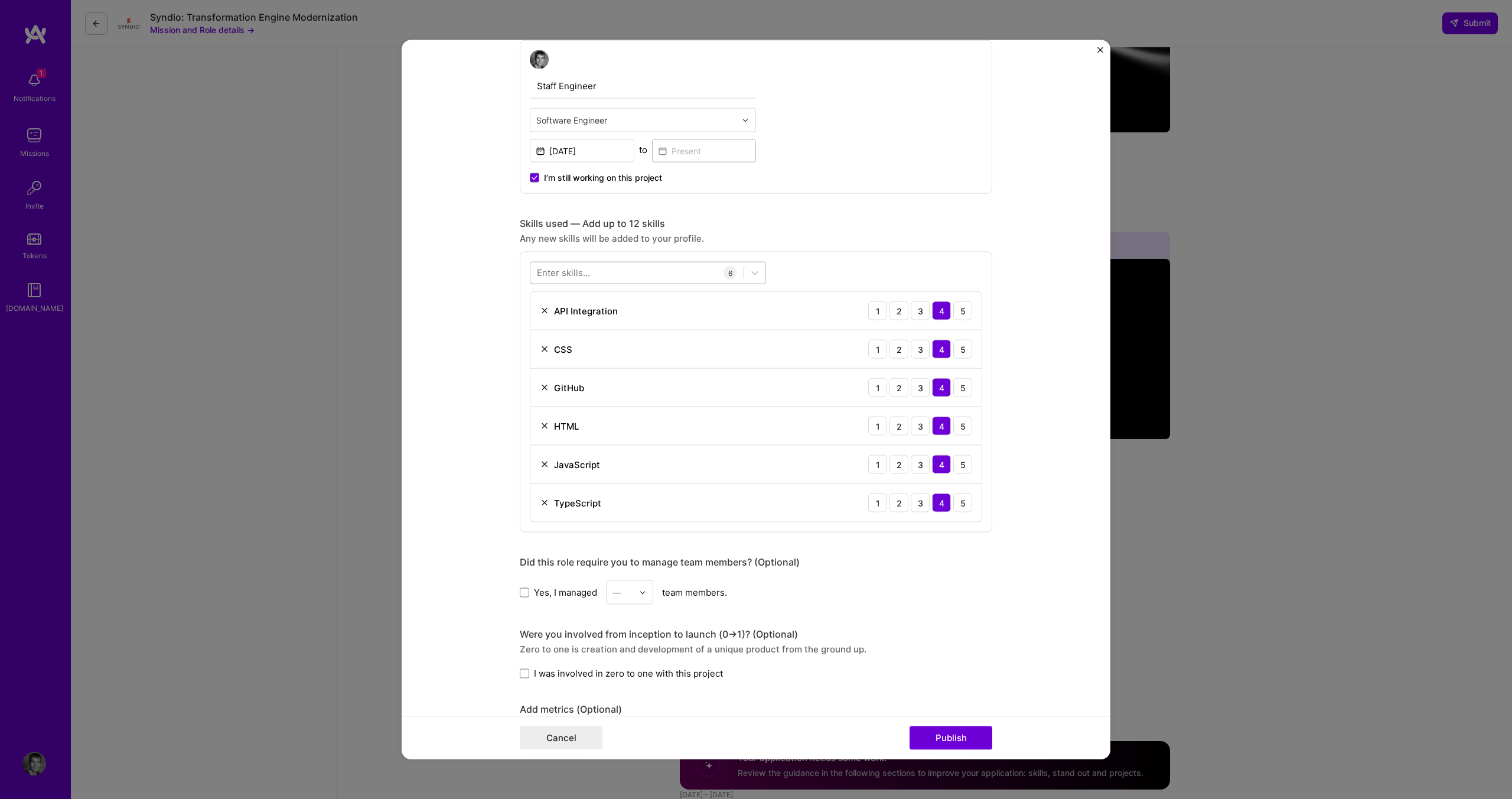
click at [606, 271] on div at bounding box center [637, 273] width 213 height 19
click at [537, 324] on div "React" at bounding box center [648, 321] width 222 height 12
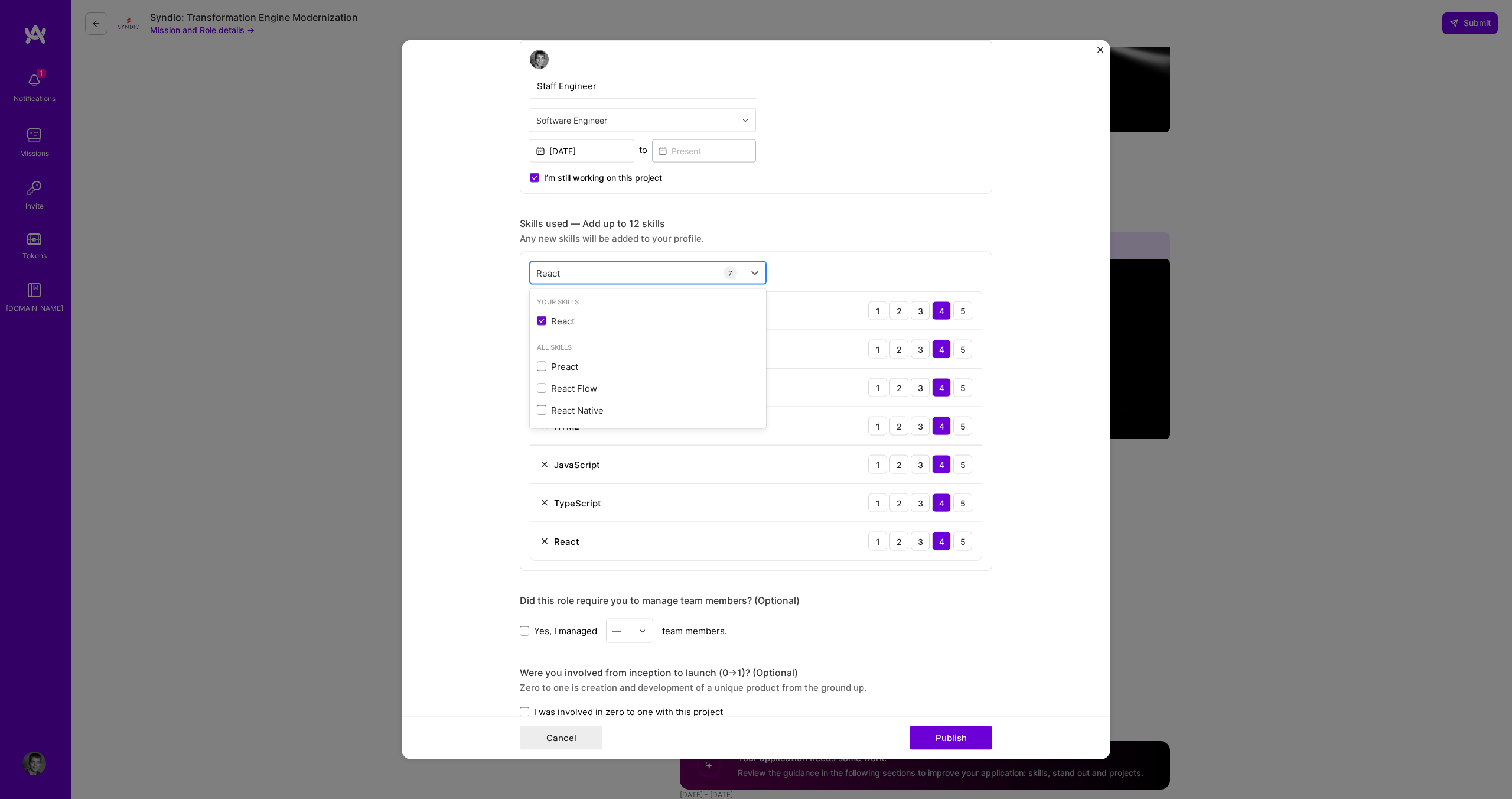
click at [566, 266] on div "React React" at bounding box center [637, 273] width 213 height 19
drag, startPoint x: 562, startPoint y: 266, endPoint x: 476, endPoint y: 257, distance: 86.5
click at [476, 257] on form "Editing suggested project This project is suggested based on your LinkedIn, res…" at bounding box center [755, 400] width 709 height 719
type input "R"
click at [581, 323] on div "Node.js" at bounding box center [648, 321] width 222 height 12
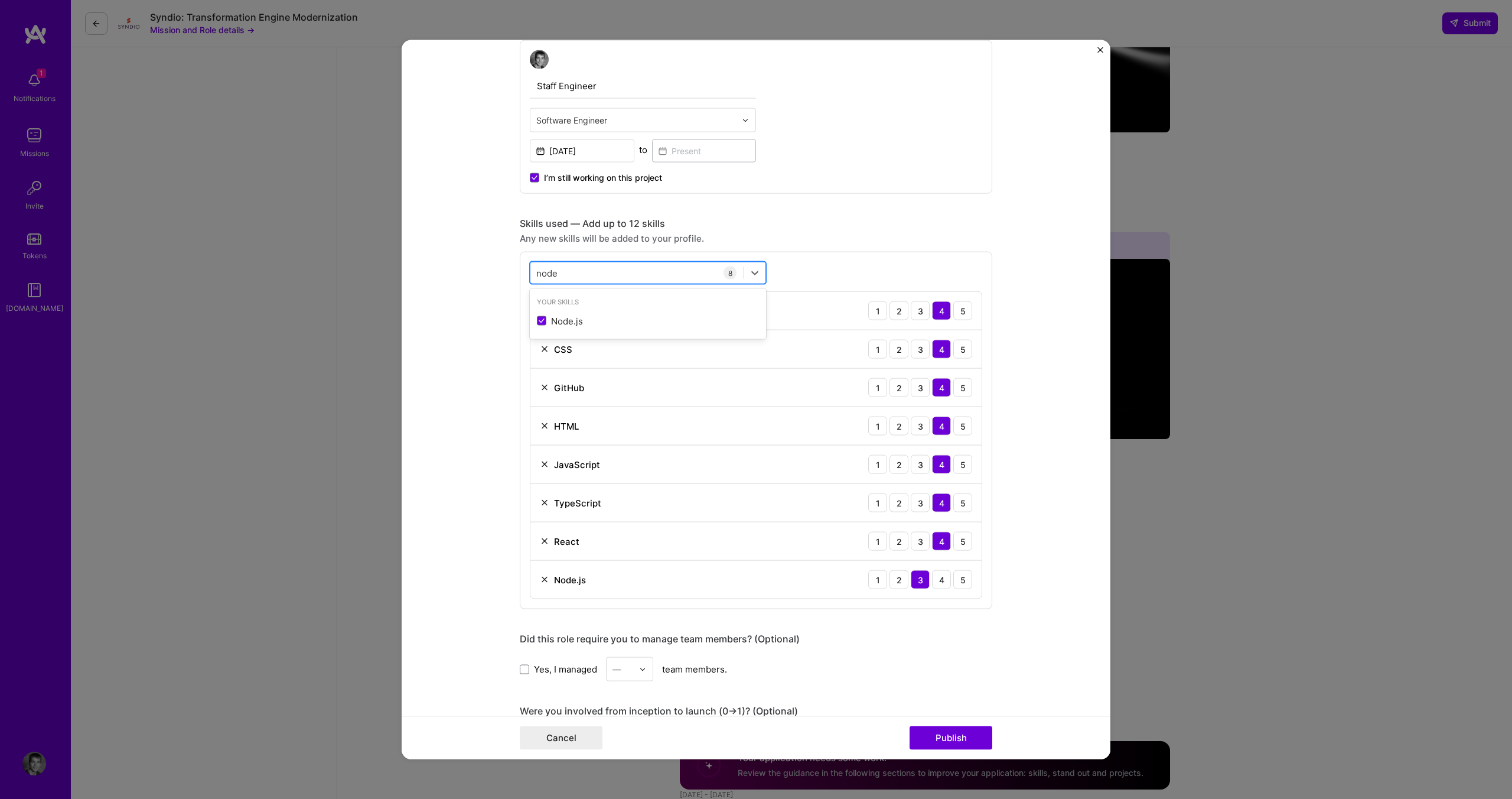
drag, startPoint x: 609, startPoint y: 252, endPoint x: 591, endPoint y: 260, distance: 19.7
click at [606, 254] on div "option Node.js, selected. option Node.js selected, 0 of 2. 1 result available f…" at bounding box center [755, 430] width 473 height 357
click at [580, 265] on div "node node" at bounding box center [637, 273] width 213 height 19
drag, startPoint x: 567, startPoint y: 271, endPoint x: 487, endPoint y: 259, distance: 80.9
click at [487, 259] on form "Editing suggested project This project is suggested based on your LinkedIn, res…" at bounding box center [755, 400] width 709 height 719
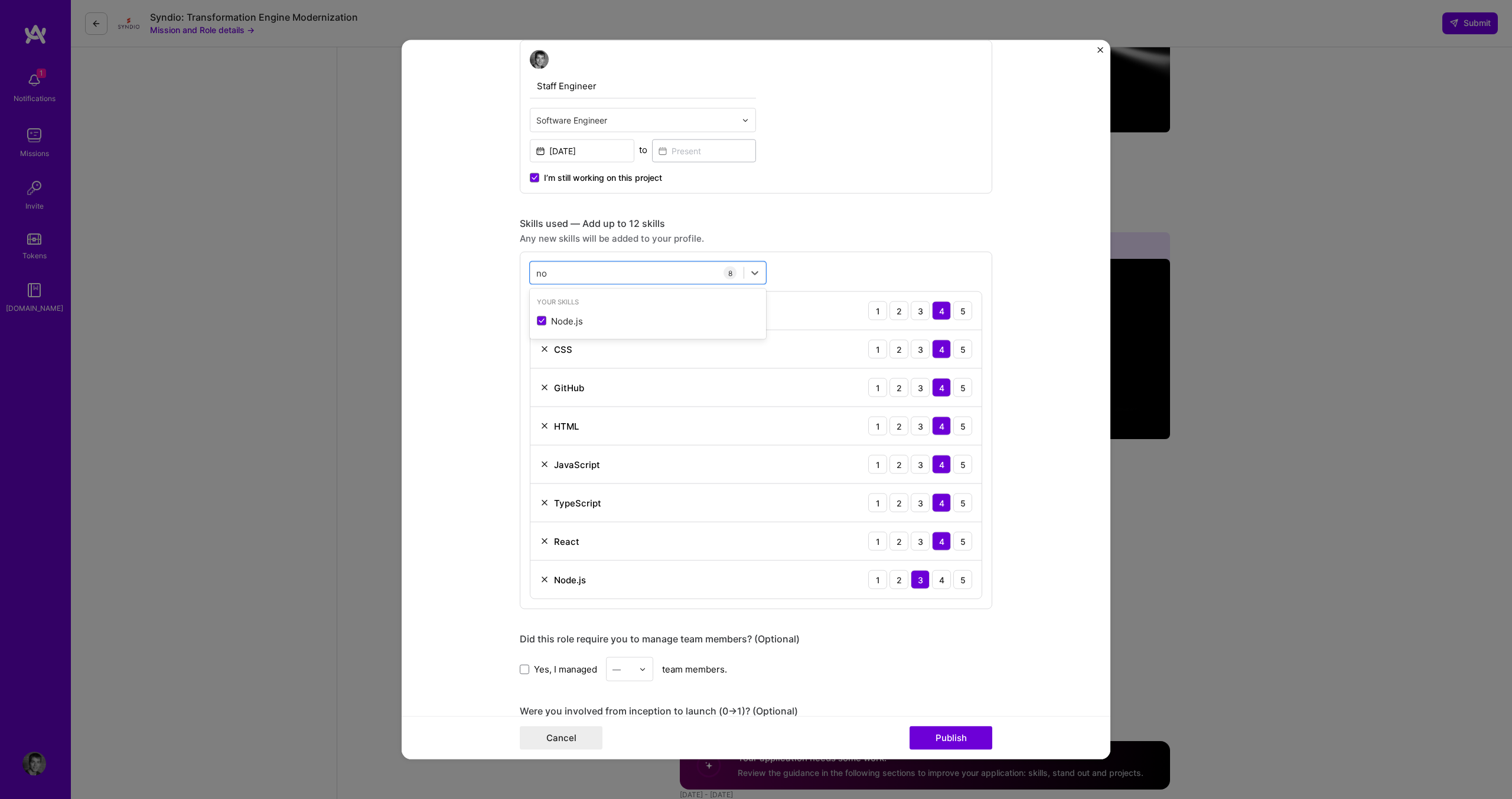
type input "n"
click at [519, 664] on span at bounding box center [524, 669] width 10 height 10
click at [0, 0] on input "Yes, I managed" at bounding box center [0, 0] width 0 height 0
click at [642, 667] on div at bounding box center [646, 669] width 13 height 23
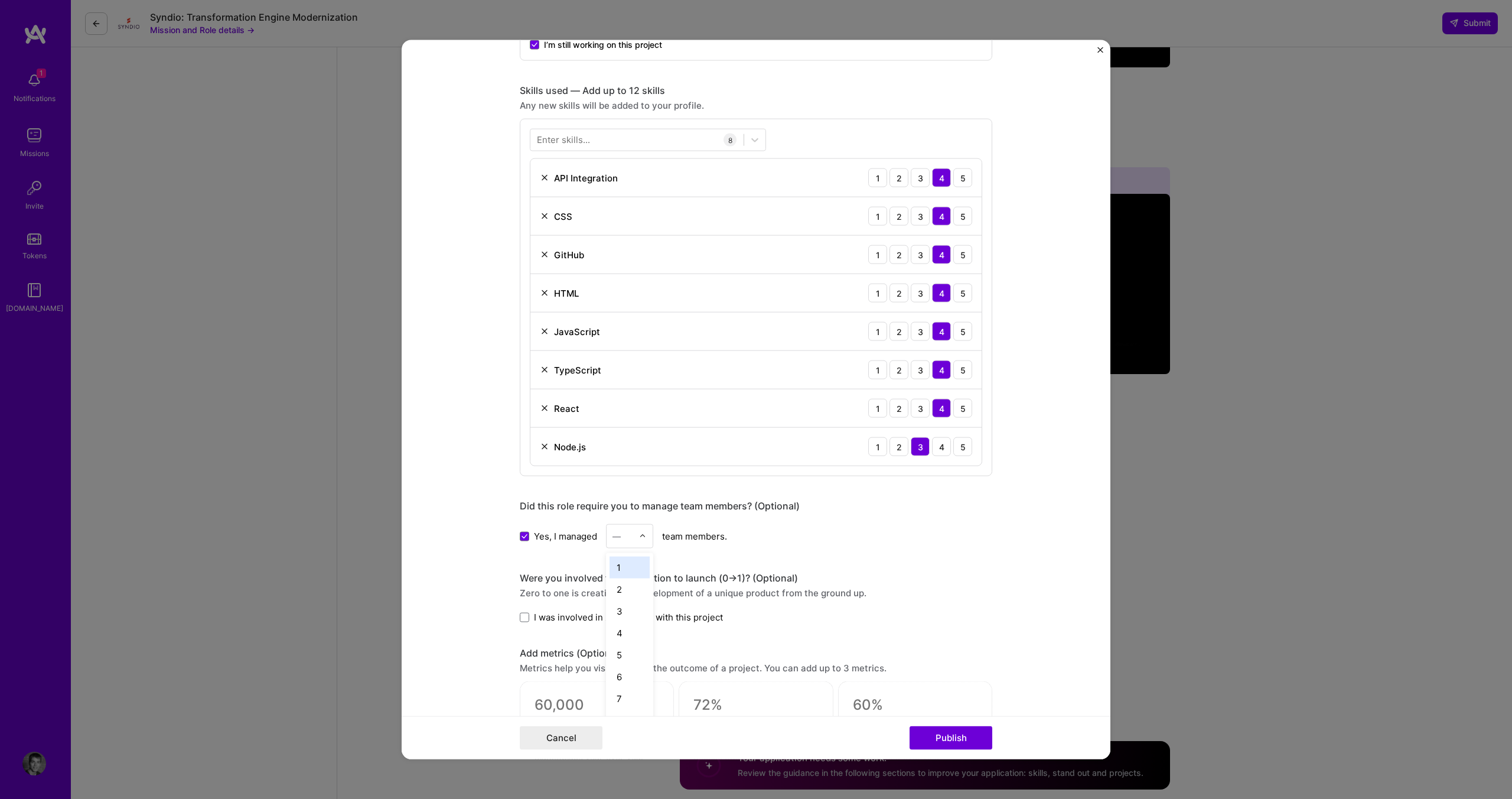
scroll to position [591, 0]
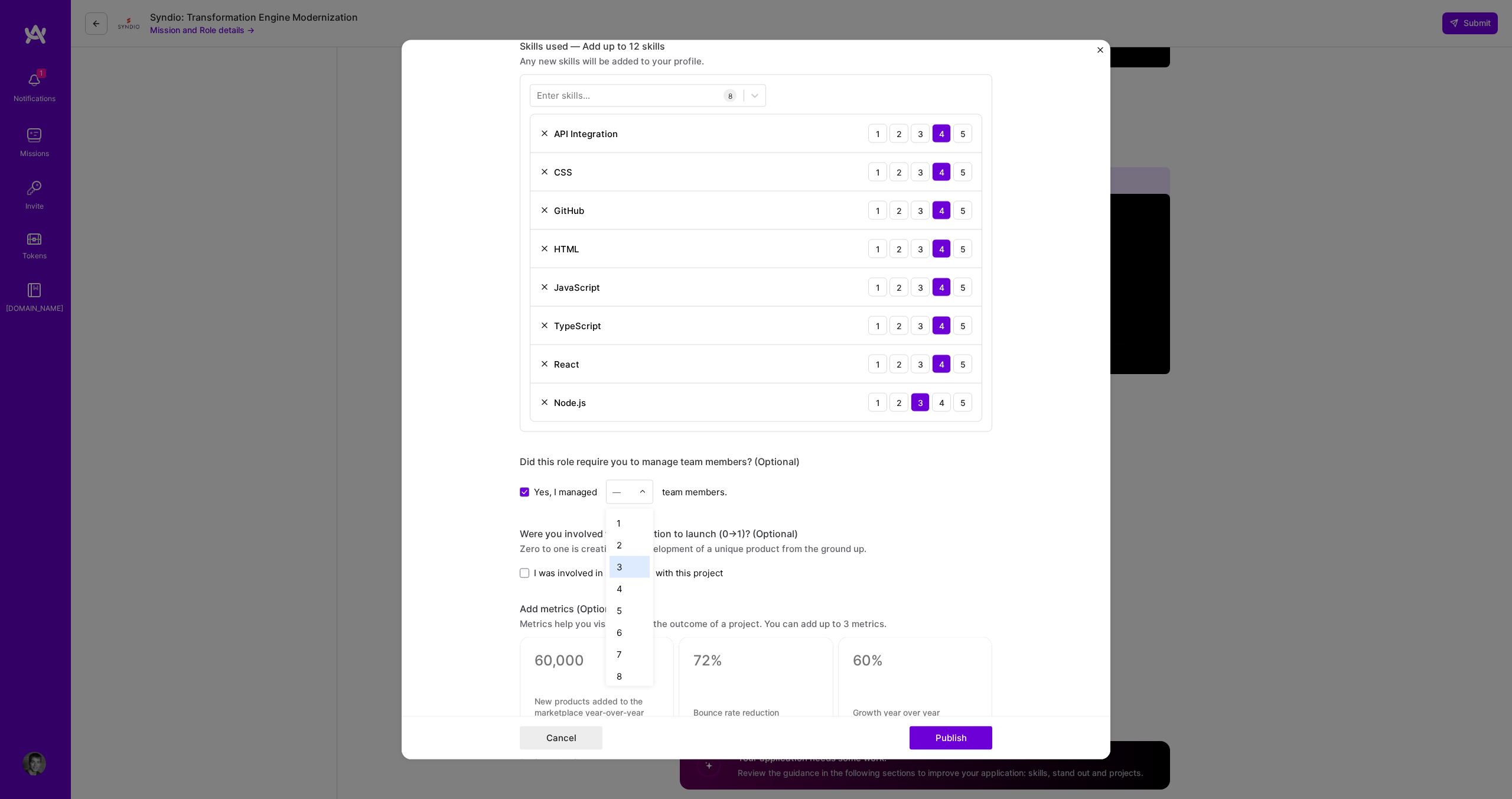
click at [619, 568] on div "3" at bounding box center [629, 567] width 40 height 22
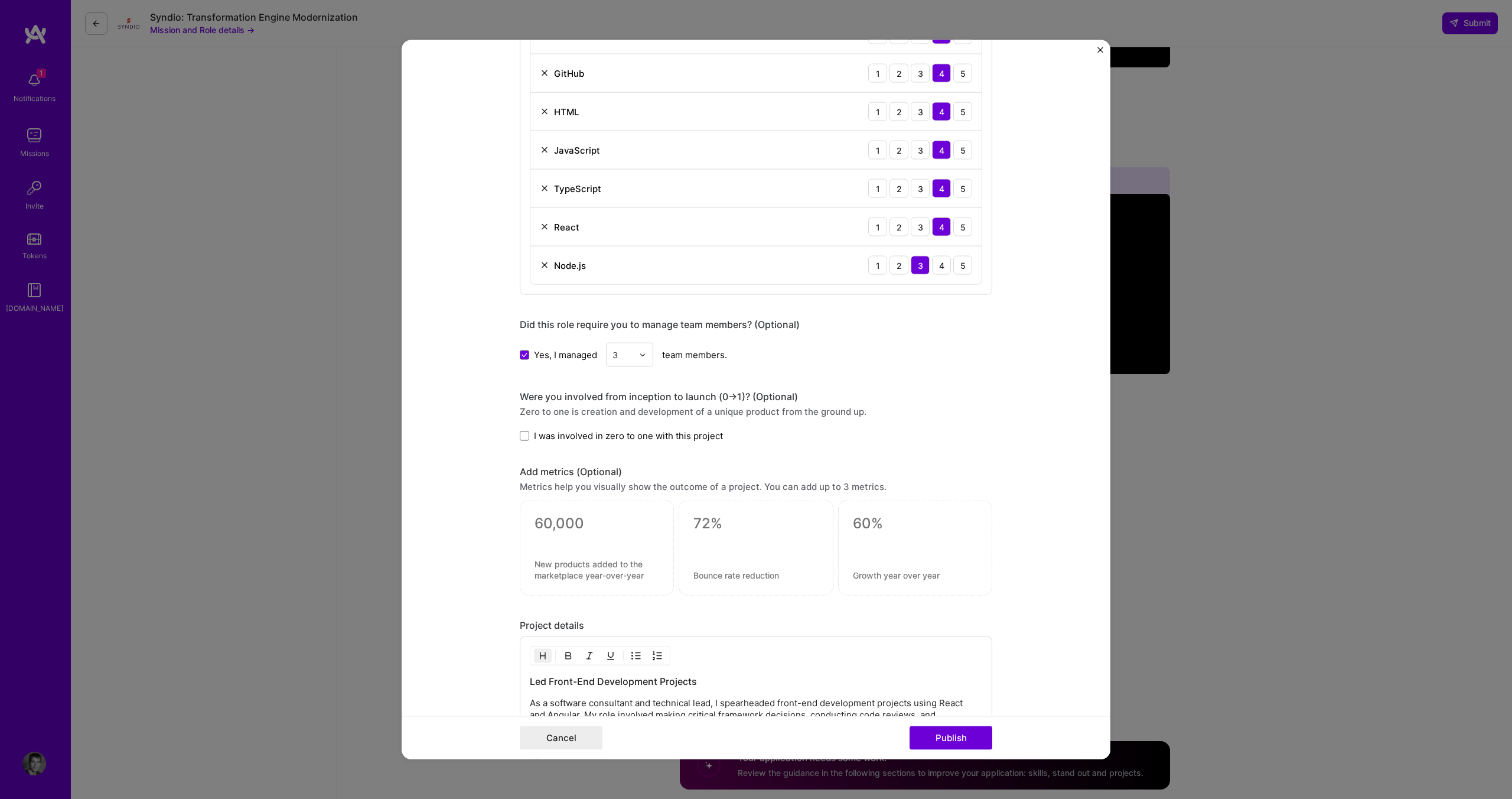
scroll to position [768, 0]
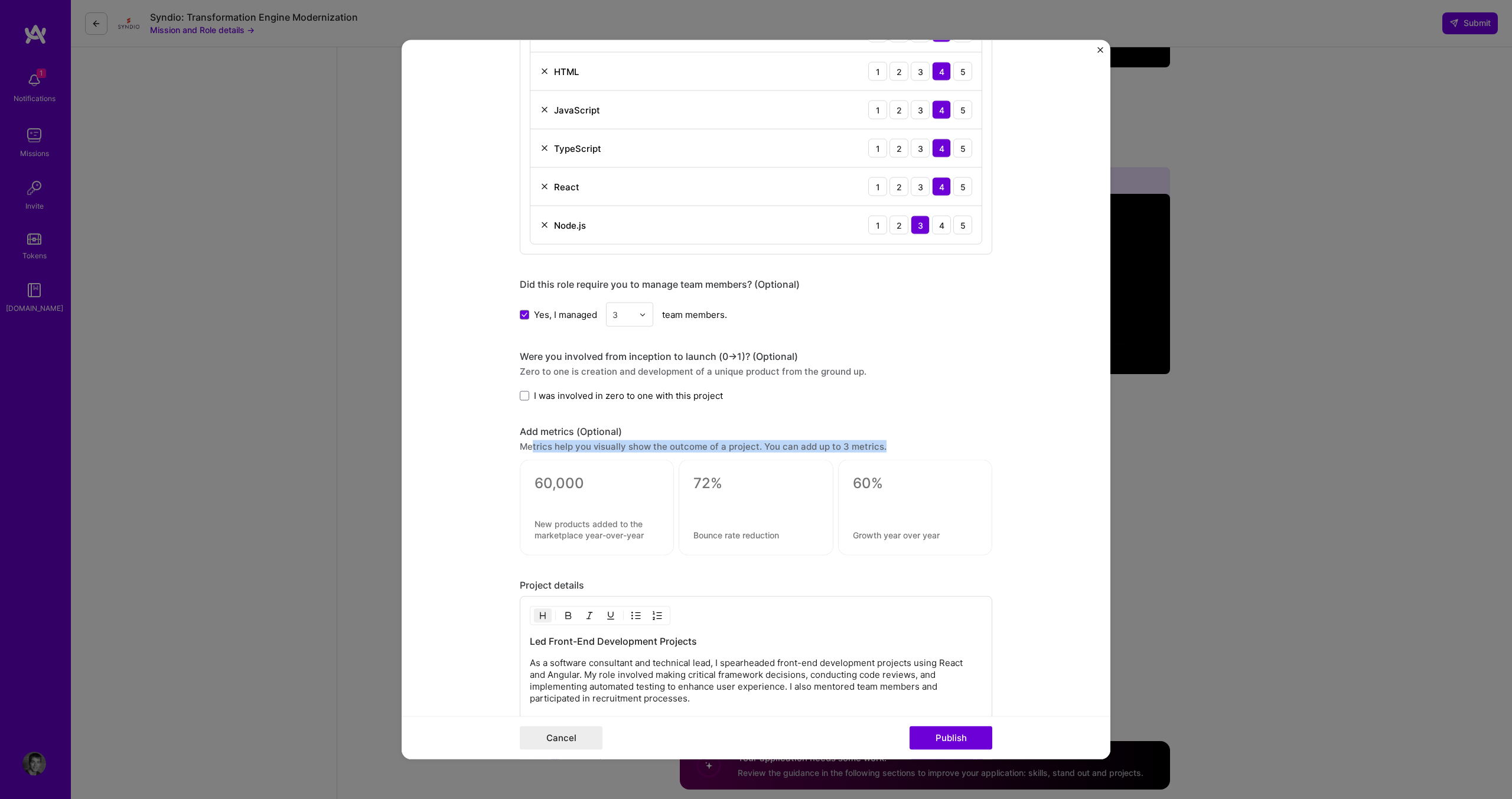
drag, startPoint x: 529, startPoint y: 444, endPoint x: 651, endPoint y: 459, distance: 122.9
click at [651, 459] on div "Add metrics (Optional) Metrics help you visually show the outcome of a project.…" at bounding box center [755, 490] width 473 height 130
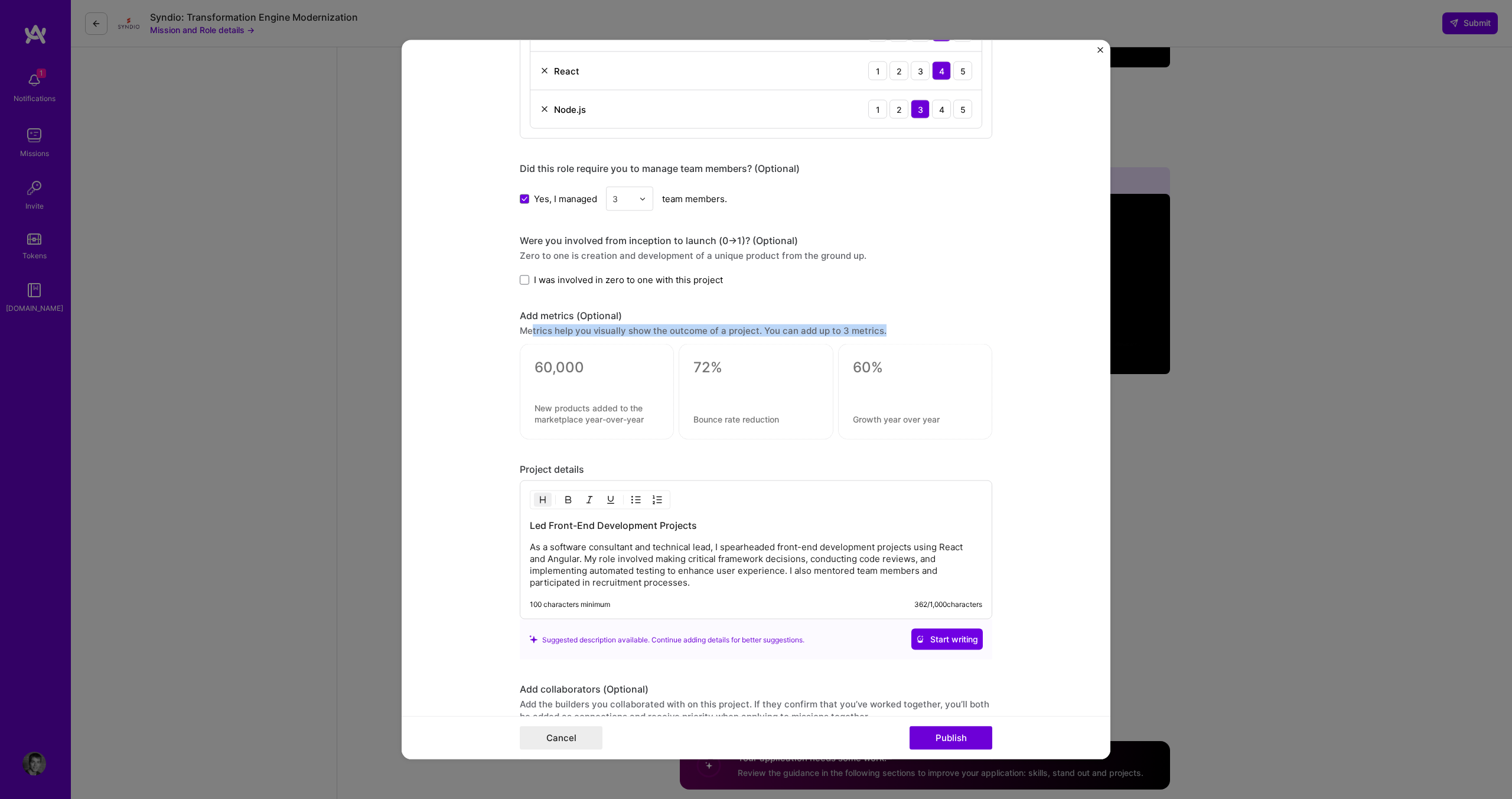
scroll to position [886, 0]
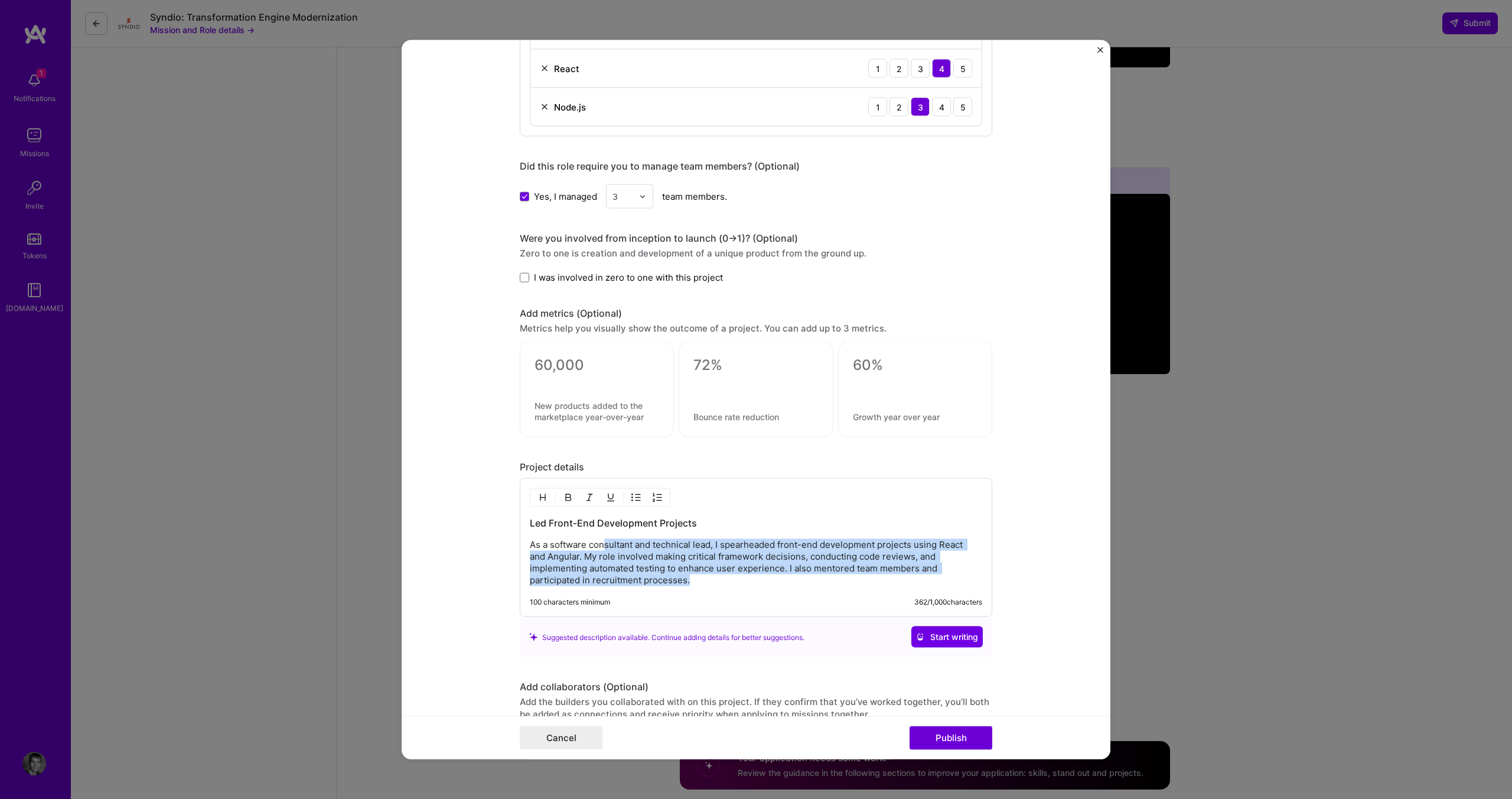
drag, startPoint x: 600, startPoint y: 539, endPoint x: 716, endPoint y: 578, distance: 122.4
click at [716, 578] on p "As a software consultant and technical lead, I spearheaded front-end developmen…" at bounding box center [756, 563] width 453 height 47
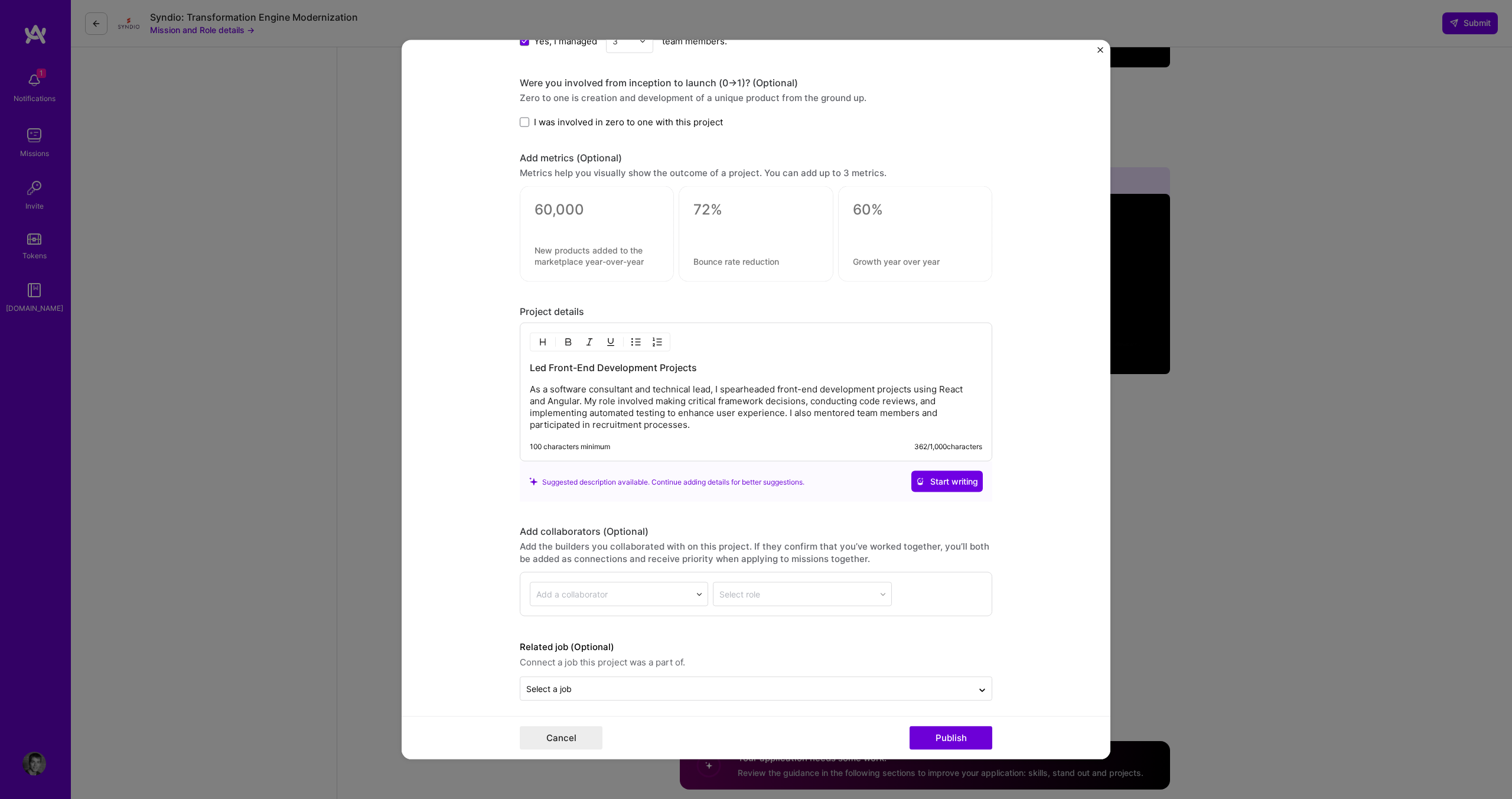
scroll to position [1042, 0]
click at [684, 584] on div "Add a collaborator" at bounding box center [611, 593] width 161 height 23
click at [696, 552] on div "Add the builders you collaborated with on this project. If they confirm that yo…" at bounding box center [755, 551] width 473 height 25
click at [682, 684] on input "text" at bounding box center [746, 688] width 440 height 12
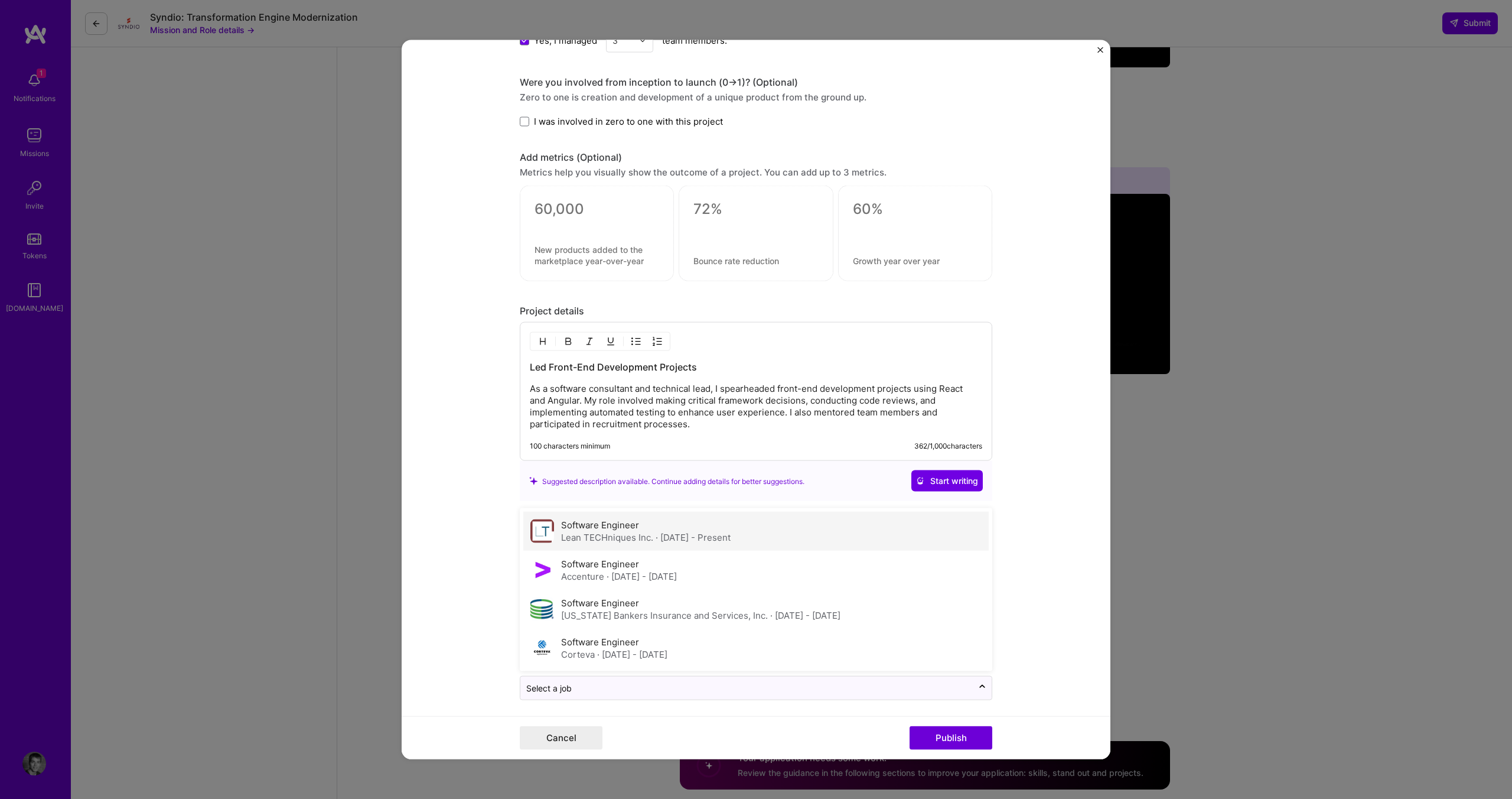
click at [633, 531] on div "Lean TECHniques Inc. · [DATE] - Present" at bounding box center [645, 537] width 170 height 12
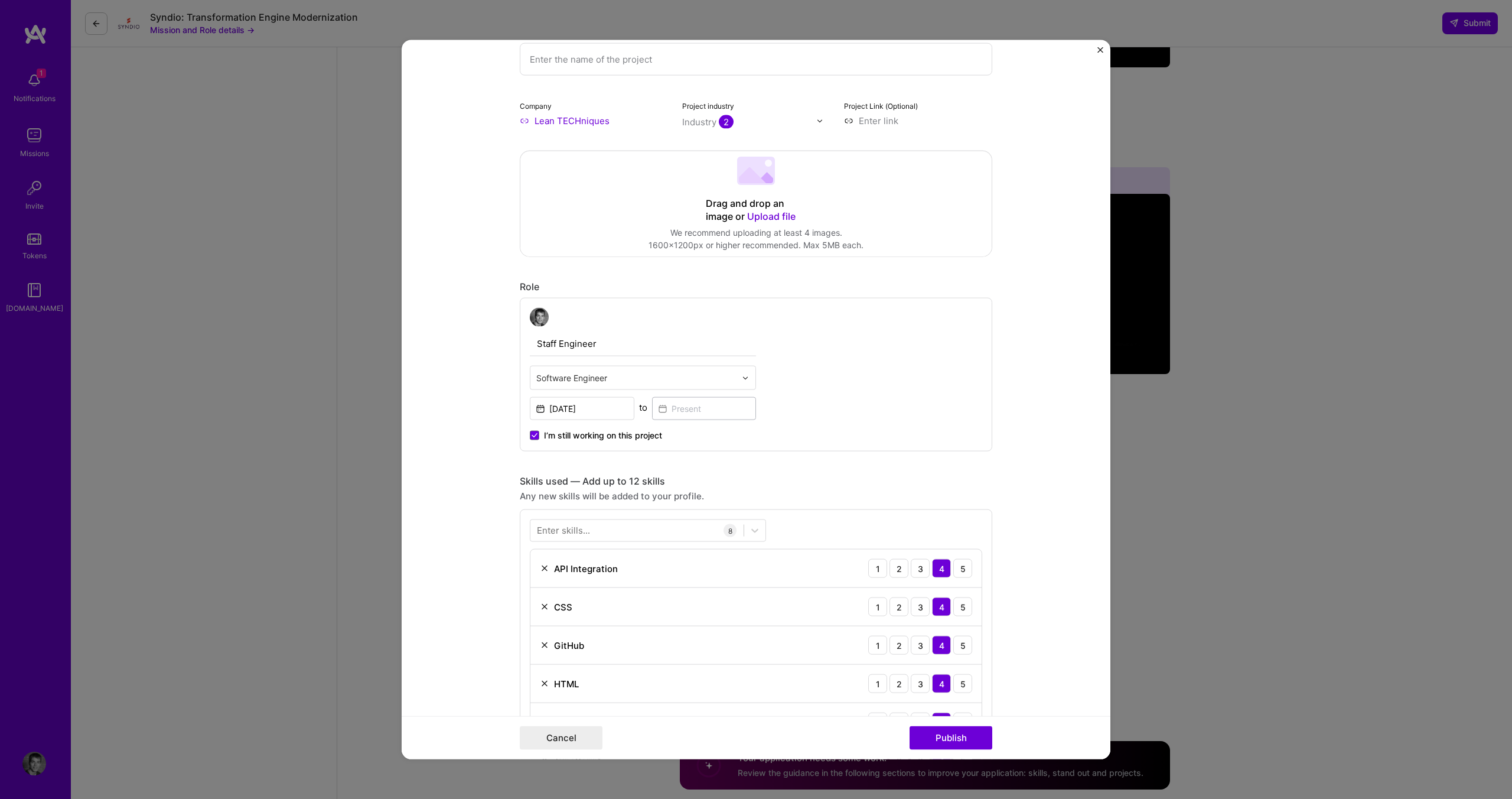
scroll to position [0, 0]
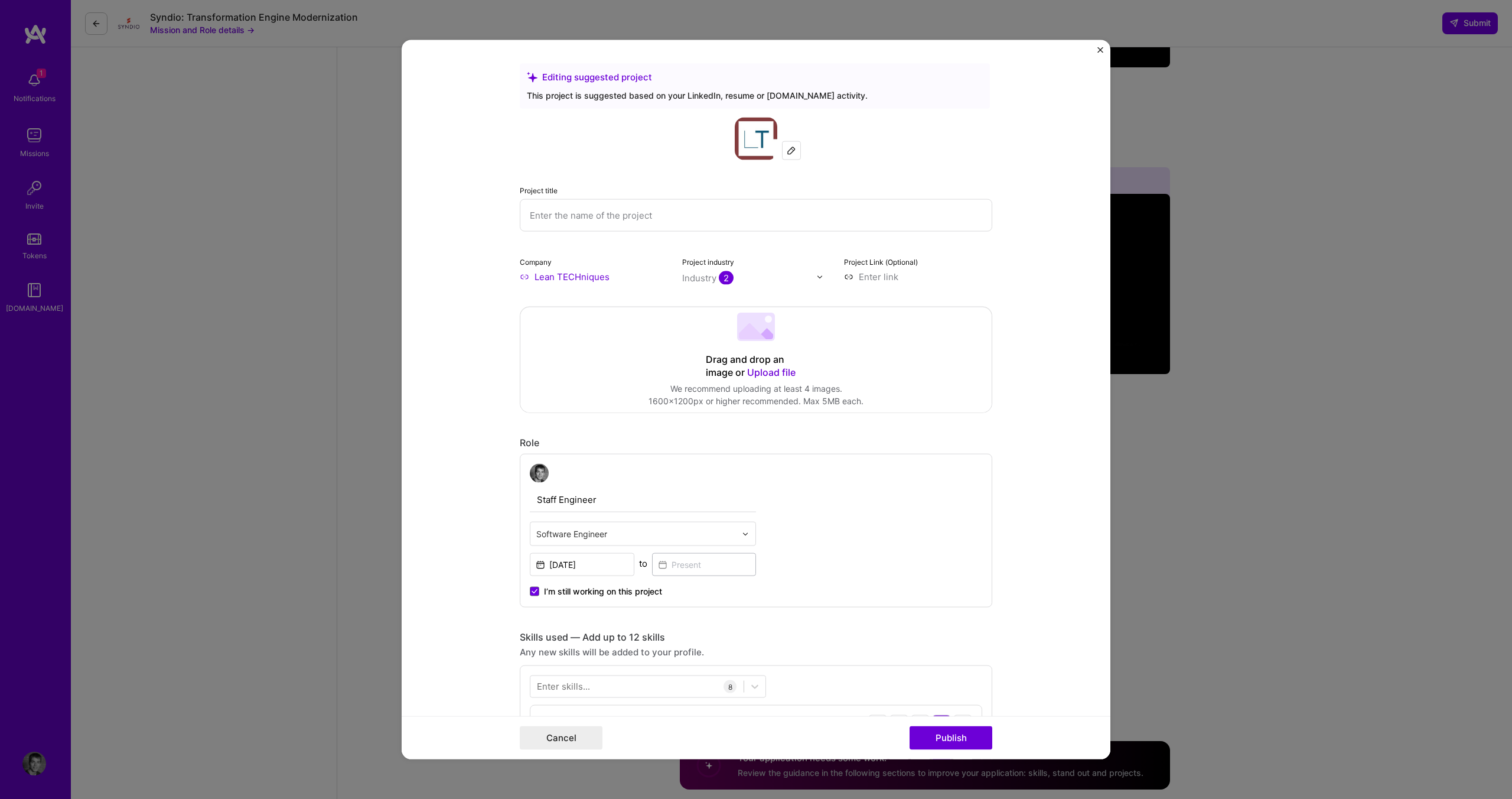
click at [563, 220] on input "text" at bounding box center [755, 215] width 473 height 32
type input "A"
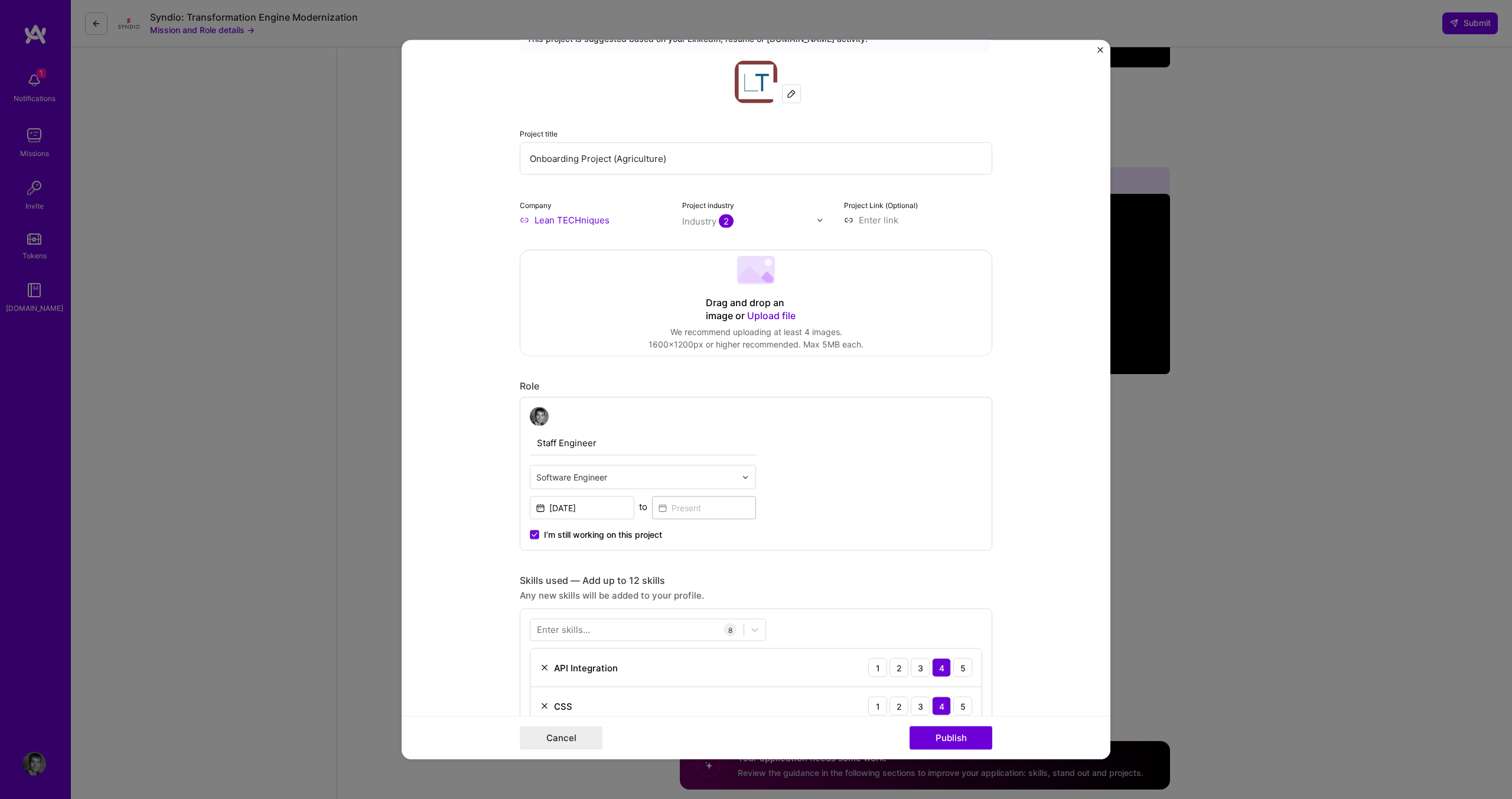
scroll to position [59, 0]
type input "Onboarding Project (Agriculture)"
click at [638, 531] on span "I’m still working on this project" at bounding box center [603, 532] width 118 height 12
click at [0, 0] on input "I’m still working on this project" at bounding box center [0, 0] width 0 height 0
click at [693, 509] on input at bounding box center [704, 506] width 105 height 23
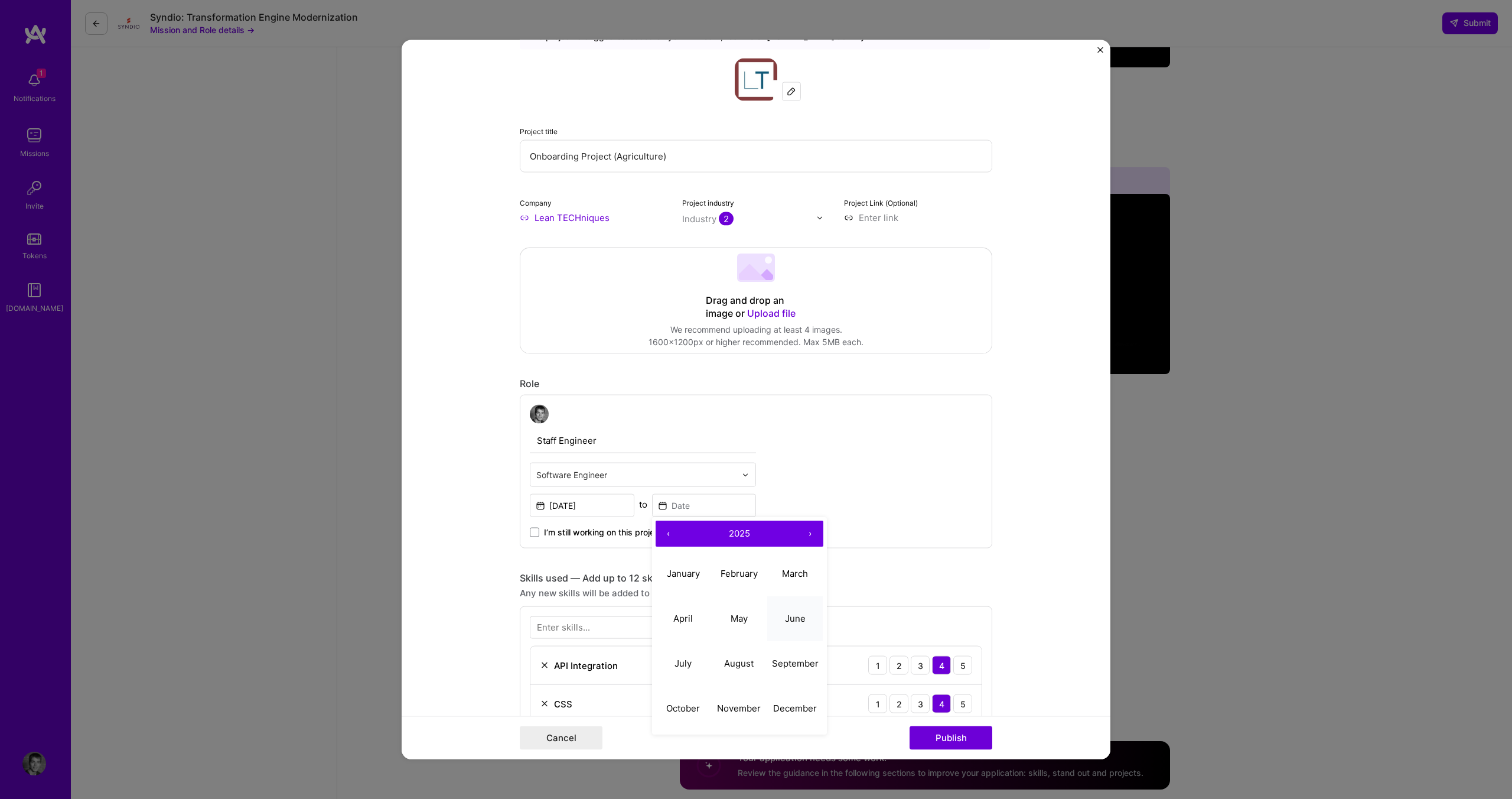
click at [780, 614] on button "June" at bounding box center [795, 618] width 56 height 45
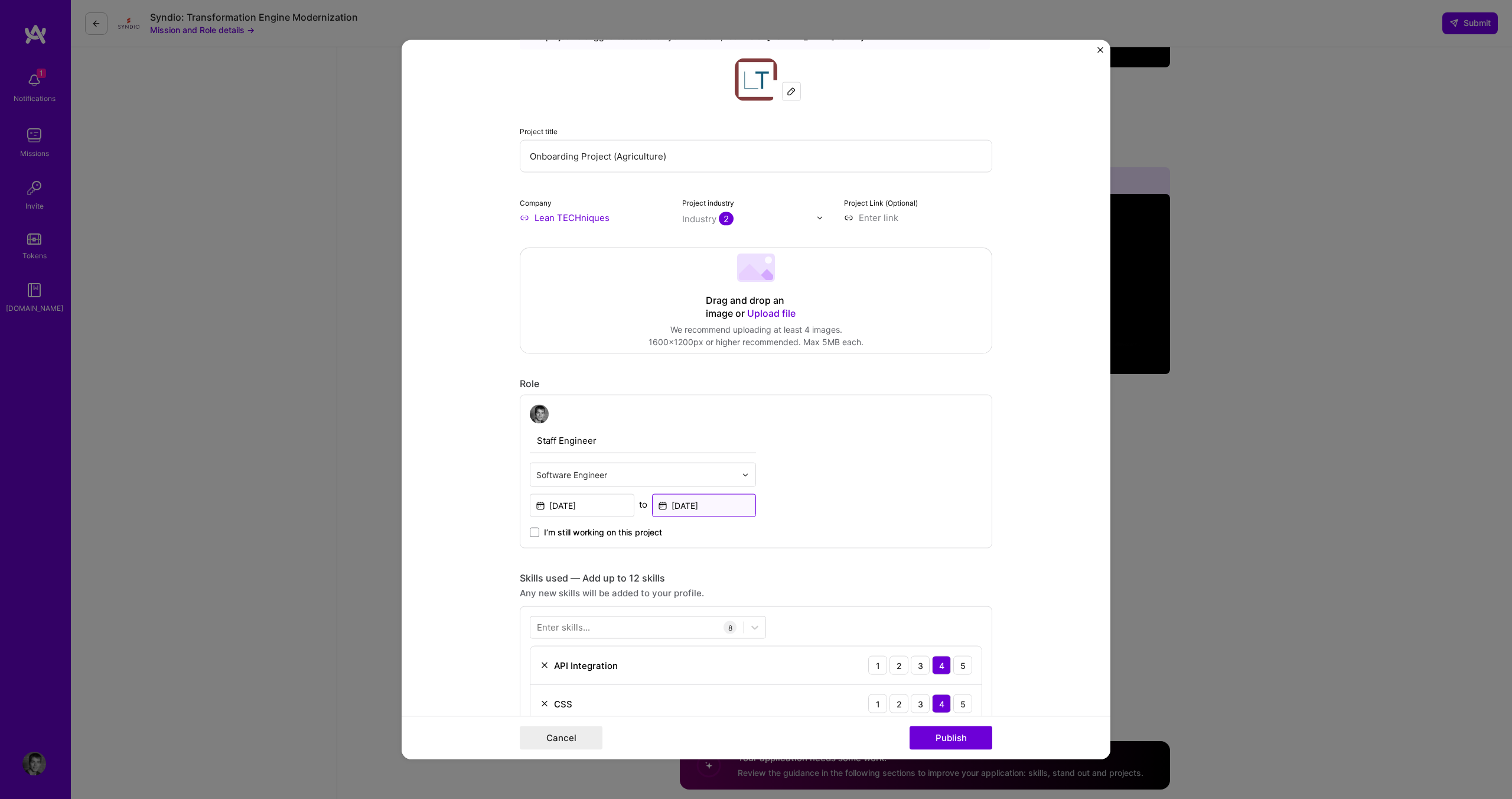
click at [700, 504] on input "[DATE]" at bounding box center [704, 506] width 105 height 23
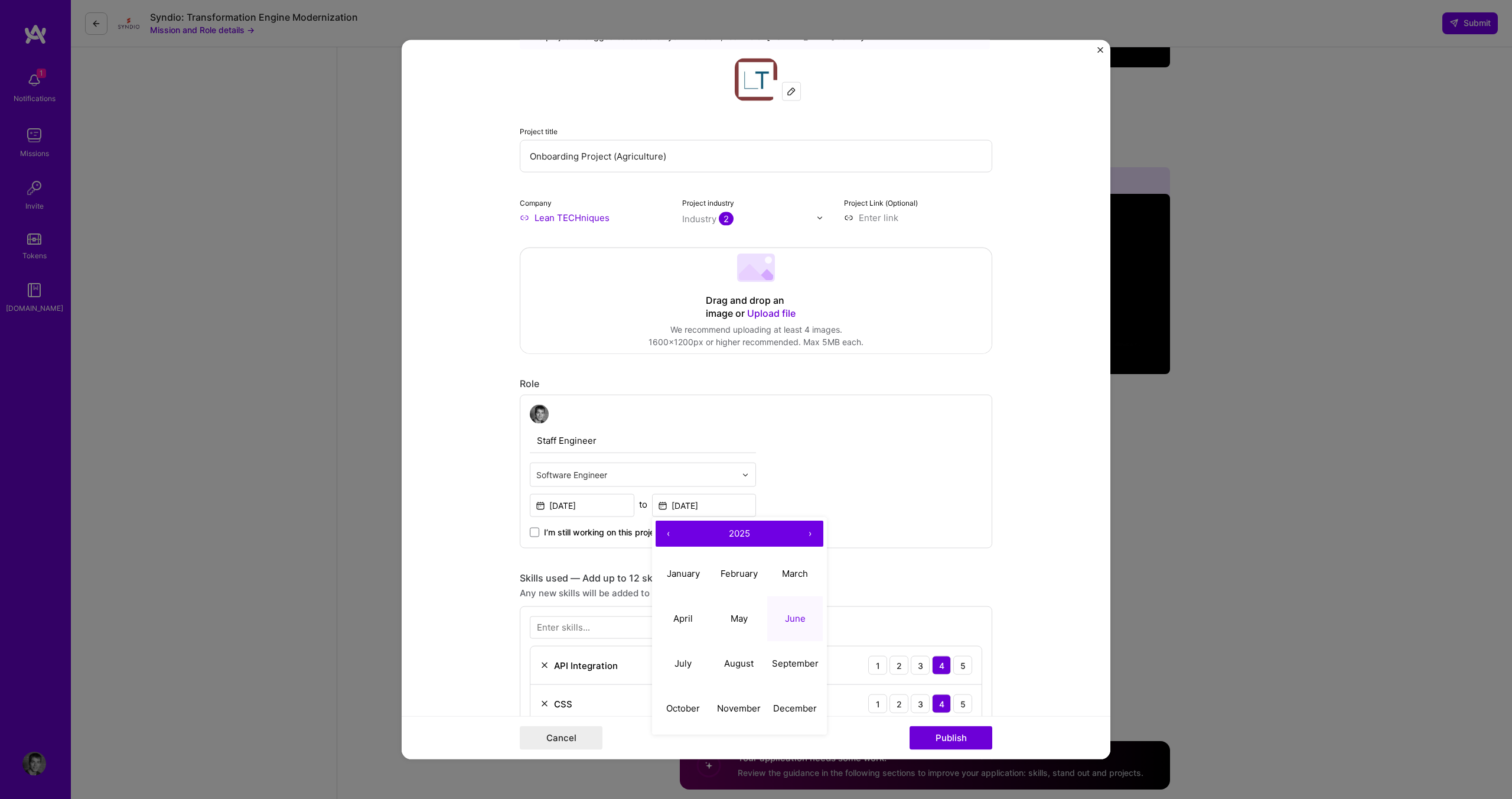
click at [661, 539] on button "‹" at bounding box center [668, 533] width 26 height 26
click at [793, 608] on button "June" at bounding box center [795, 618] width 56 height 45
type input "[DATE]"
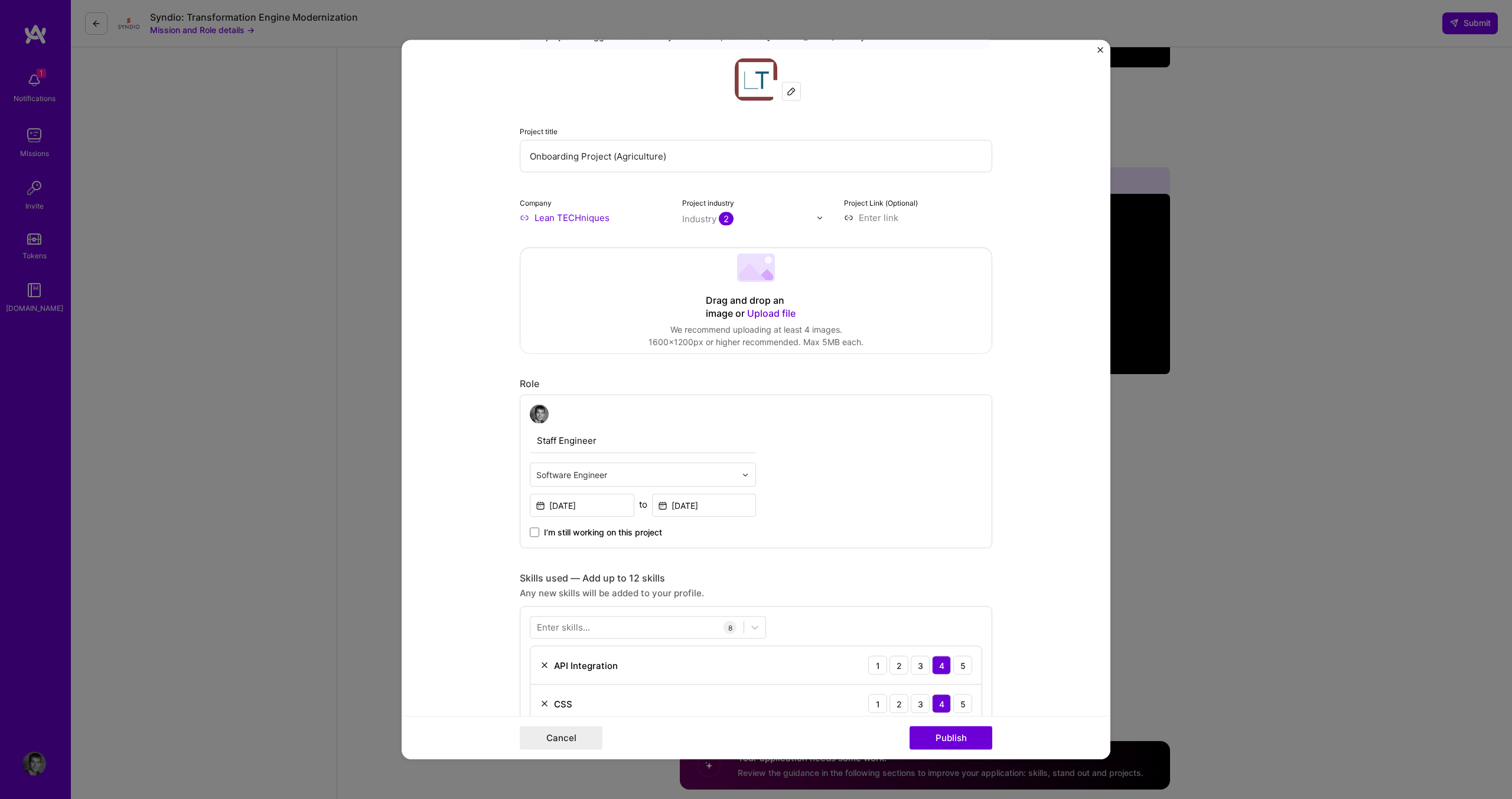
click at [589, 465] on div "Software Engineer" at bounding box center [636, 475] width 212 height 23
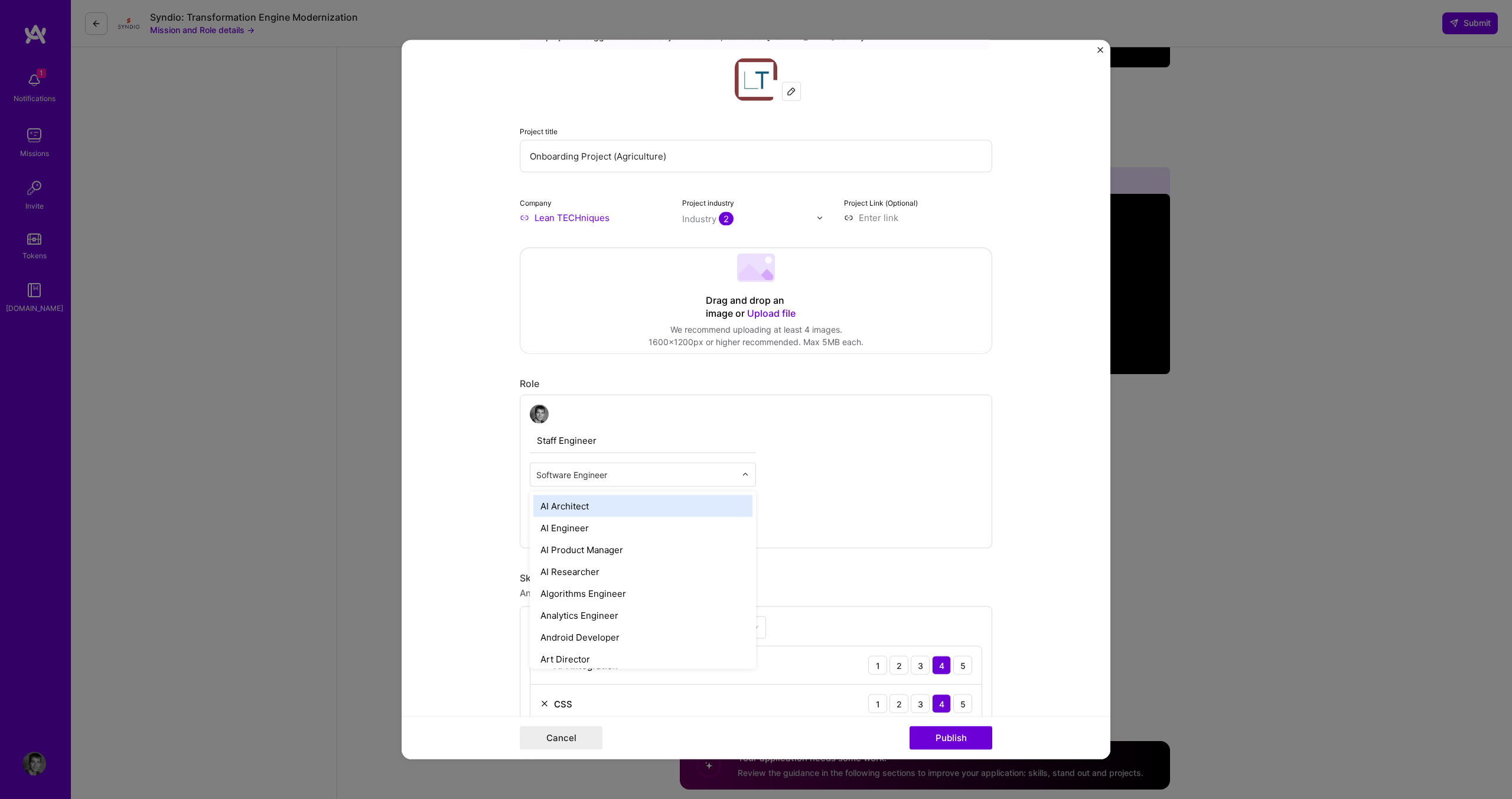
click at [623, 464] on div "Software Engineer" at bounding box center [636, 475] width 212 height 23
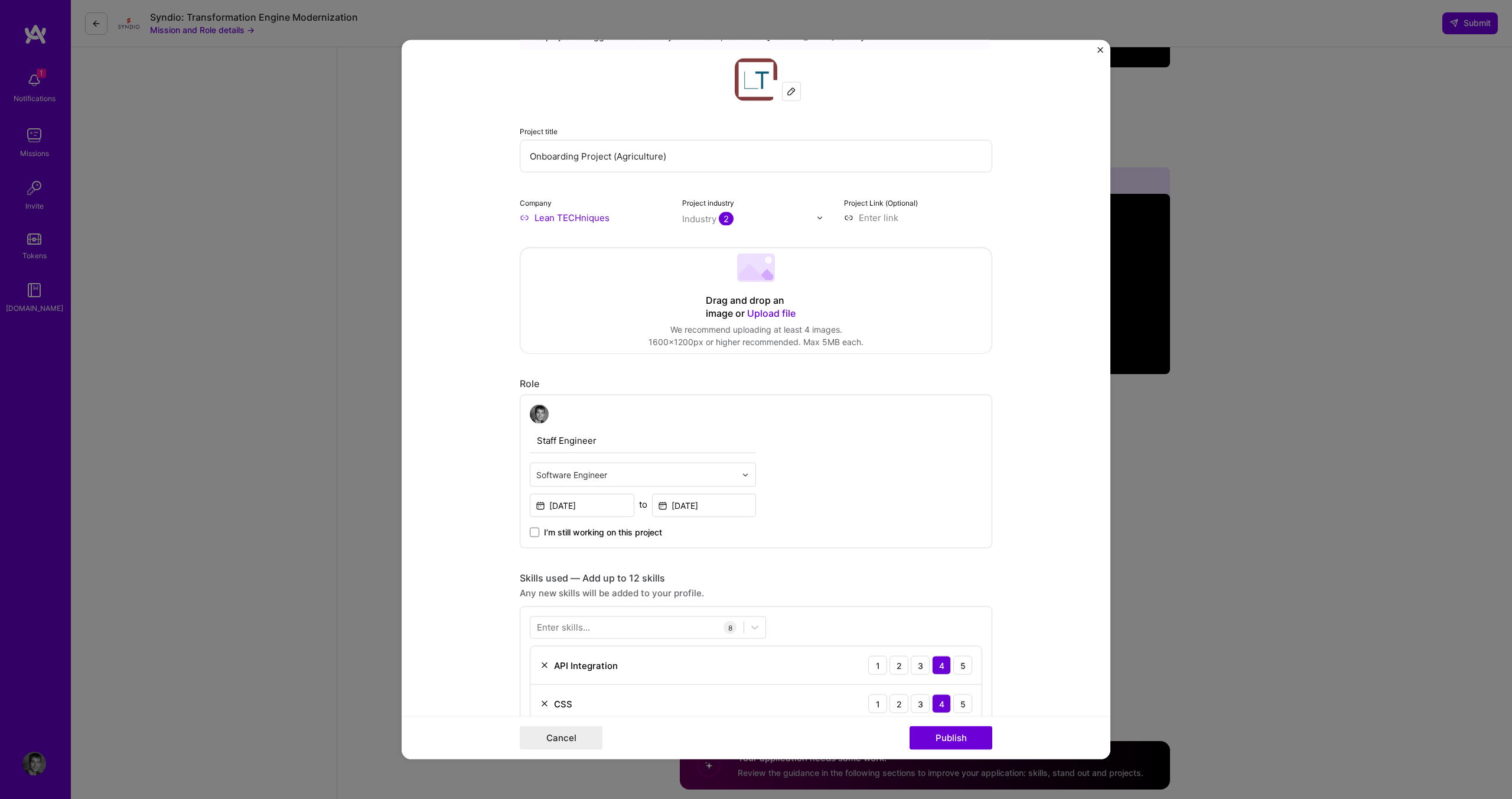
click at [617, 437] on input "Staff Engineer" at bounding box center [643, 441] width 226 height 25
click at [692, 471] on input "text" at bounding box center [636, 475] width 199 height 12
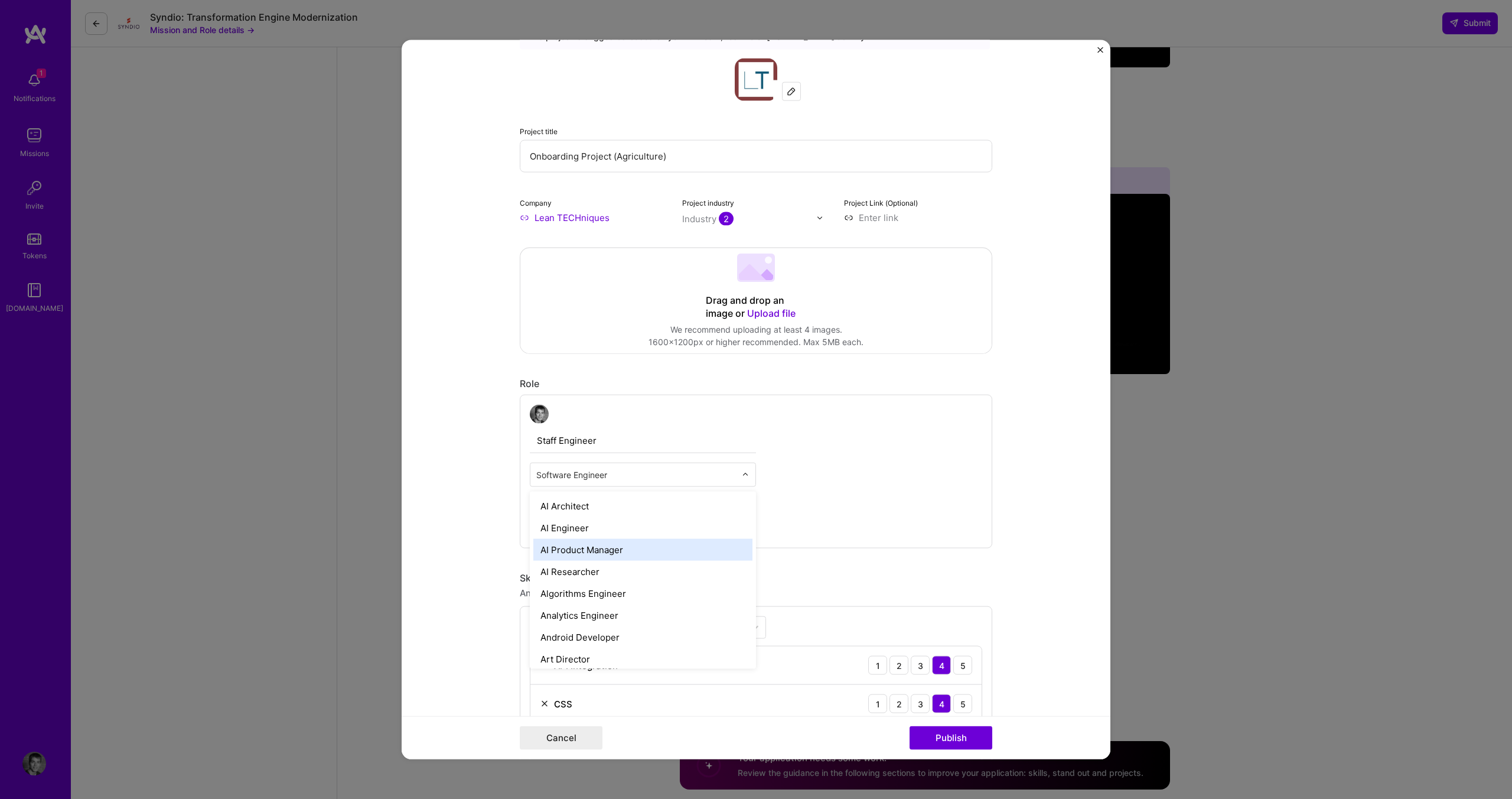
click at [863, 493] on div "Staff Engineer option AI Product Manager focused, 3 of 70. 69 results available…" at bounding box center [755, 472] width 473 height 153
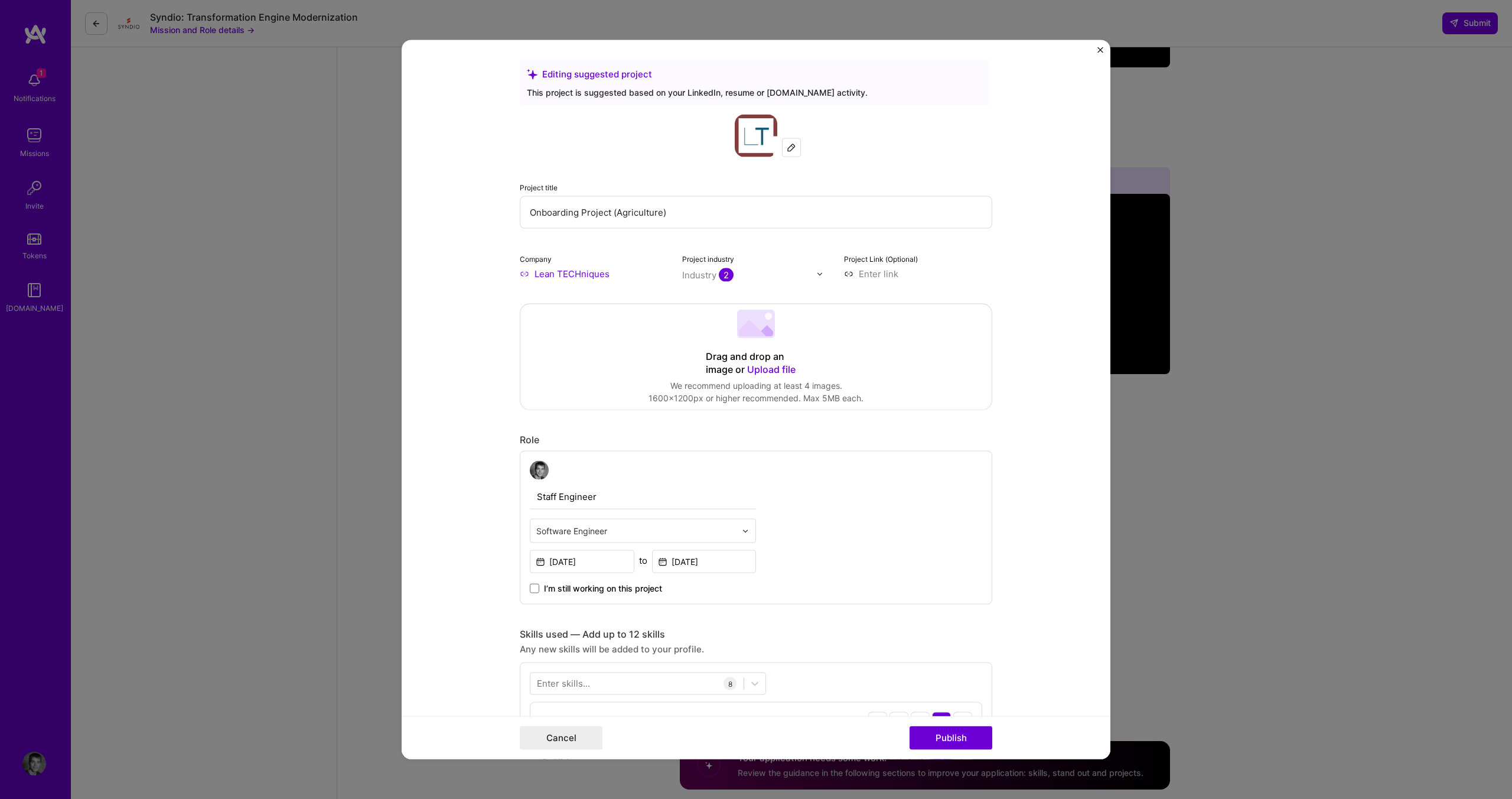
scroll to position [0, 0]
click at [558, 214] on input "Onboarding Project (Agriculture)" at bounding box center [755, 215] width 473 height 32
click at [558, 214] on input "Onboarding Project (Agriculture)" at bounding box center [755, 215] width 473 height 32
drag, startPoint x: 540, startPoint y: 214, endPoint x: 498, endPoint y: 216, distance: 42.0
click at [498, 216] on form "Editing suggested project This project is suggested based on your LinkedIn, res…" at bounding box center [755, 400] width 709 height 719
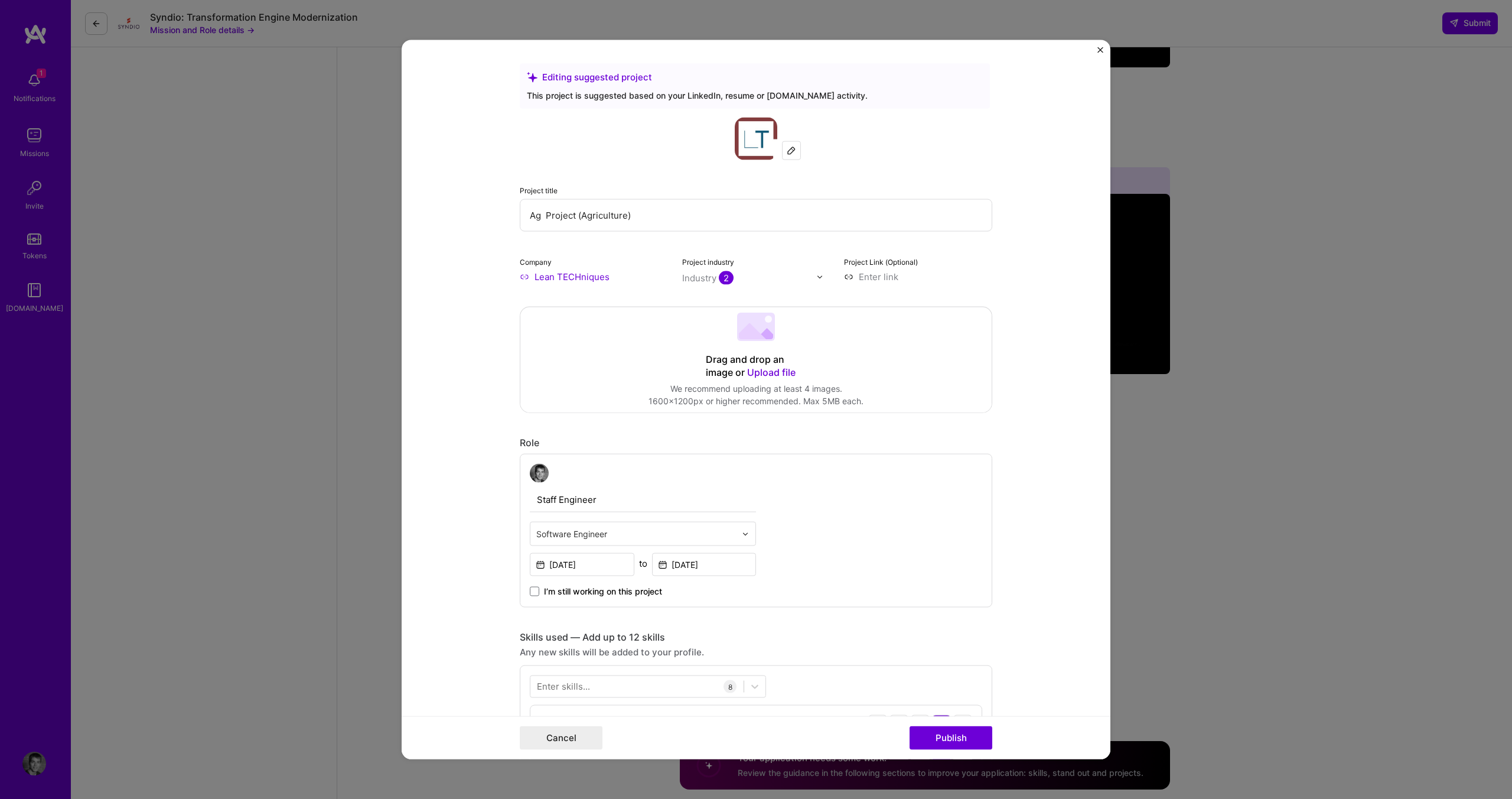
drag, startPoint x: 634, startPoint y: 208, endPoint x: 499, endPoint y: 192, distance: 135.9
click at [498, 200] on form "Editing suggested project This project is suggested based on your LinkedIn, res…" at bounding box center [755, 400] width 709 height 719
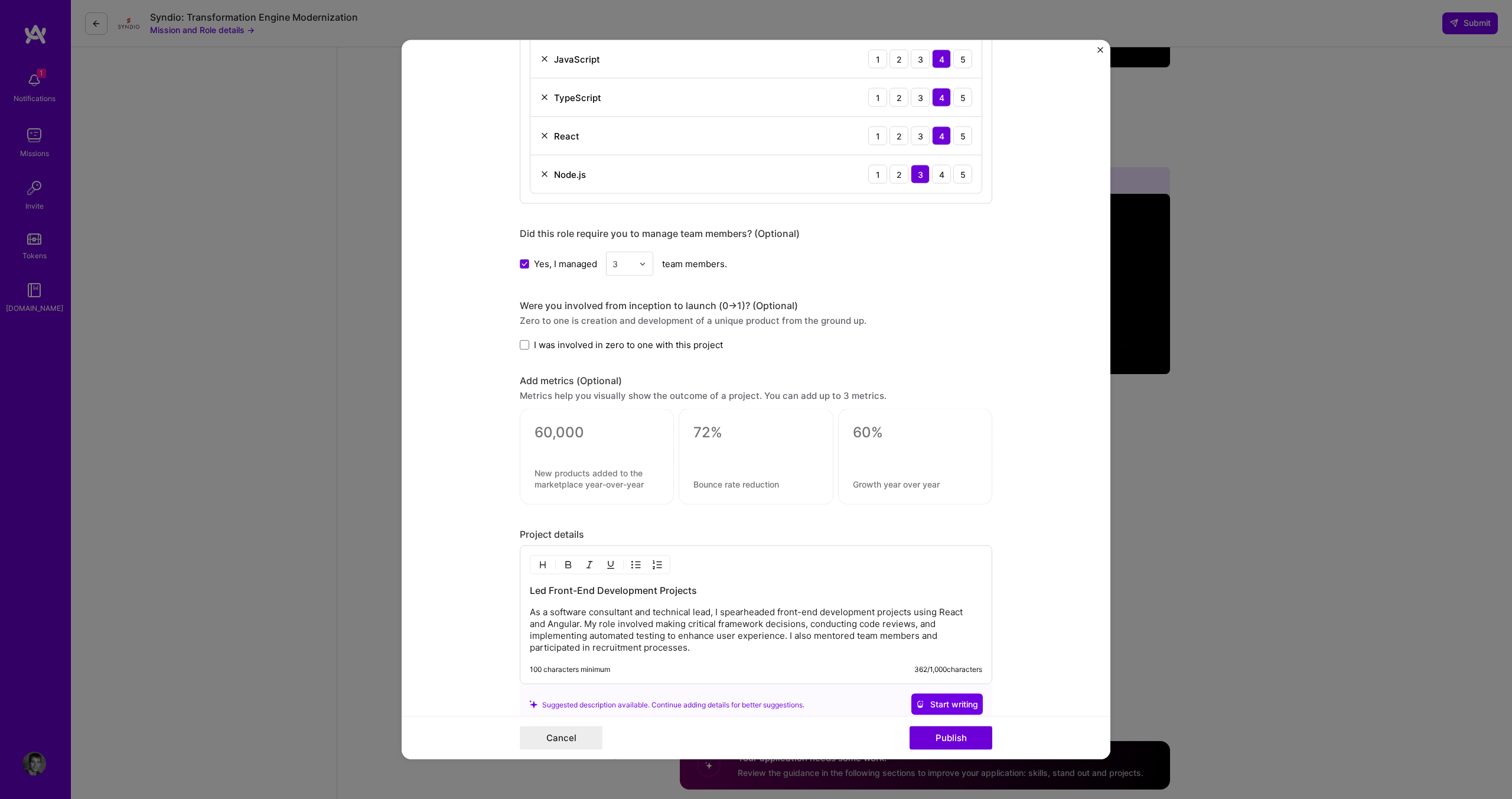
scroll to position [827, 0]
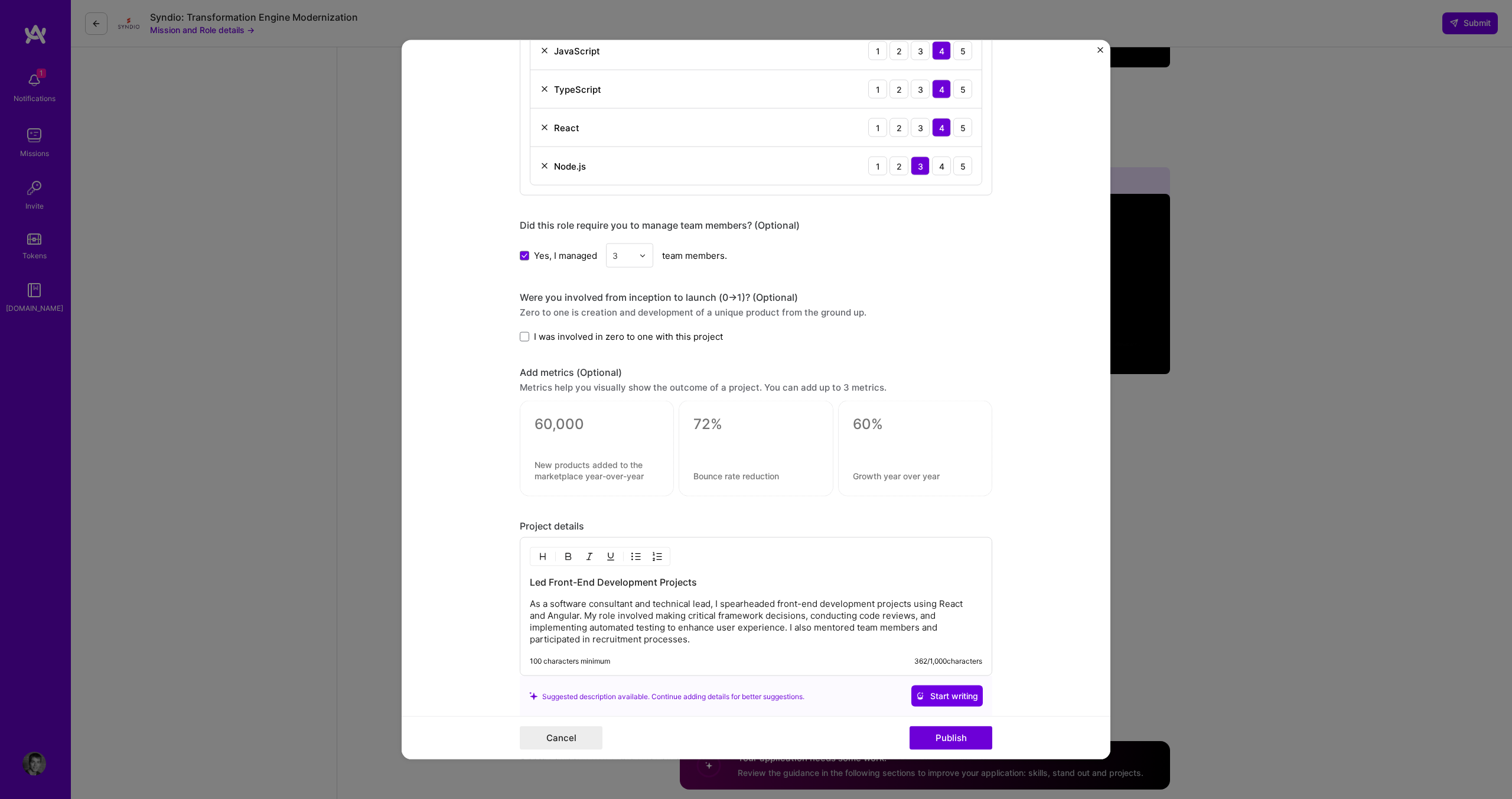
type input "Team Management Project (Ag)"
click at [547, 422] on textarea at bounding box center [597, 424] width 125 height 18
click at [558, 470] on textarea at bounding box center [597, 470] width 125 height 23
click at [562, 433] on div at bounding box center [597, 439] width 125 height 12
click at [569, 410] on div "0 / 30 characters" at bounding box center [596, 448] width 154 height 96
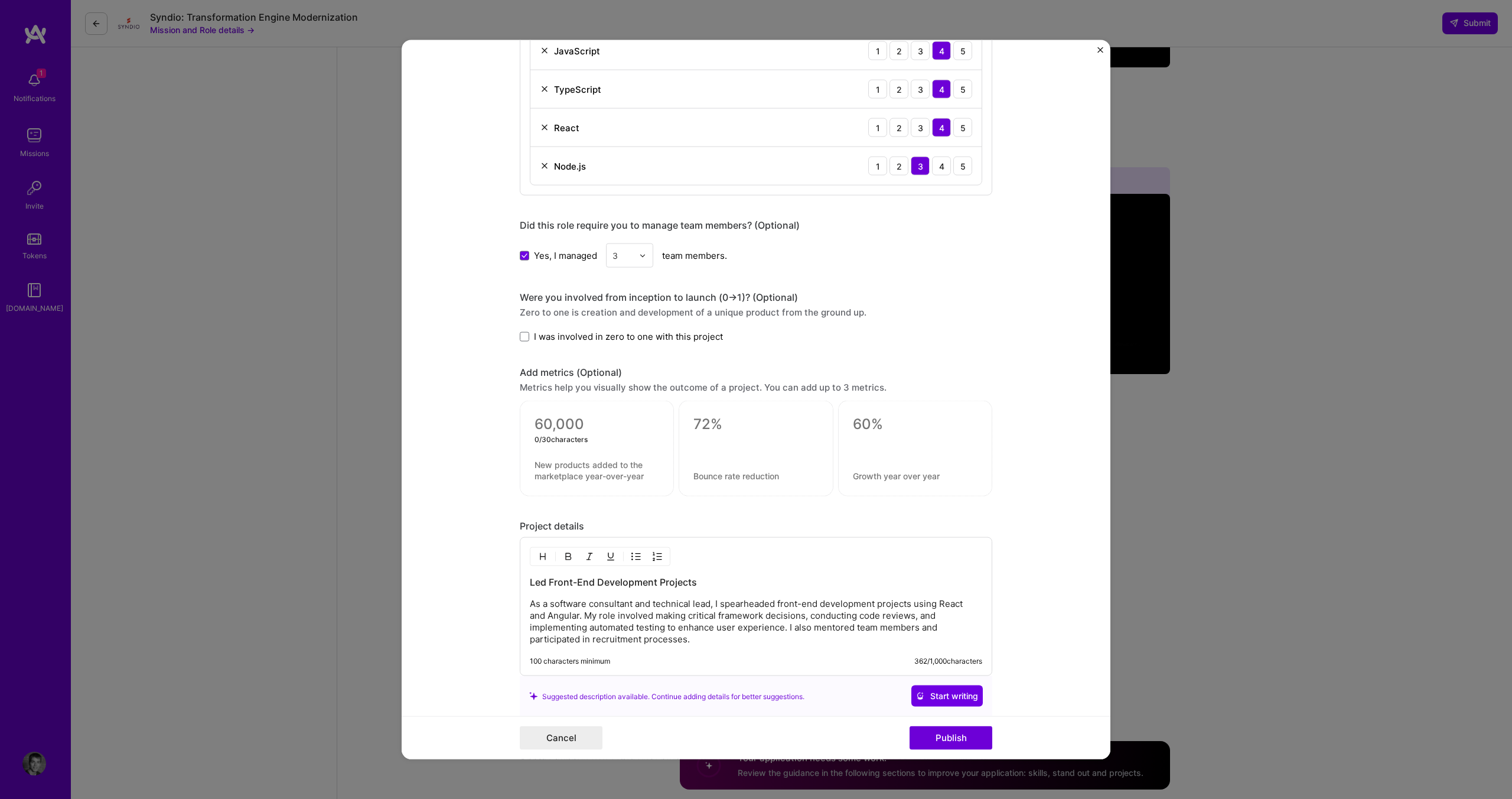
click at [569, 375] on div "Add metrics (Optional) Metrics help you visually show the outcome of a project.…" at bounding box center [755, 431] width 473 height 130
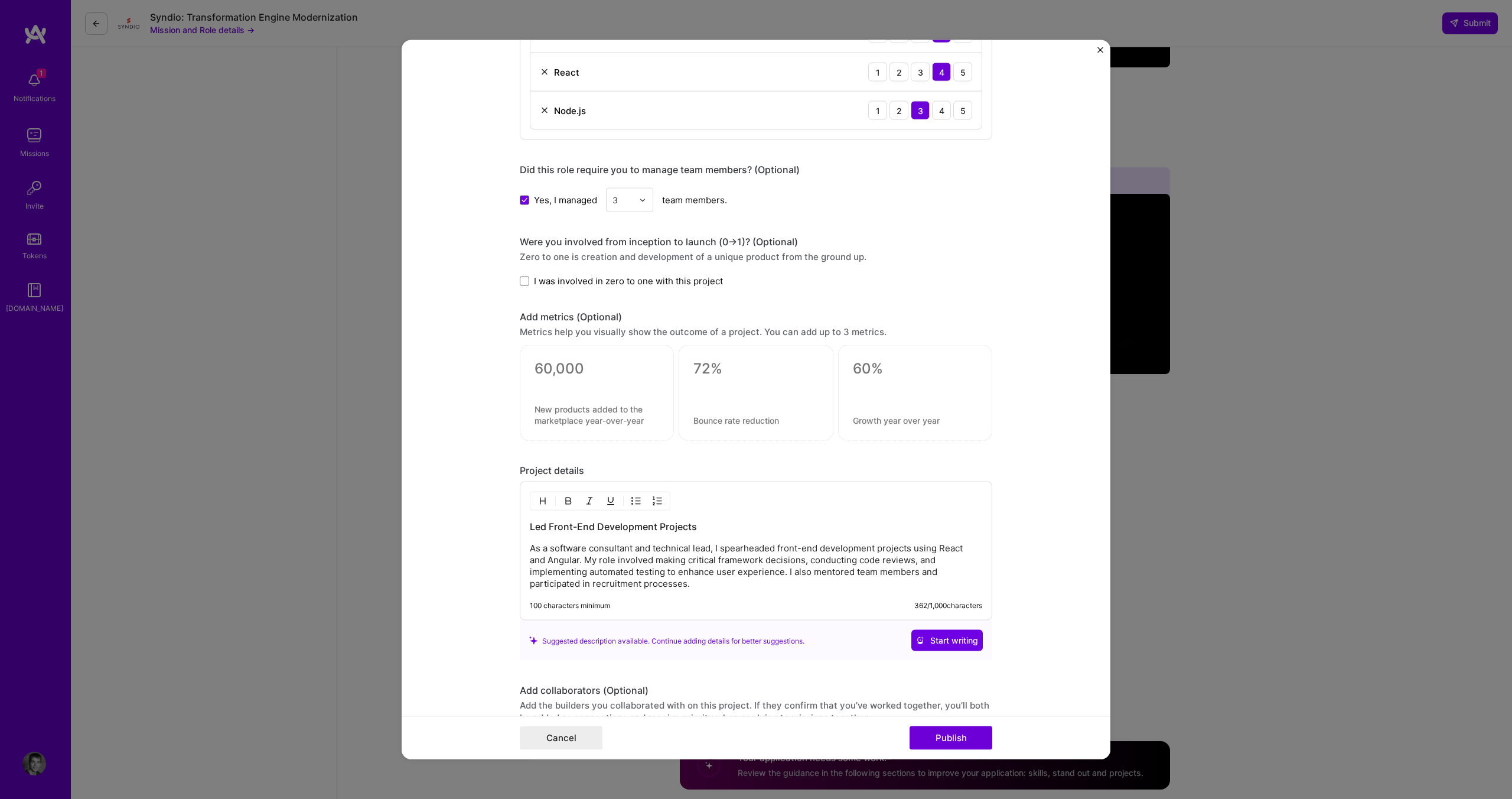
scroll to position [886, 0]
click at [742, 539] on p "As a software consultant and technical lead, I spearheaded front-end developmen…" at bounding box center [756, 563] width 453 height 47
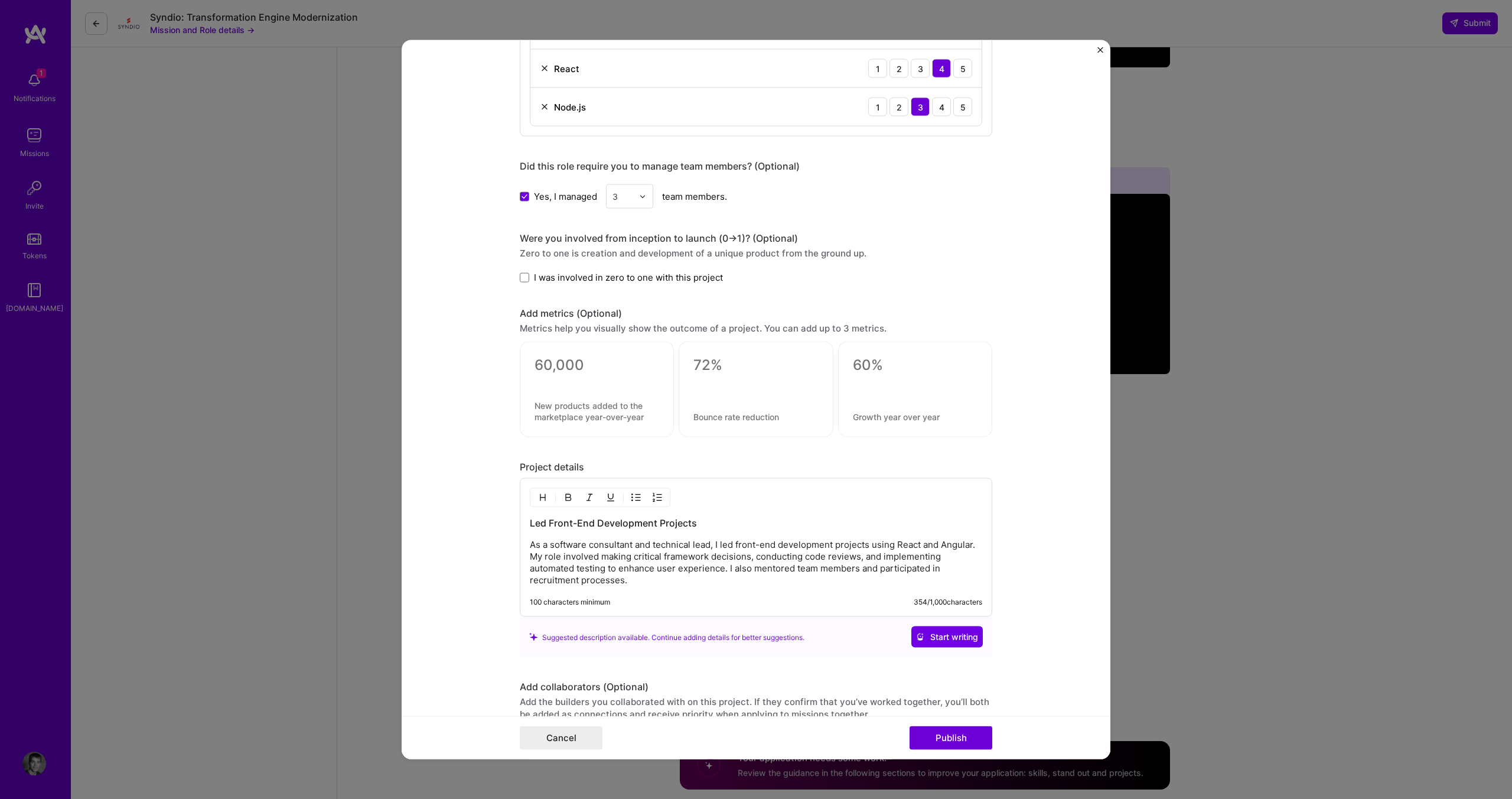
click at [844, 540] on p "As a software consultant and technical lead, I led front-end development projec…" at bounding box center [756, 563] width 453 height 47
drag, startPoint x: 899, startPoint y: 541, endPoint x: 953, endPoint y: 539, distance: 54.0
click at [954, 539] on p "As a software consultant and technical lead, I led front-end development team w…" at bounding box center [756, 563] width 453 height 47
click at [932, 539] on p "As a software consultant and technical lead, I led front-end development team w…" at bounding box center [756, 563] width 453 height 47
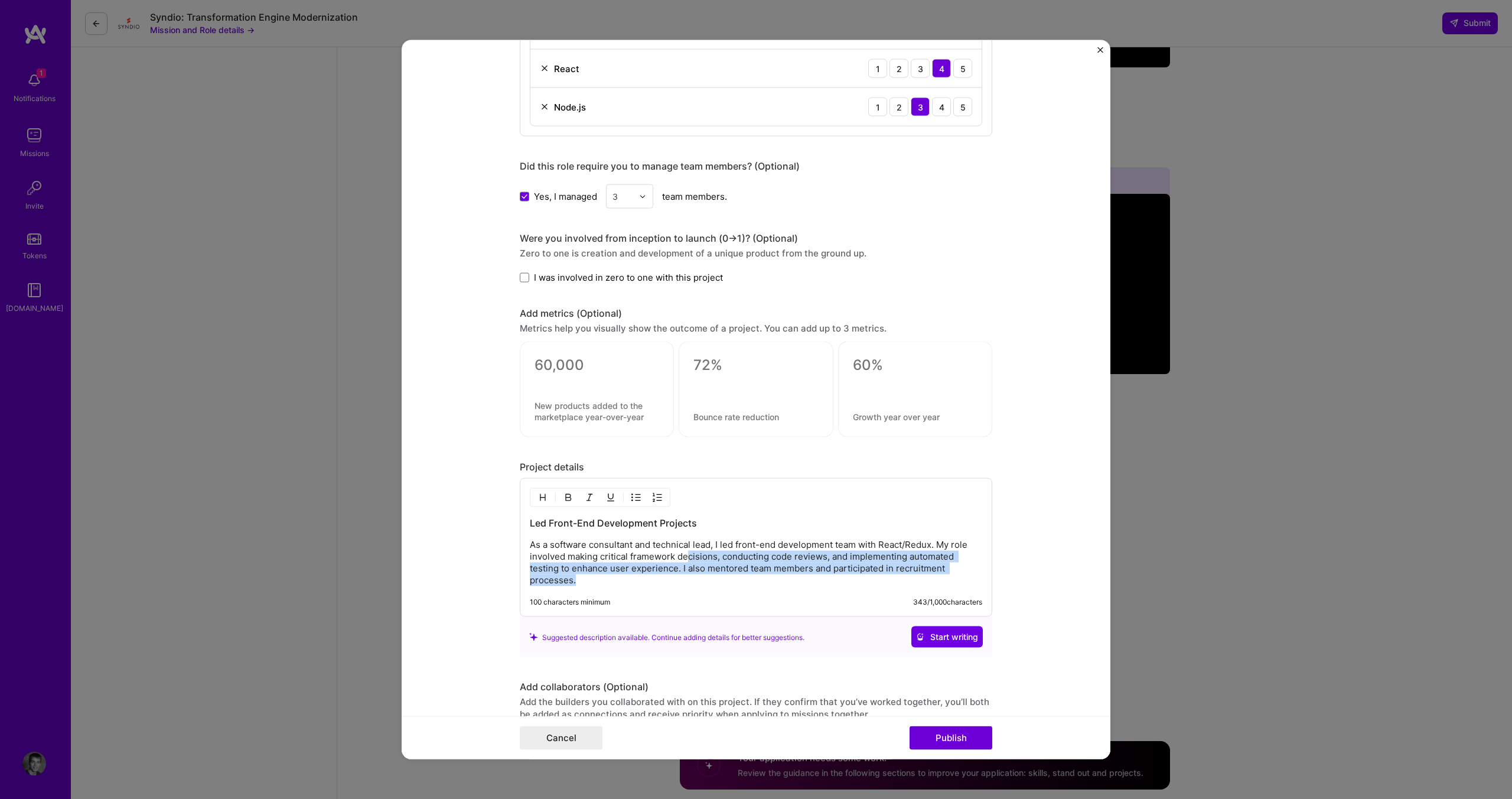
drag, startPoint x: 683, startPoint y: 557, endPoint x: 697, endPoint y: 574, distance: 22.0
click at [697, 574] on p "As a software consultant and technical lead, I led front-end development team w…" at bounding box center [756, 563] width 453 height 47
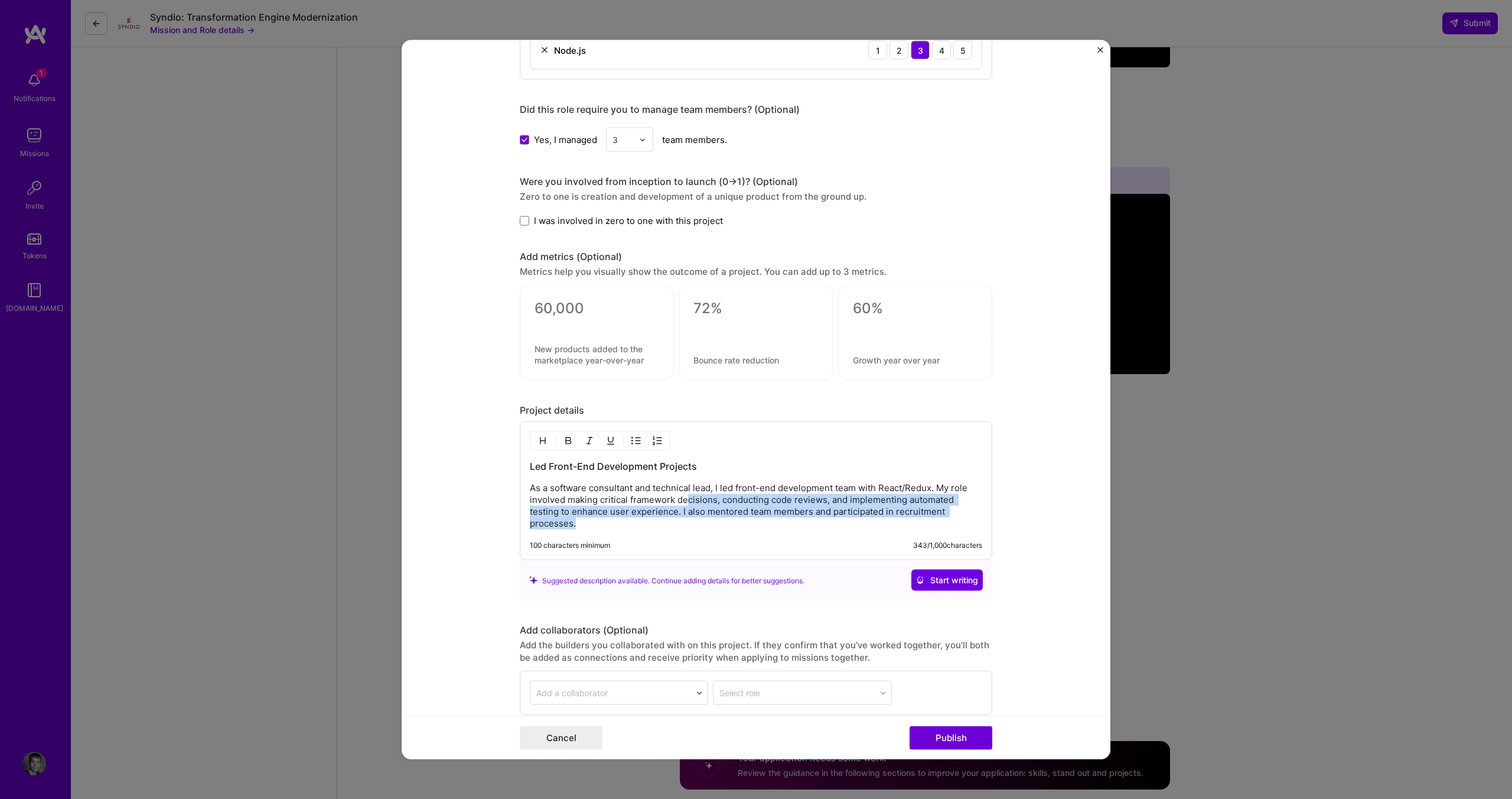
scroll to position [946, 0]
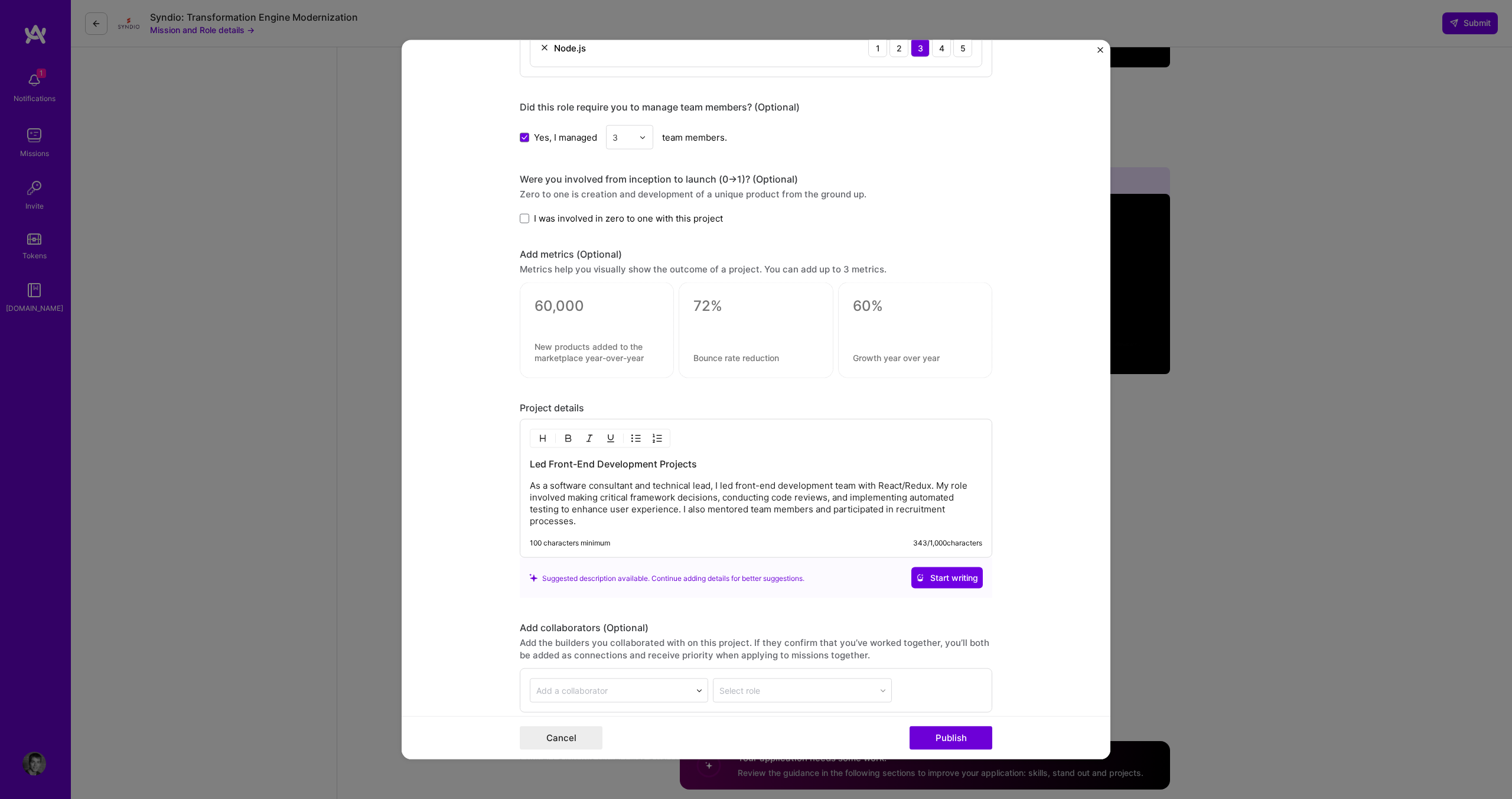
click at [733, 532] on div "Led Front-End Development Projects As a software consultant and technical lead,…" at bounding box center [755, 488] width 473 height 139
drag, startPoint x: 696, startPoint y: 503, endPoint x: 707, endPoint y: 522, distance: 22.0
click at [707, 522] on p "As a software consultant and technical lead, I led front-end development team w…" at bounding box center [756, 503] width 453 height 47
drag, startPoint x: 597, startPoint y: 519, endPoint x: 890, endPoint y: 501, distance: 293.6
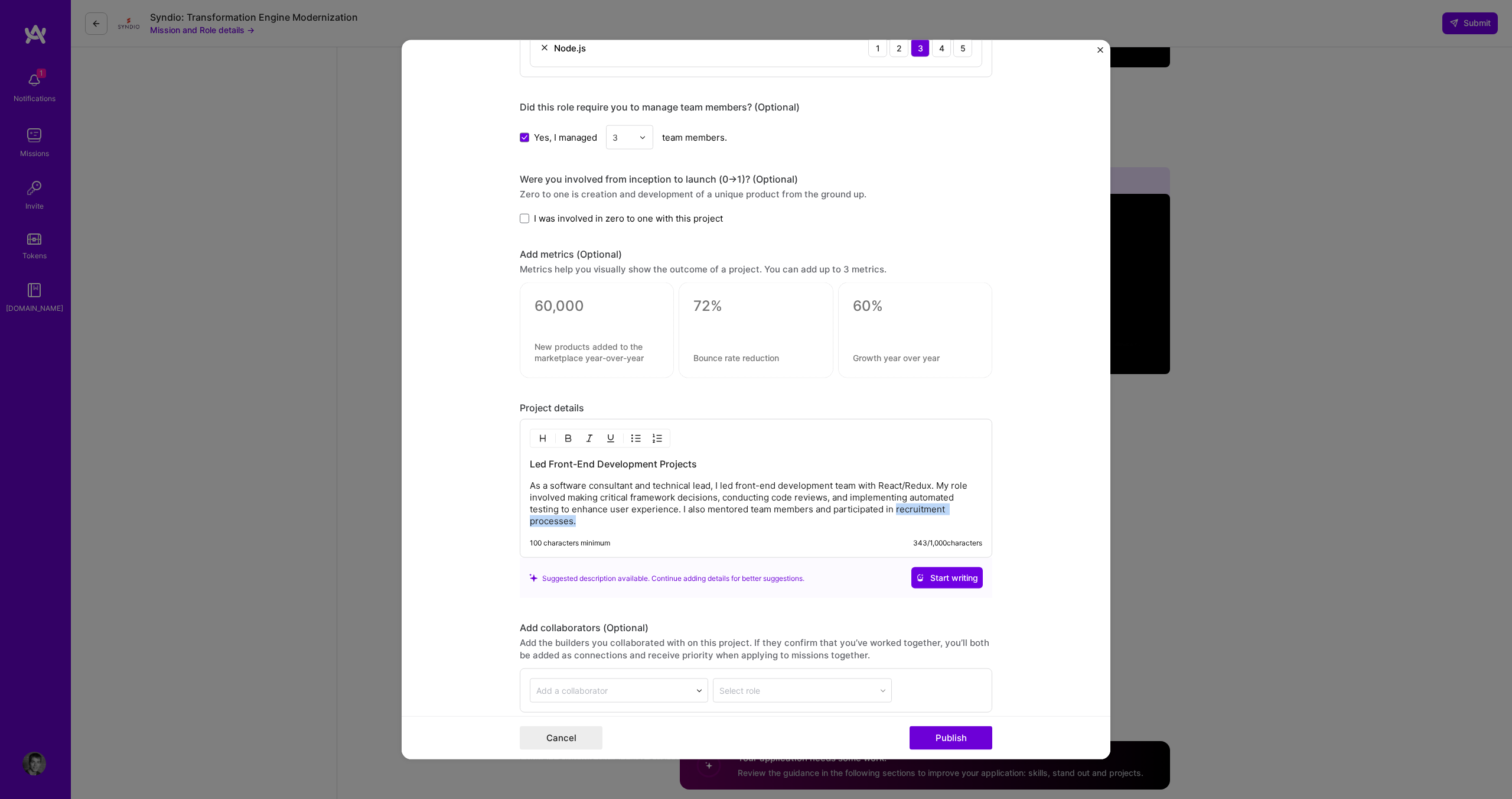
click at [890, 501] on p "As a software consultant and technical lead, I led front-end development team w…" at bounding box center [756, 503] width 453 height 47
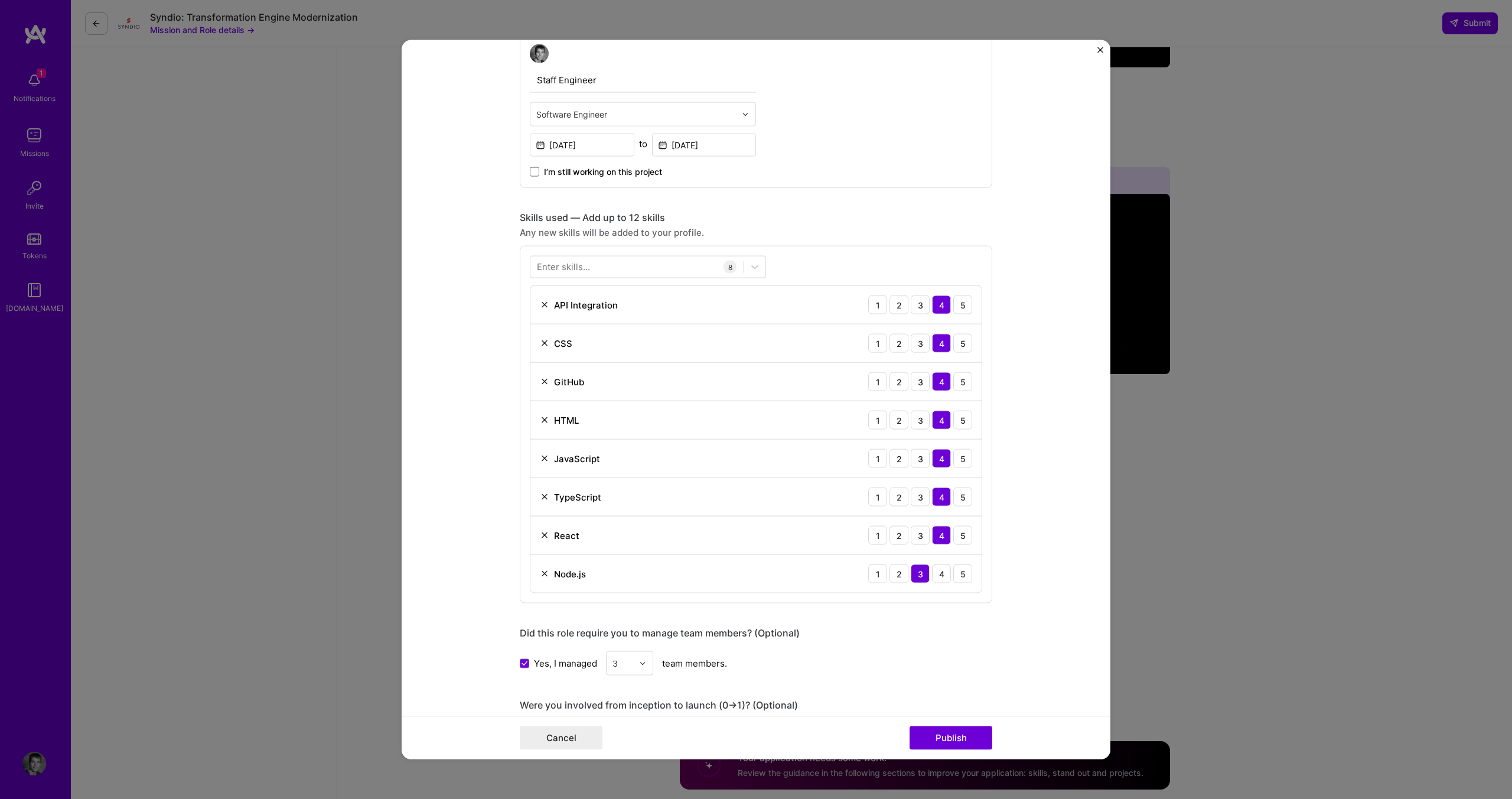
scroll to position [380, 0]
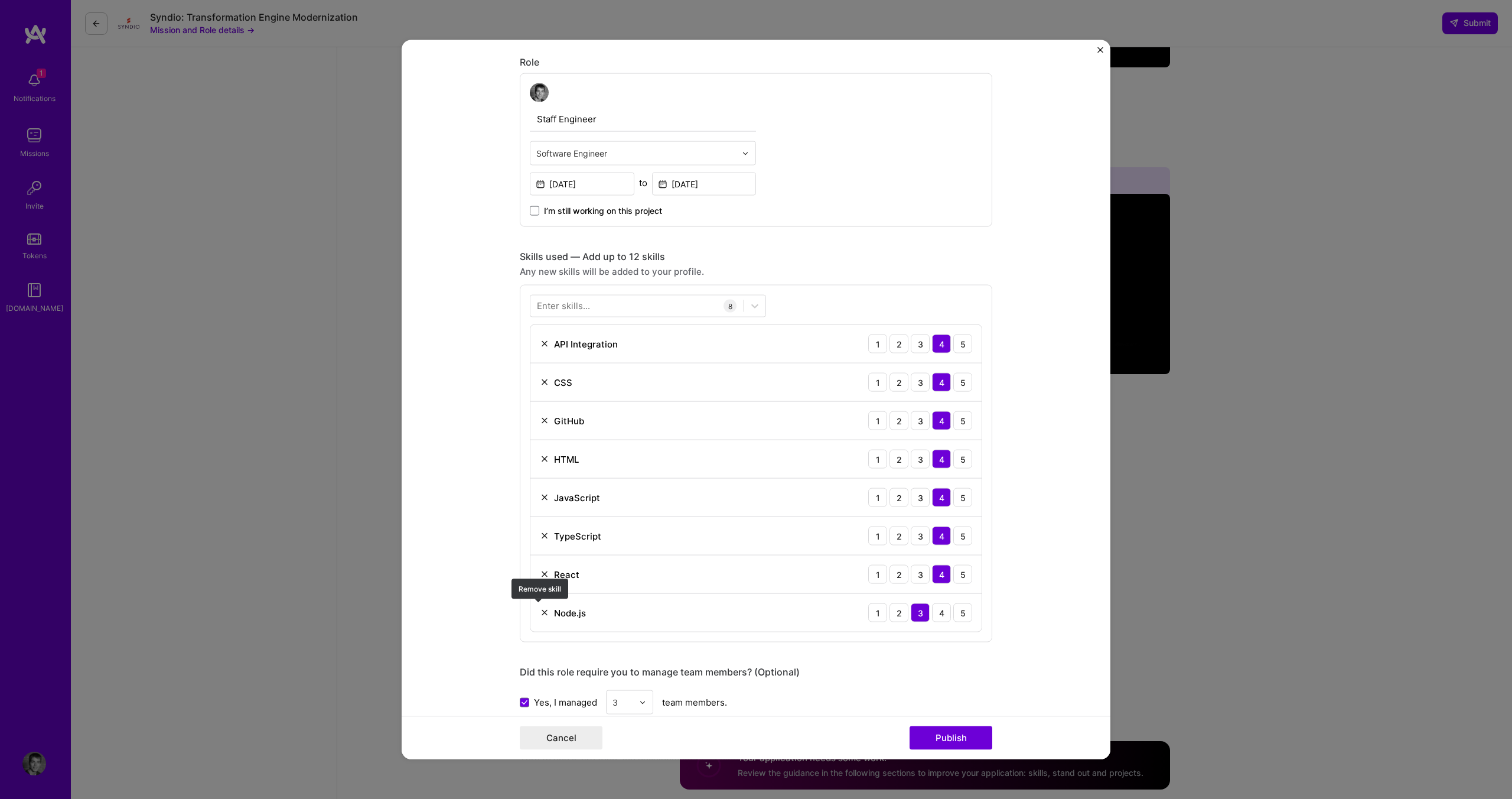
click at [539, 612] on img at bounding box center [544, 613] width 10 height 10
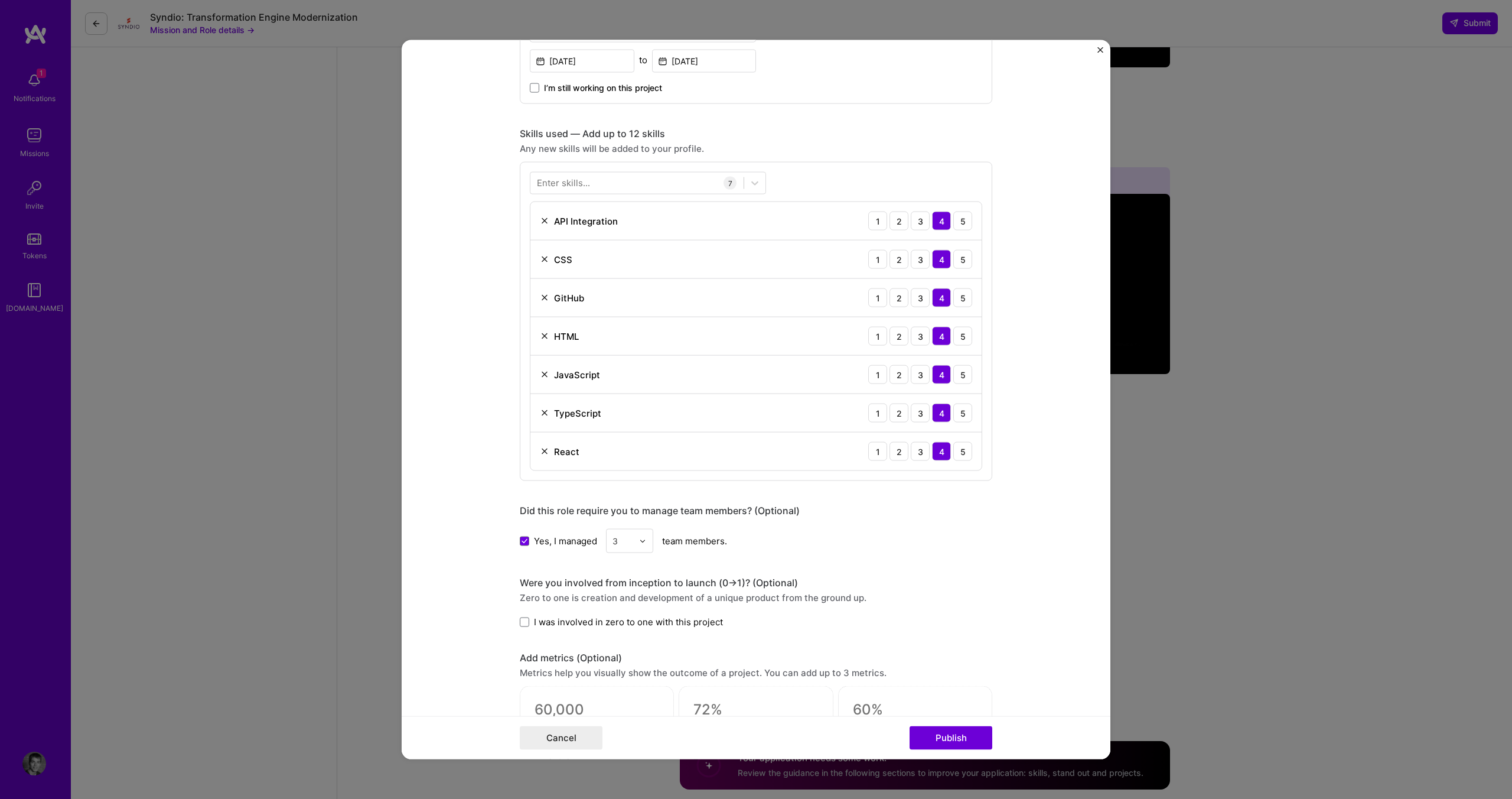
scroll to position [709, 0]
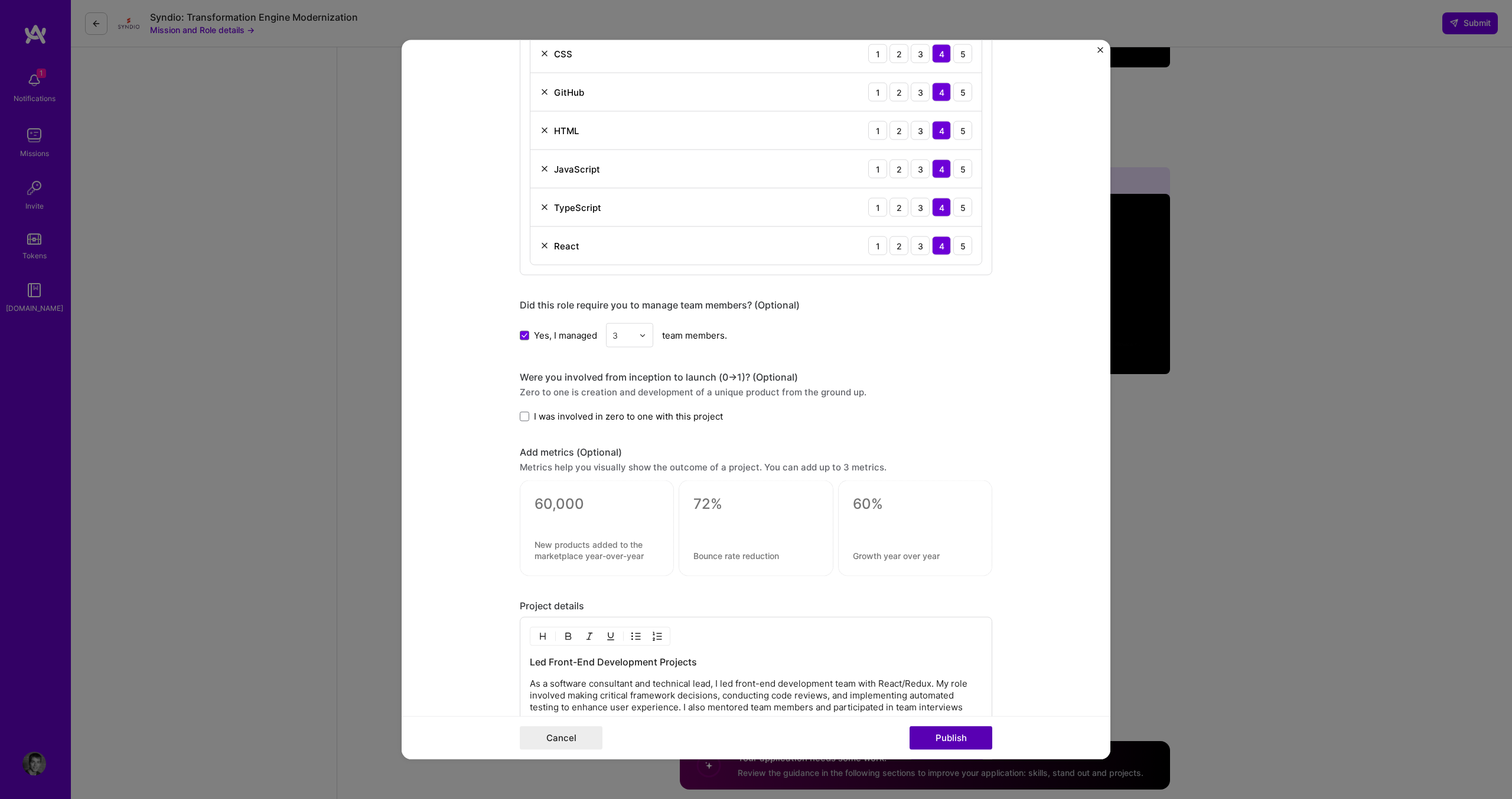
click at [946, 732] on button "Publish" at bounding box center [951, 737] width 83 height 24
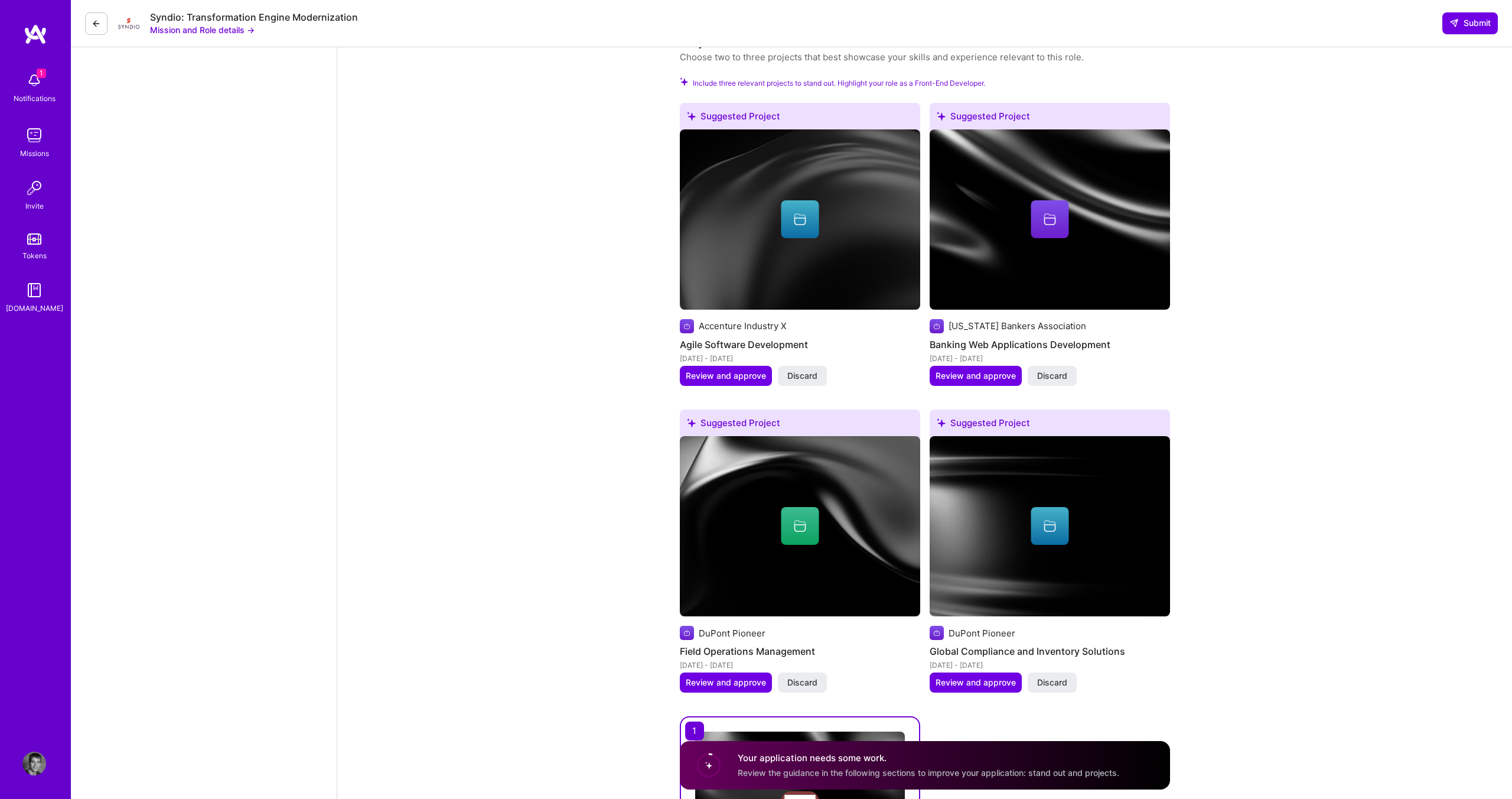
scroll to position [1479, 0]
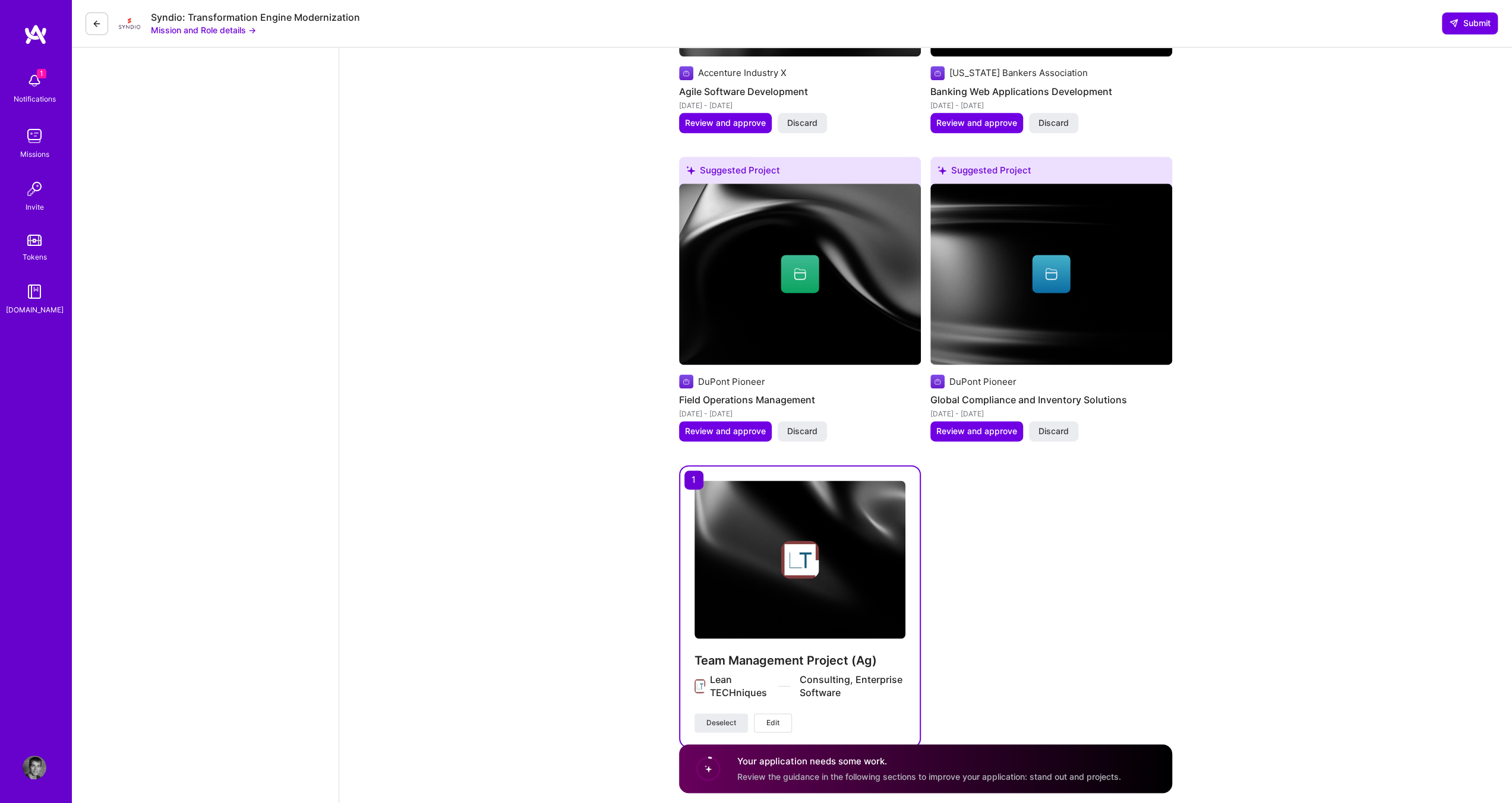
click at [822, 575] on img at bounding box center [800, 560] width 211 height 158
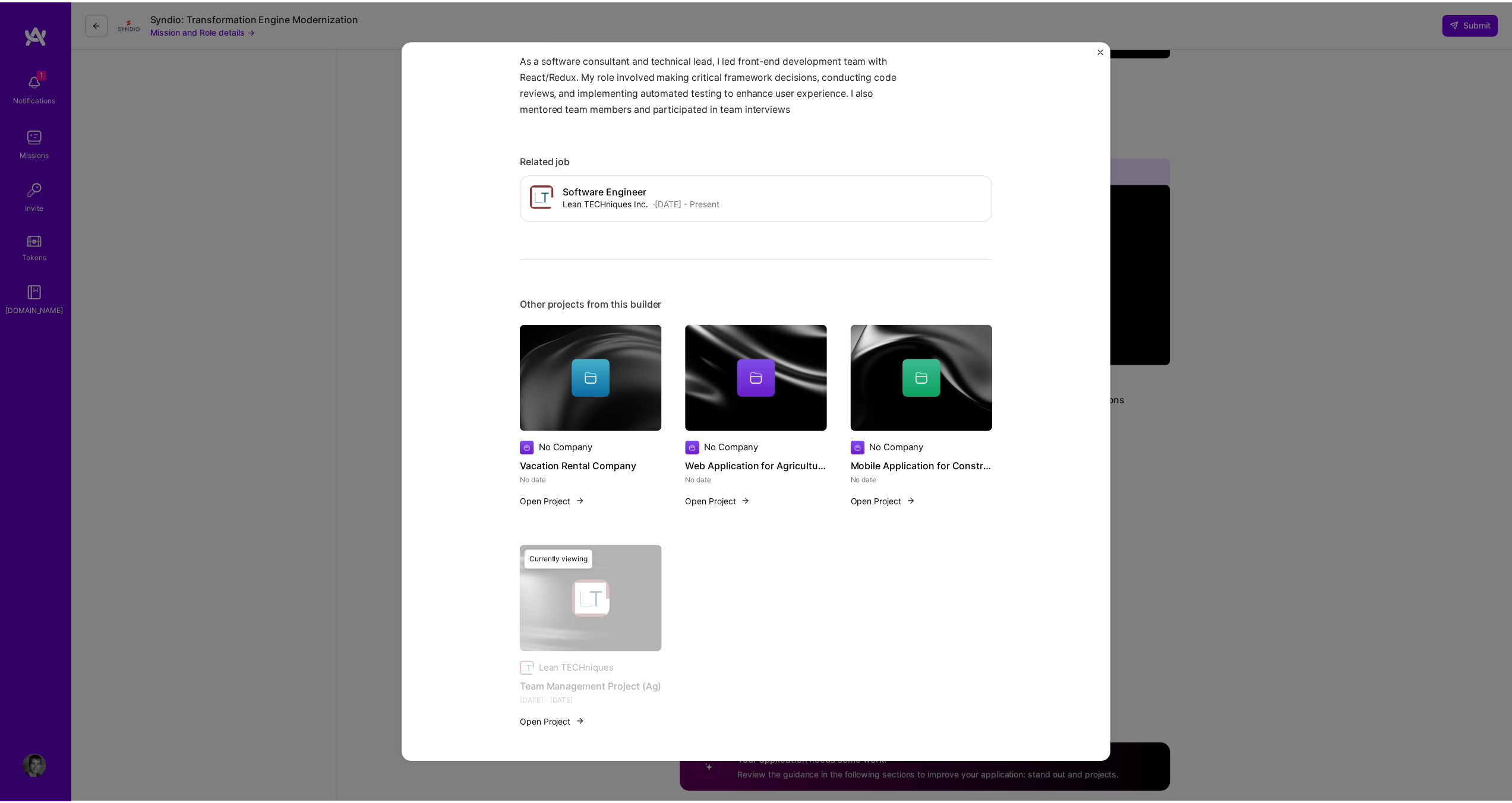
scroll to position [457, 0]
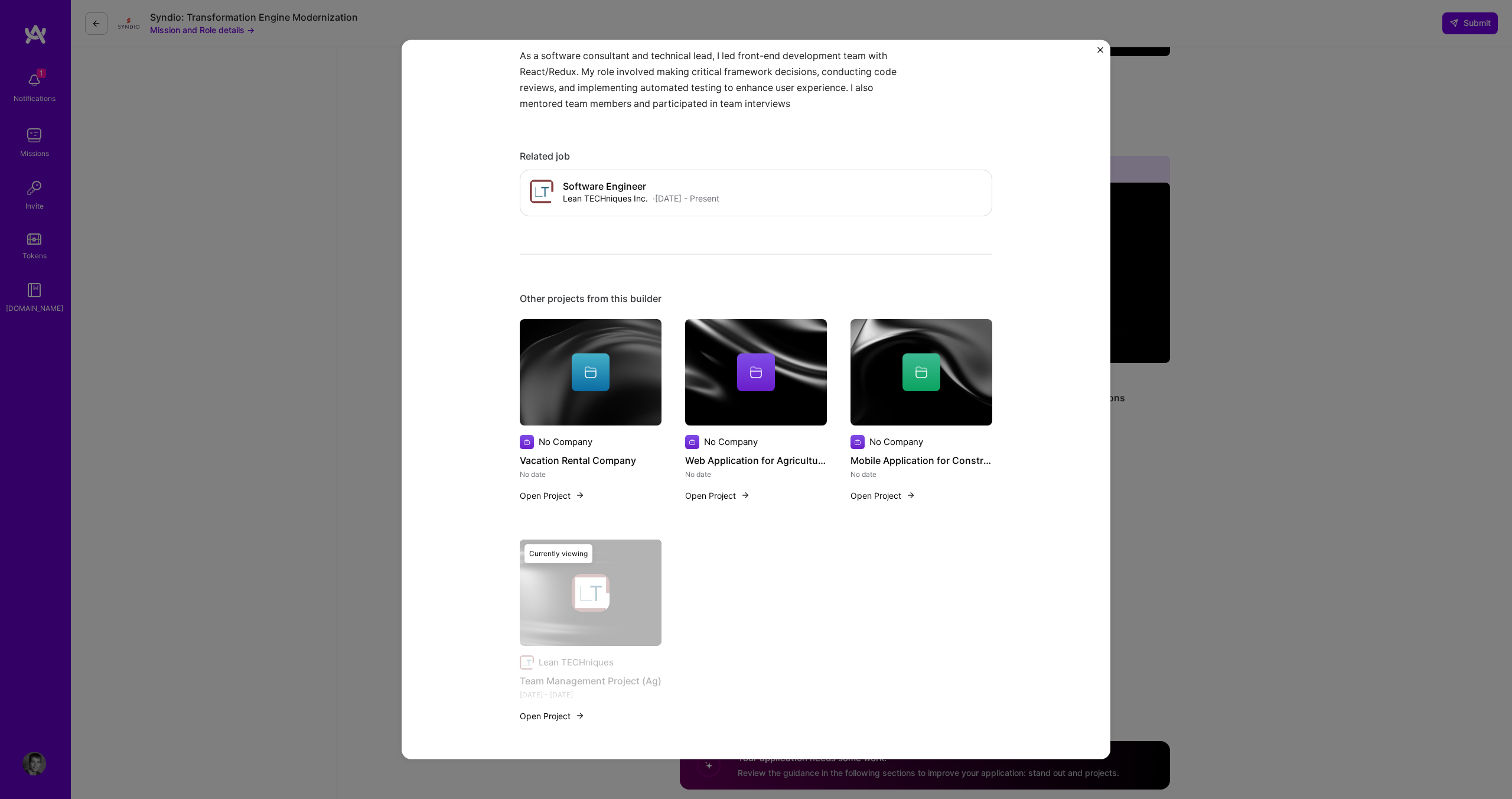
click at [1013, 49] on img "Close" at bounding box center [1100, 51] width 6 height 6
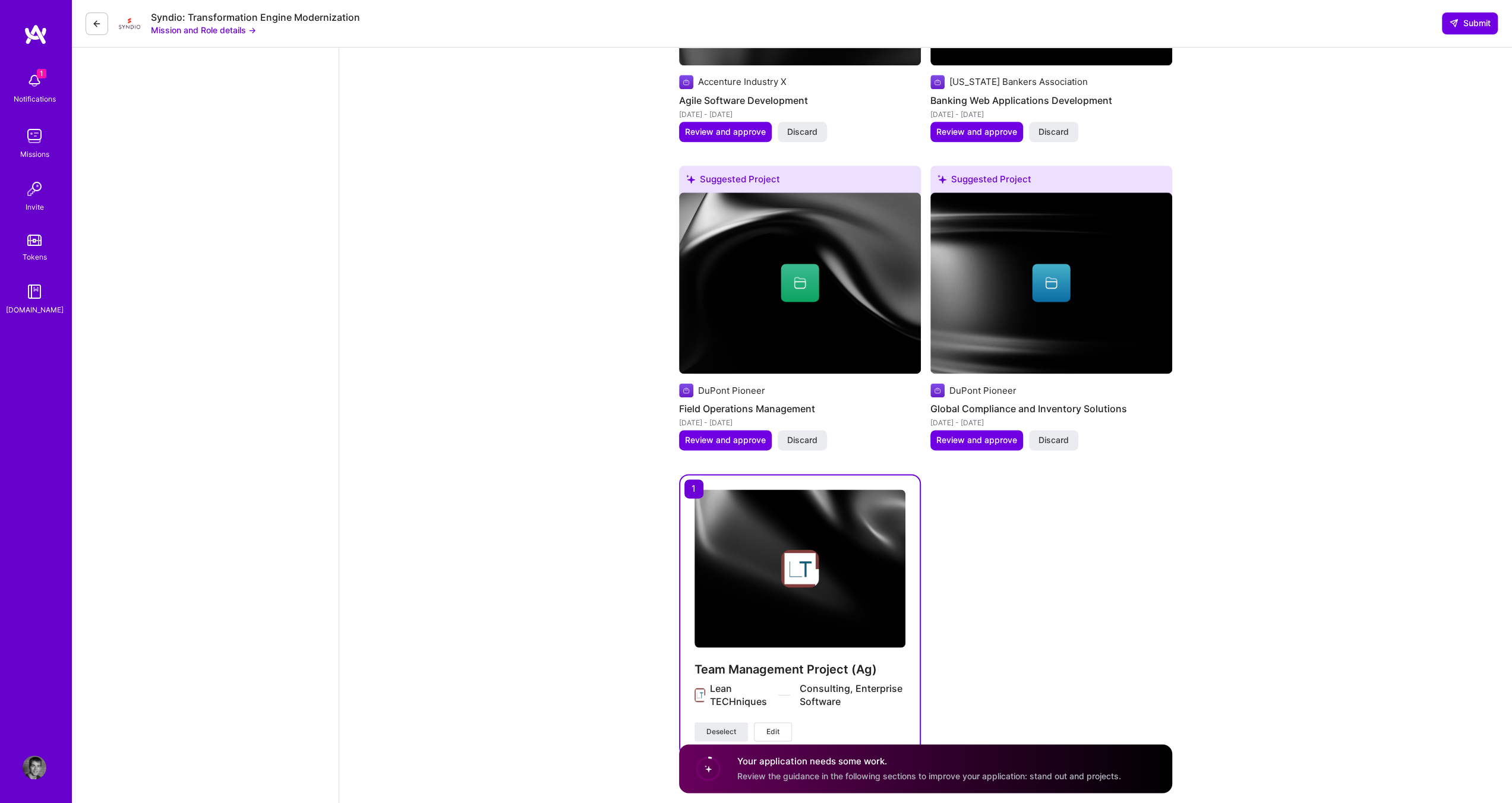
scroll to position [1513, 0]
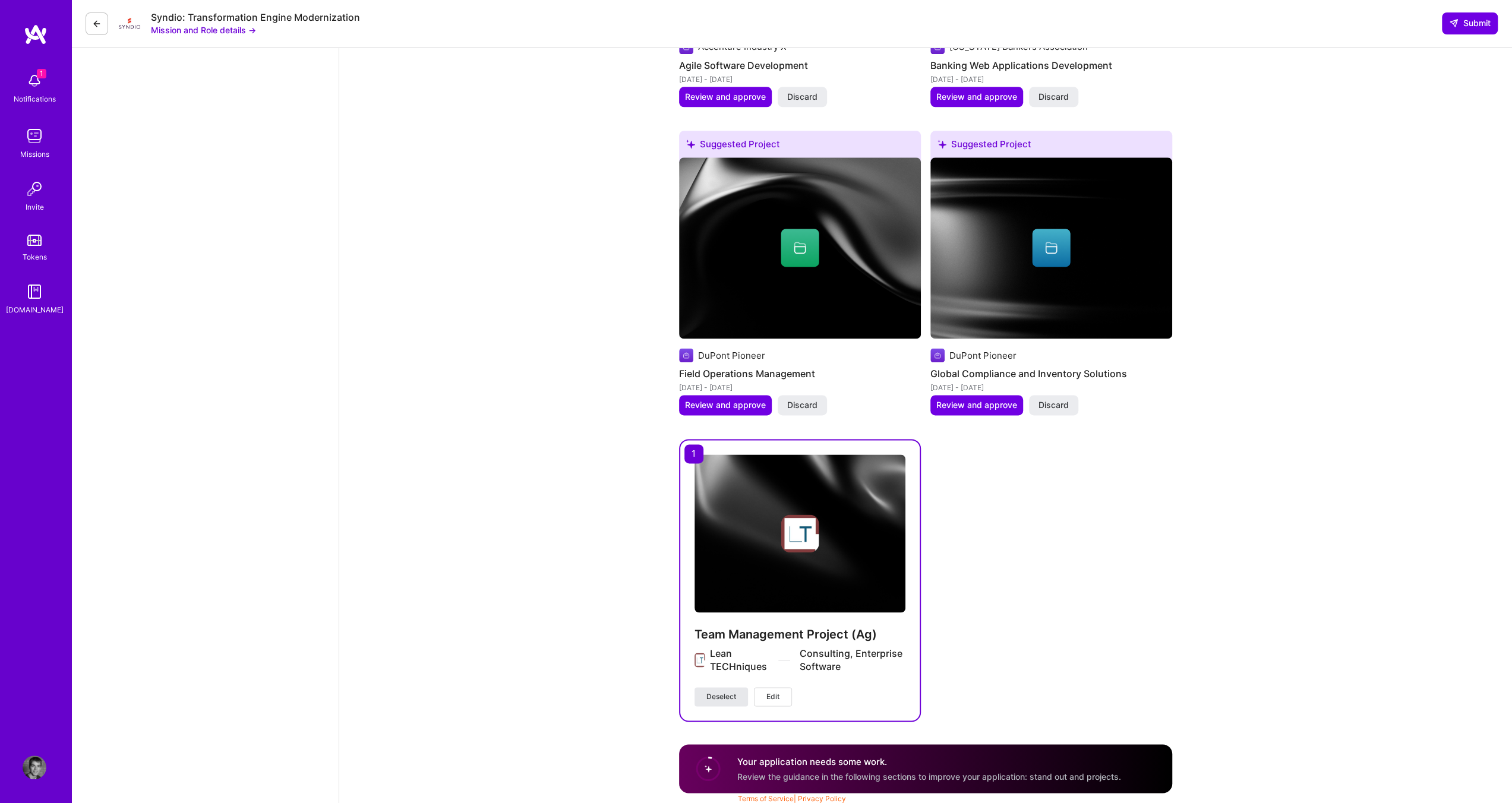
click at [726, 691] on span "Deselect" at bounding box center [721, 696] width 30 height 10
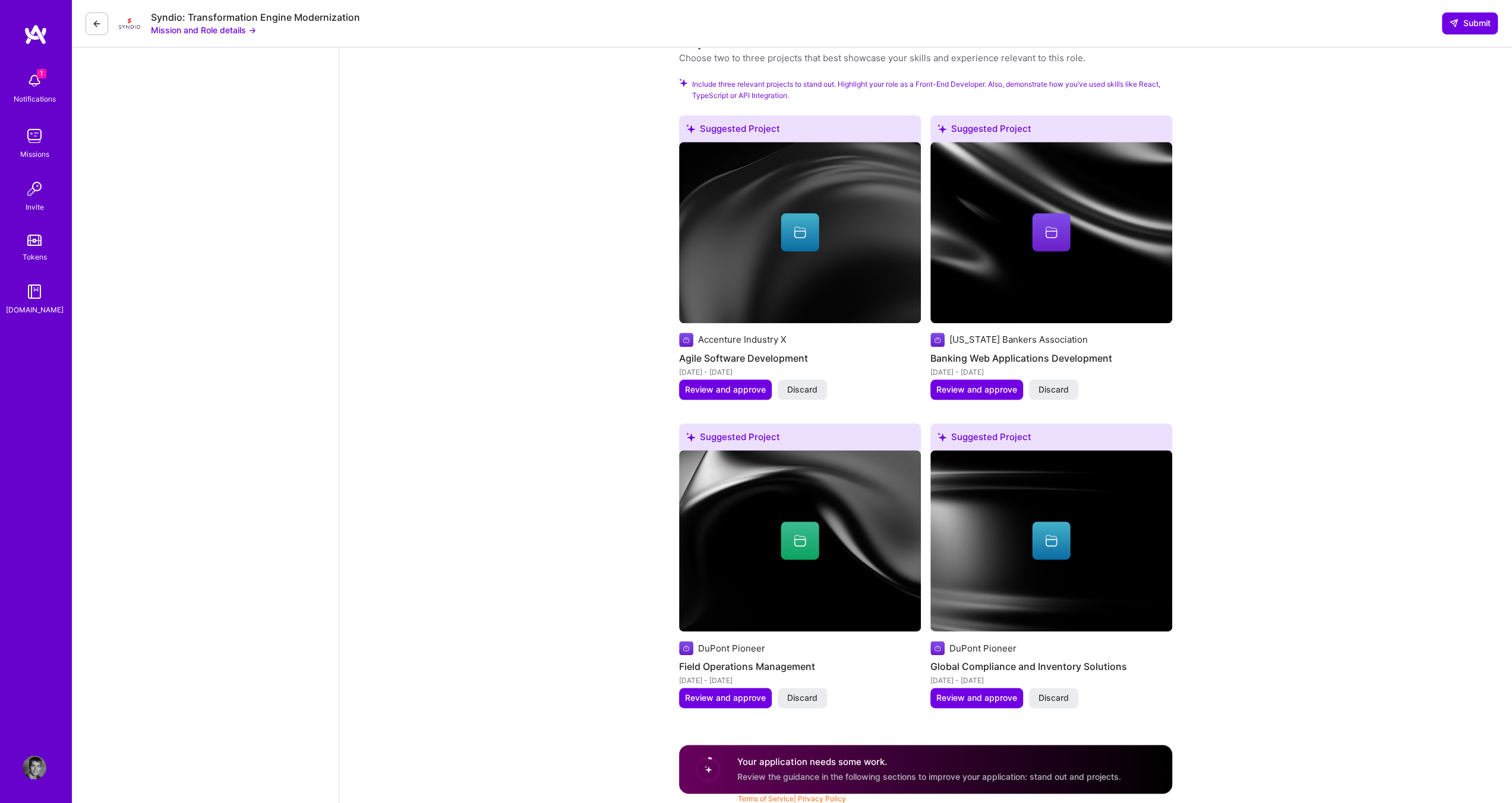
scroll to position [1232, 0]
